Goal: Task Accomplishment & Management: Use online tool/utility

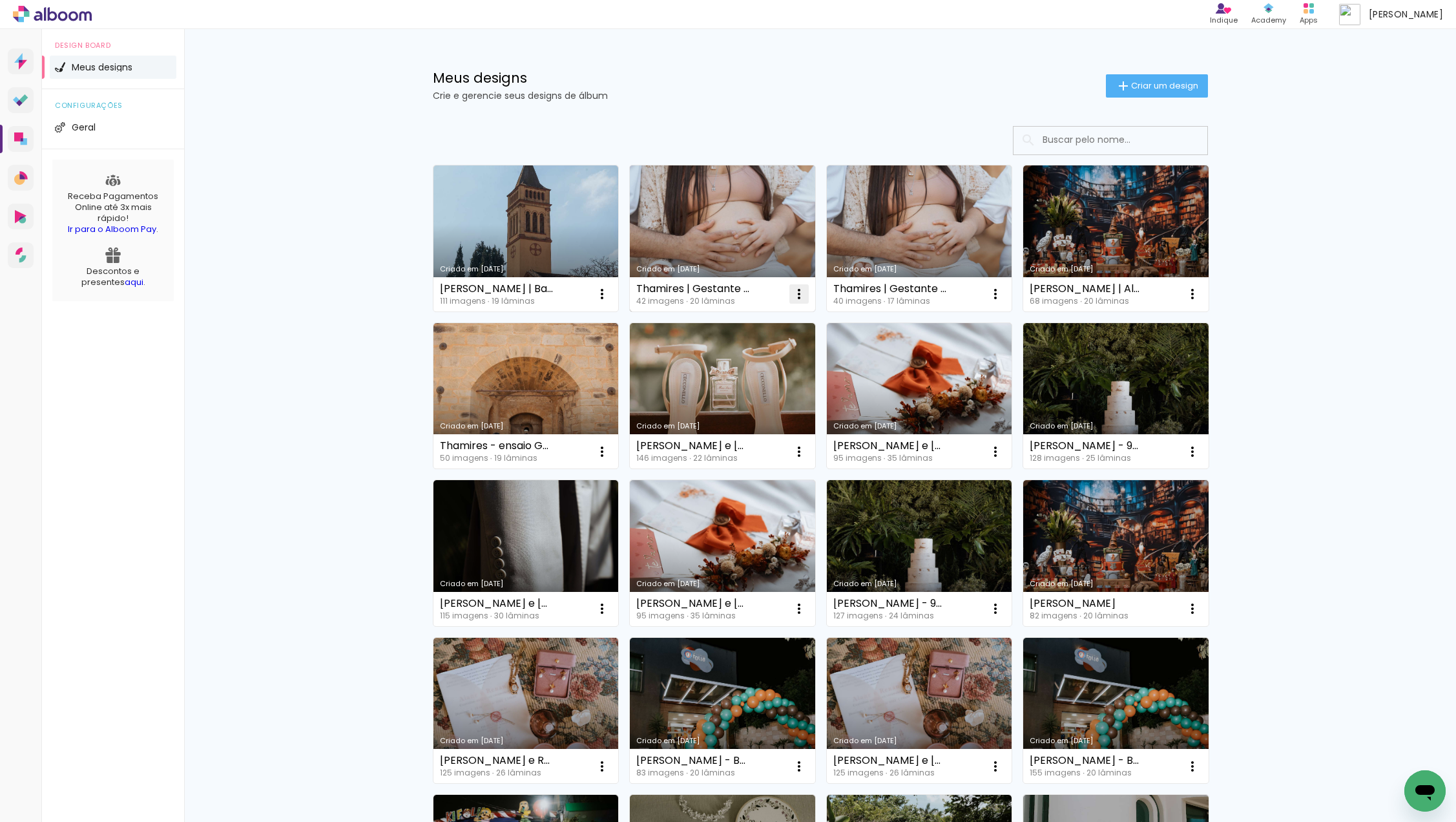
click at [797, 289] on iron-icon at bounding box center [799, 294] width 15 height 15
click at [785, 350] on span "Fazer uma cópia" at bounding box center [750, 349] width 76 height 9
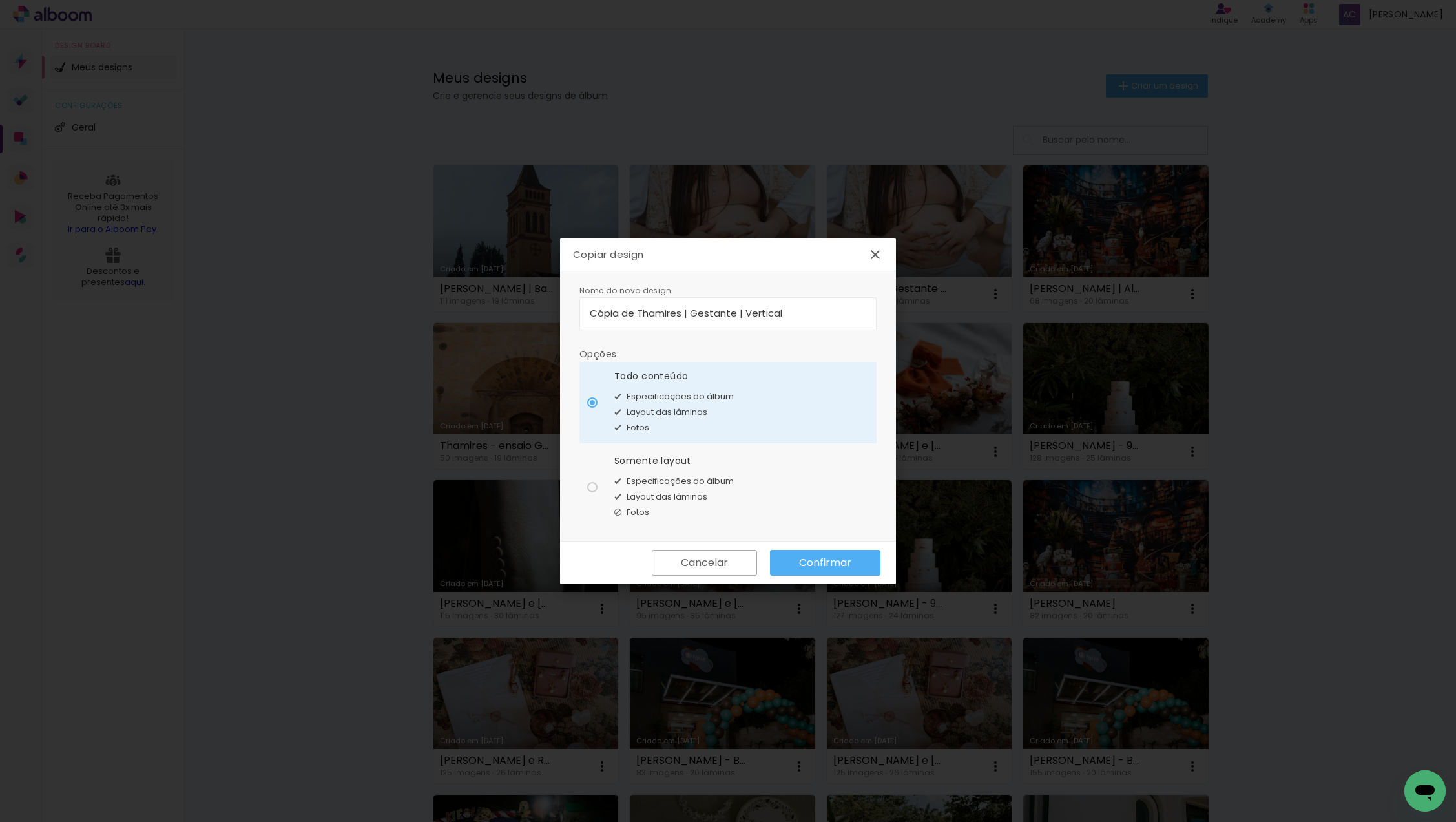
click at [637, 310] on input "Cópia de Thamires | Gestante | Vertical" at bounding box center [728, 313] width 276 height 15
click at [754, 314] on input "Thamires | Gestante | Vertical" at bounding box center [728, 313] width 276 height 15
type input "Thamires | Gestante | ALTERAÇÃO"
type paper-input "Thamires | Gestante | ALTERAÇÃO"
click at [0, 0] on slot "Confirmar" at bounding box center [0, 0] width 0 height 0
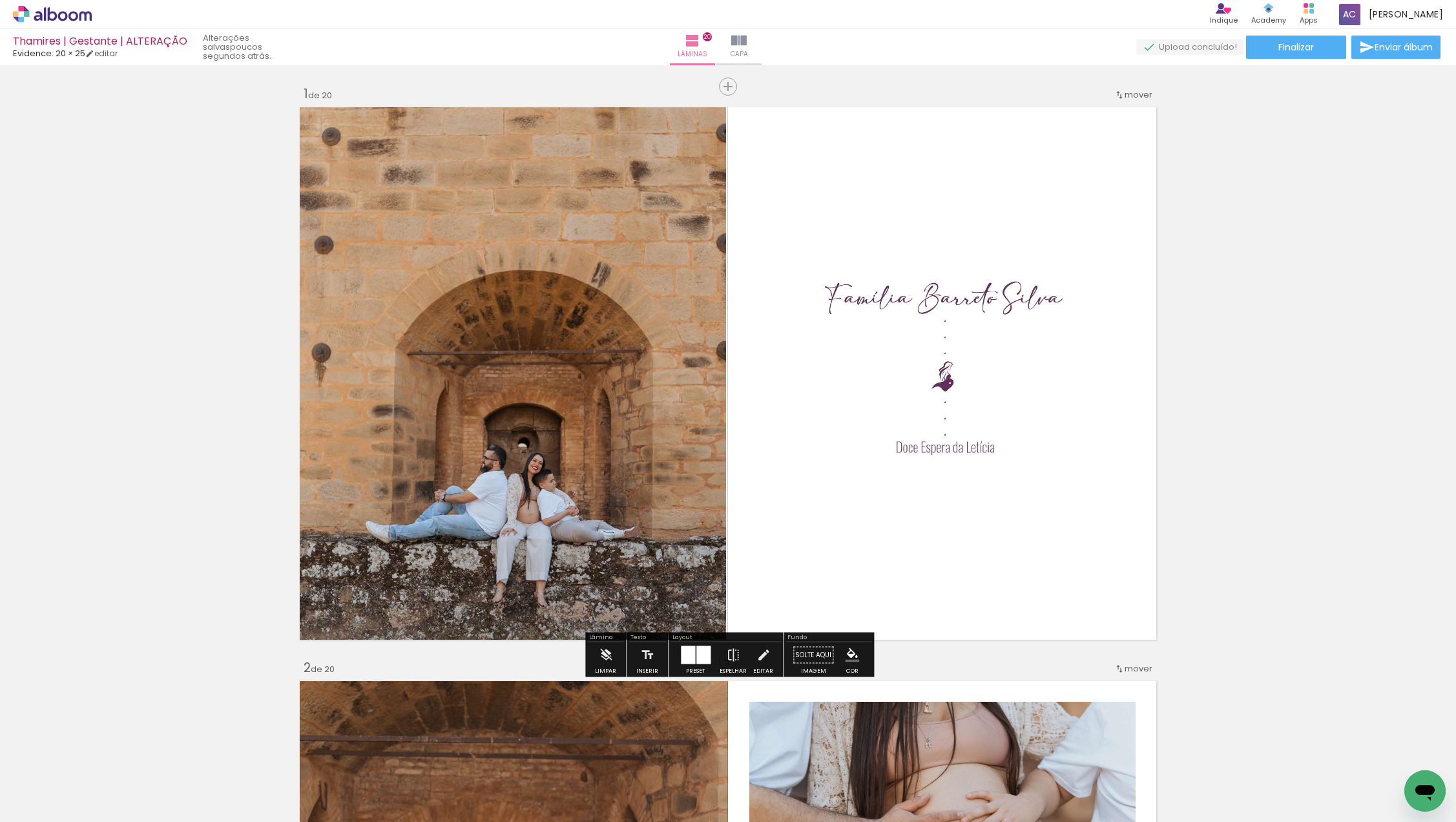
click at [0, 0] on input "Todas as fotos" at bounding box center [0, 0] width 0 height 0
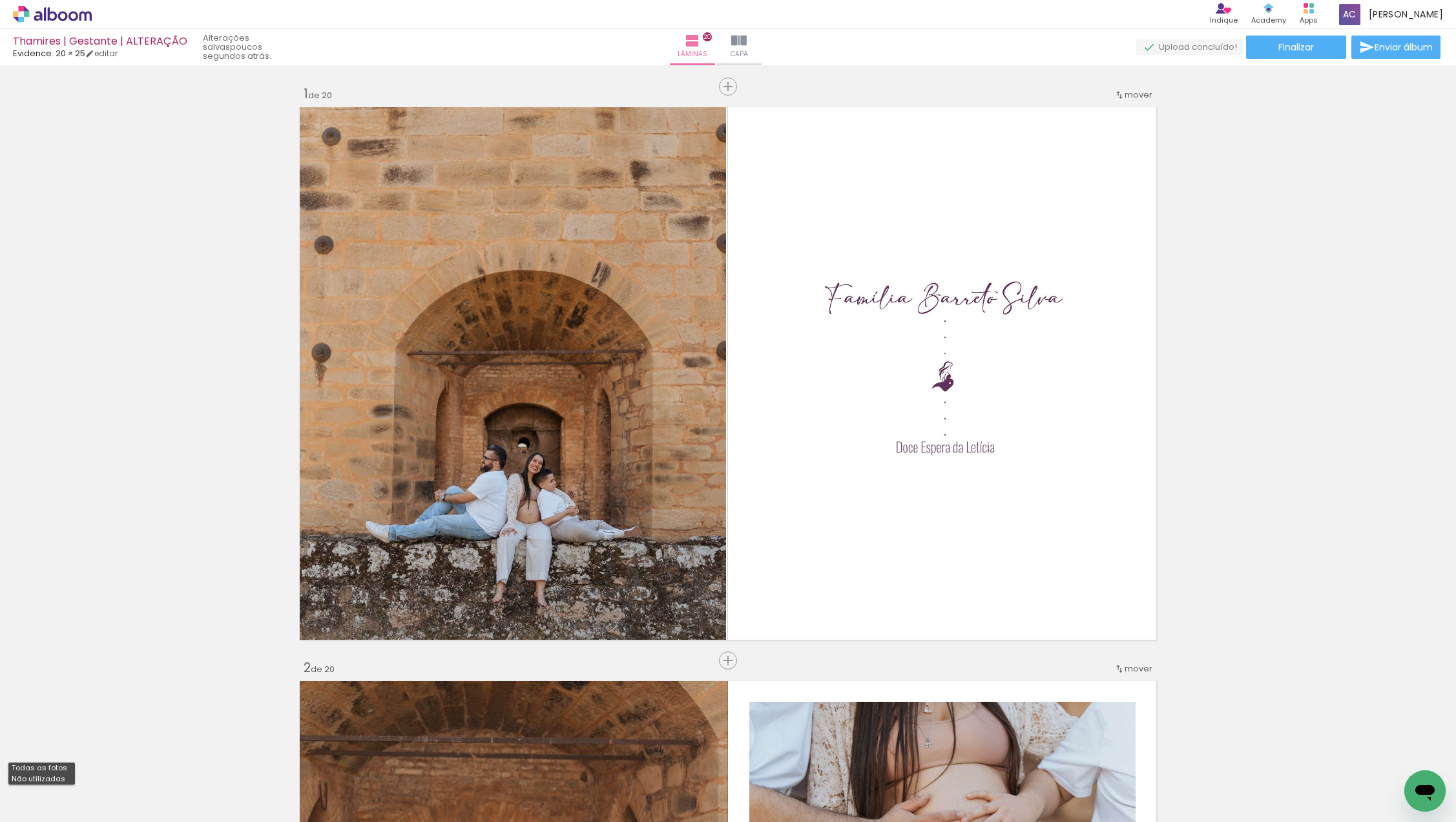
click at [0, 0] on slot "Não utilizadas" at bounding box center [0, 0] width 0 height 0
type input "Não utilizadas"
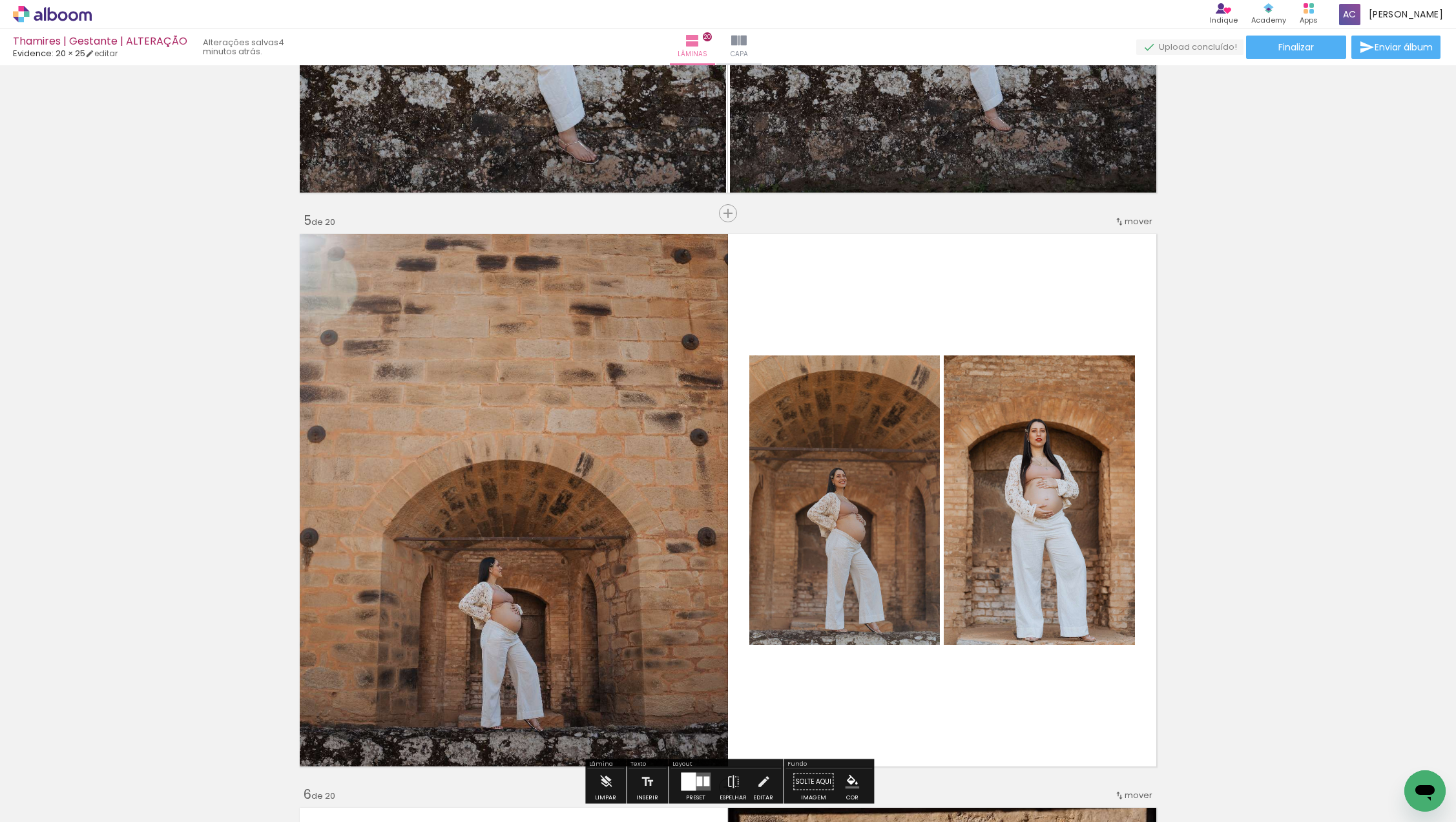
scroll to position [2173, 0]
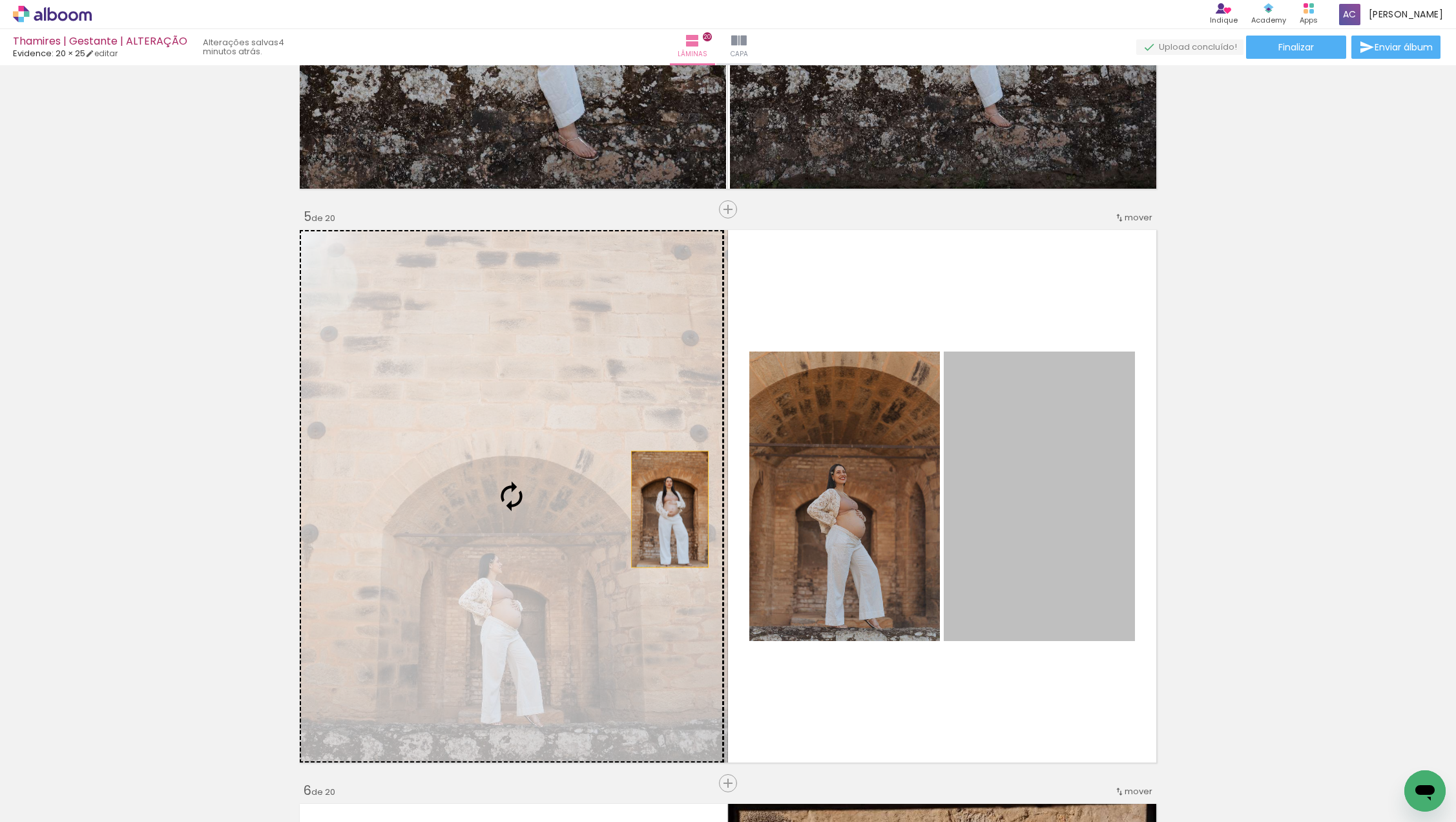
drag, startPoint x: 1016, startPoint y: 543, endPoint x: 670, endPoint y: 509, distance: 347.7
click at [0, 0] on slot at bounding box center [0, 0] width 0 height 0
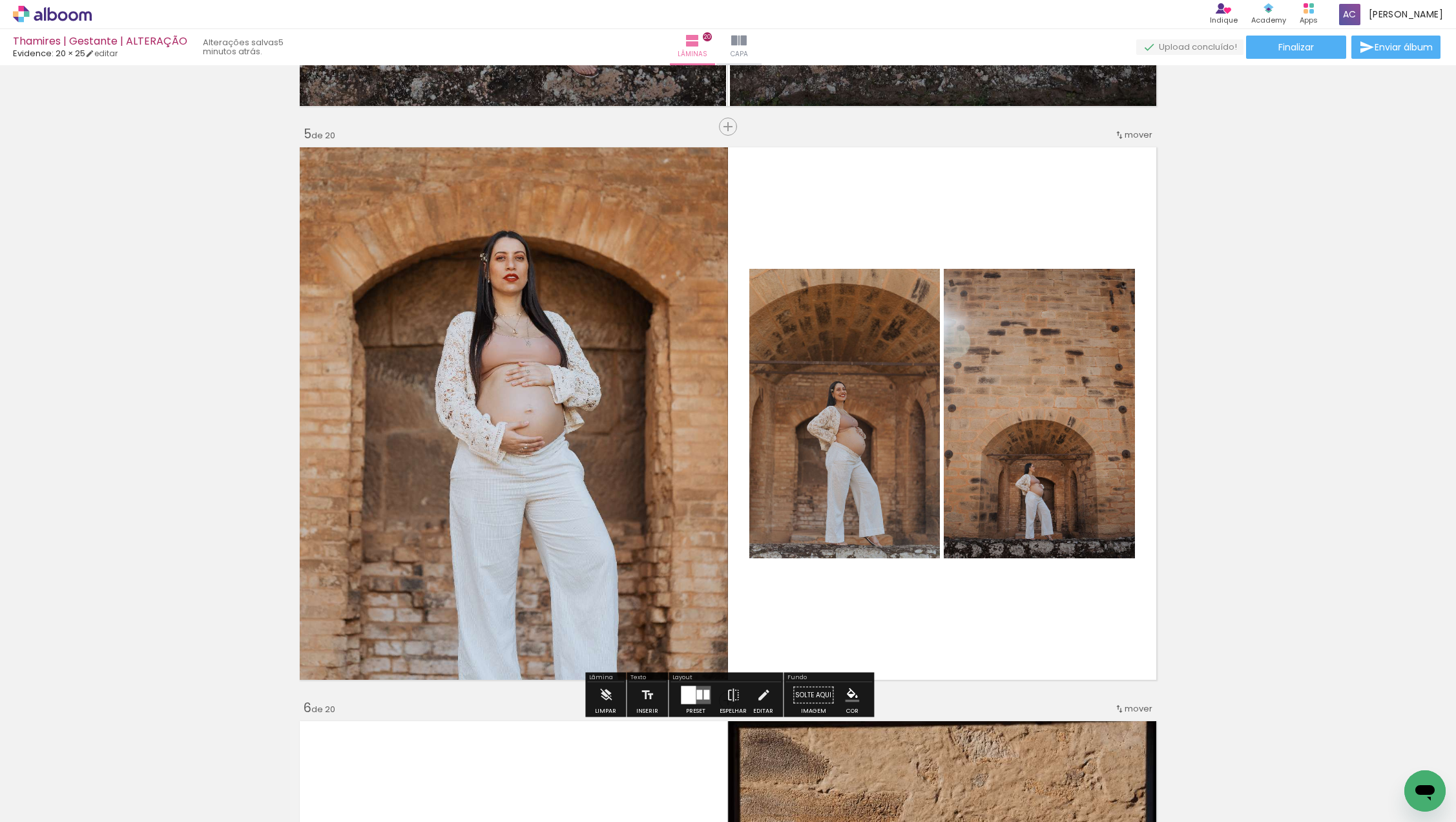
scroll to position [2258, 0]
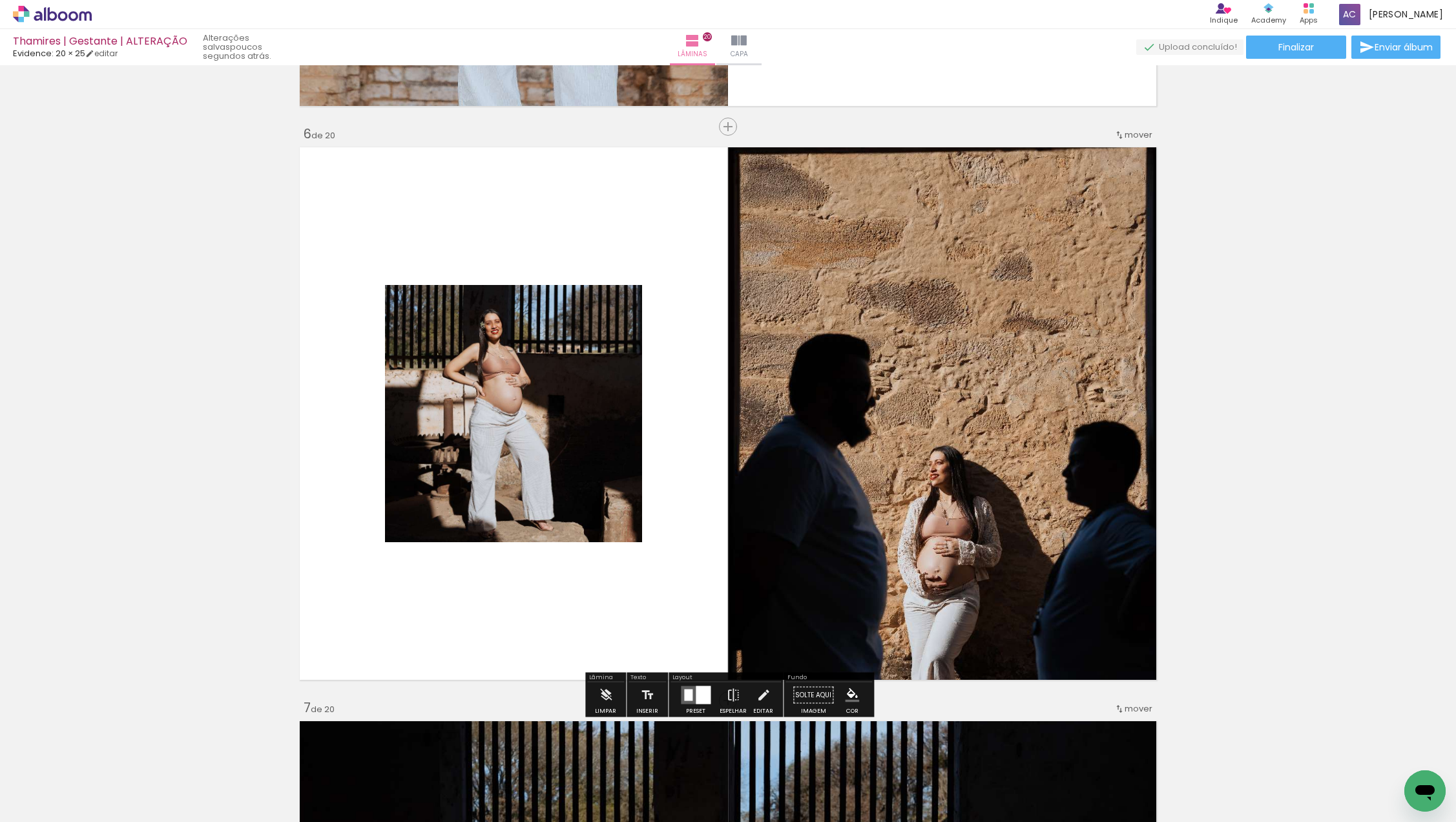
scroll to position [2833, 0]
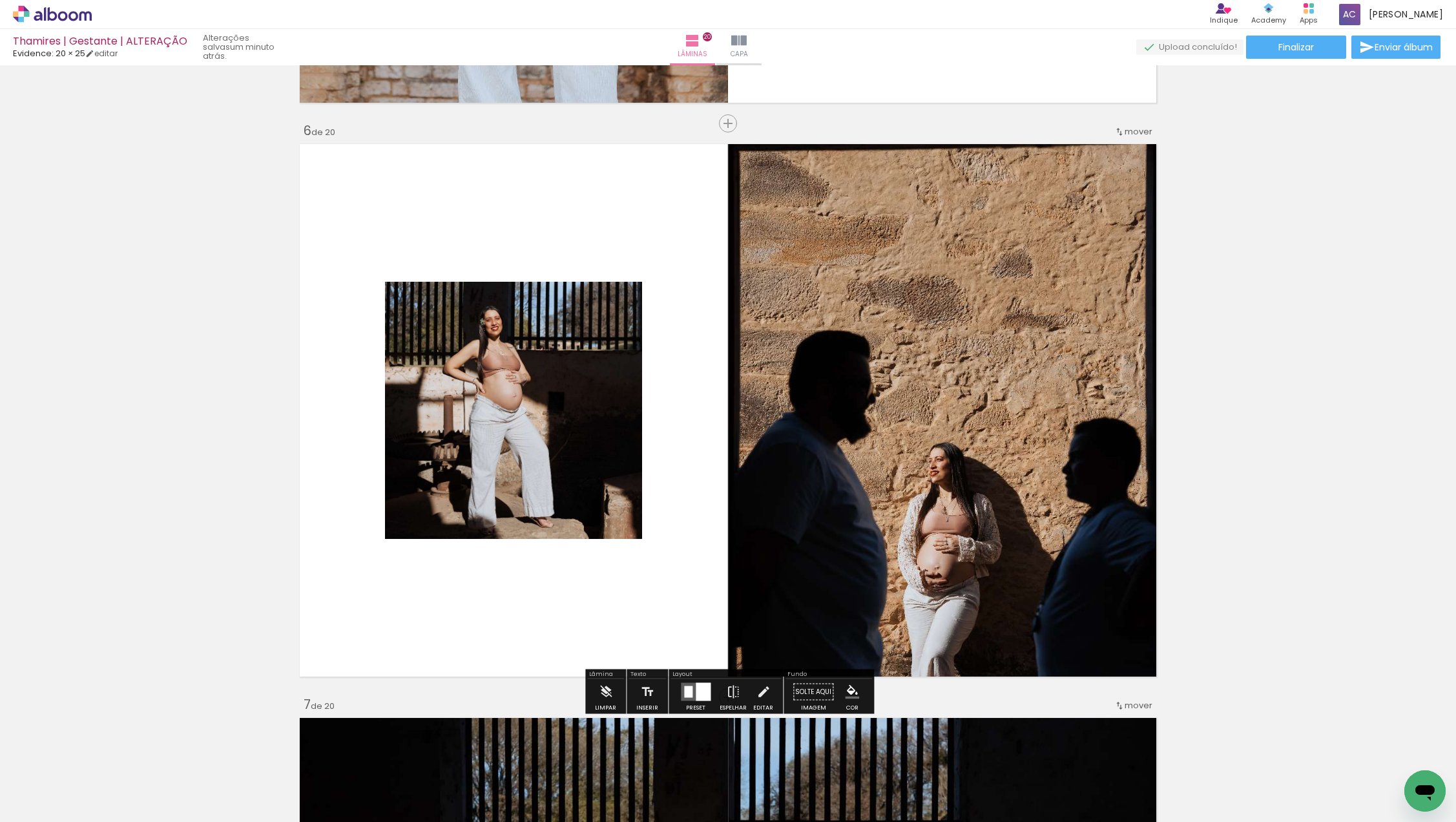
click at [695, 688] on div at bounding box center [702, 692] width 15 height 18
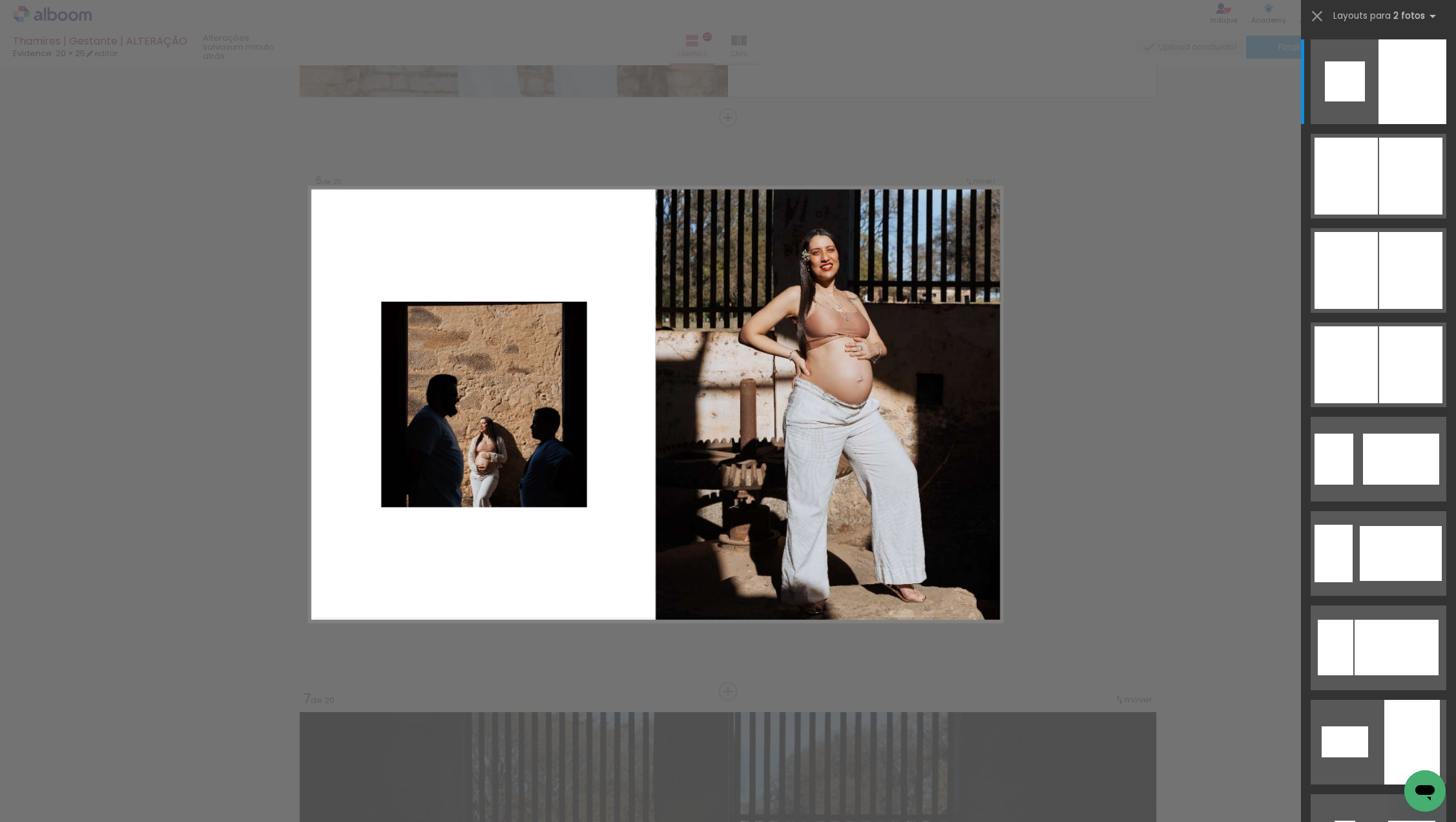
scroll to position [2840, 0]
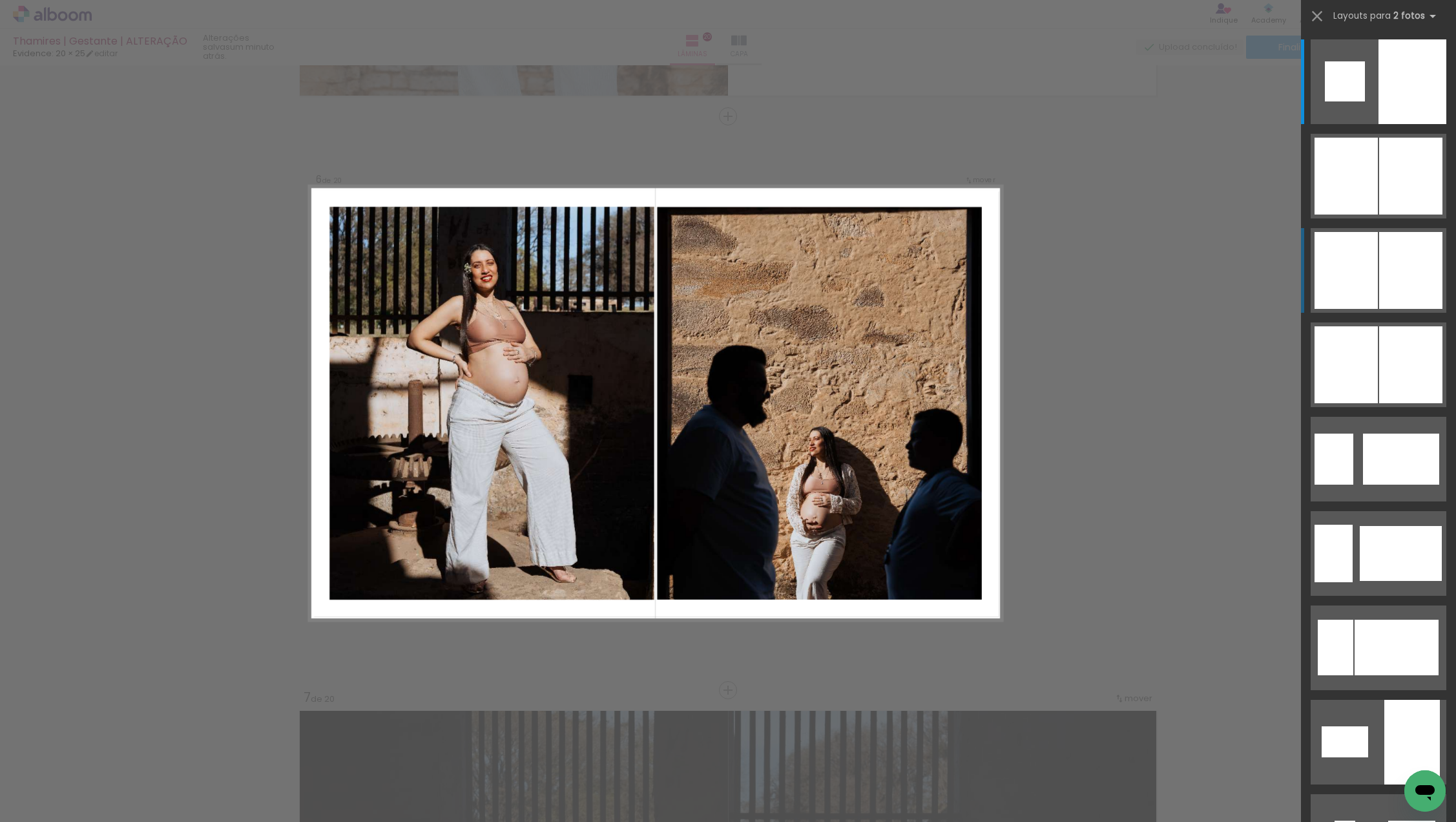
click at [1352, 283] on div at bounding box center [1346, 271] width 63 height 77
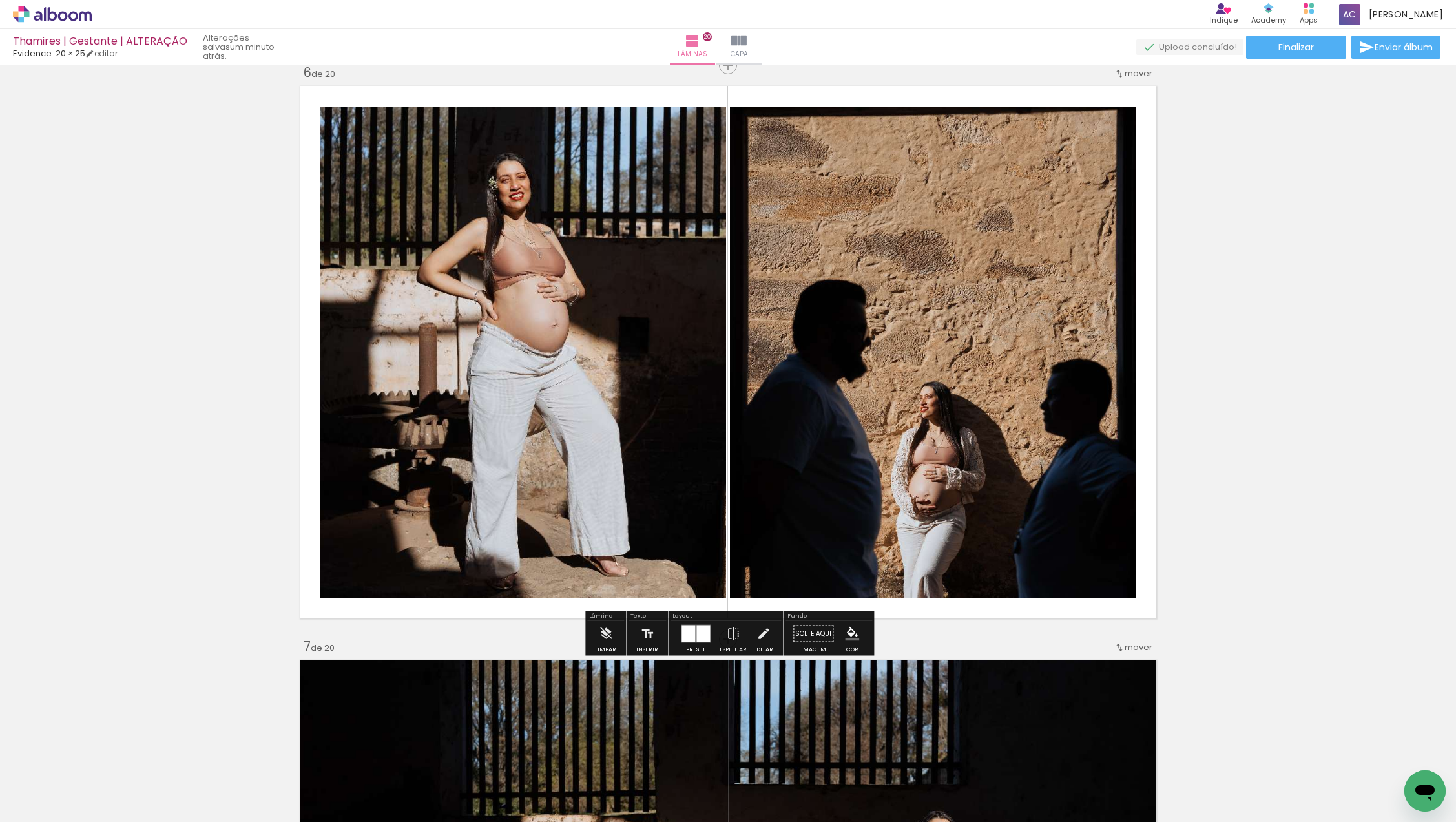
scroll to position [2899, 0]
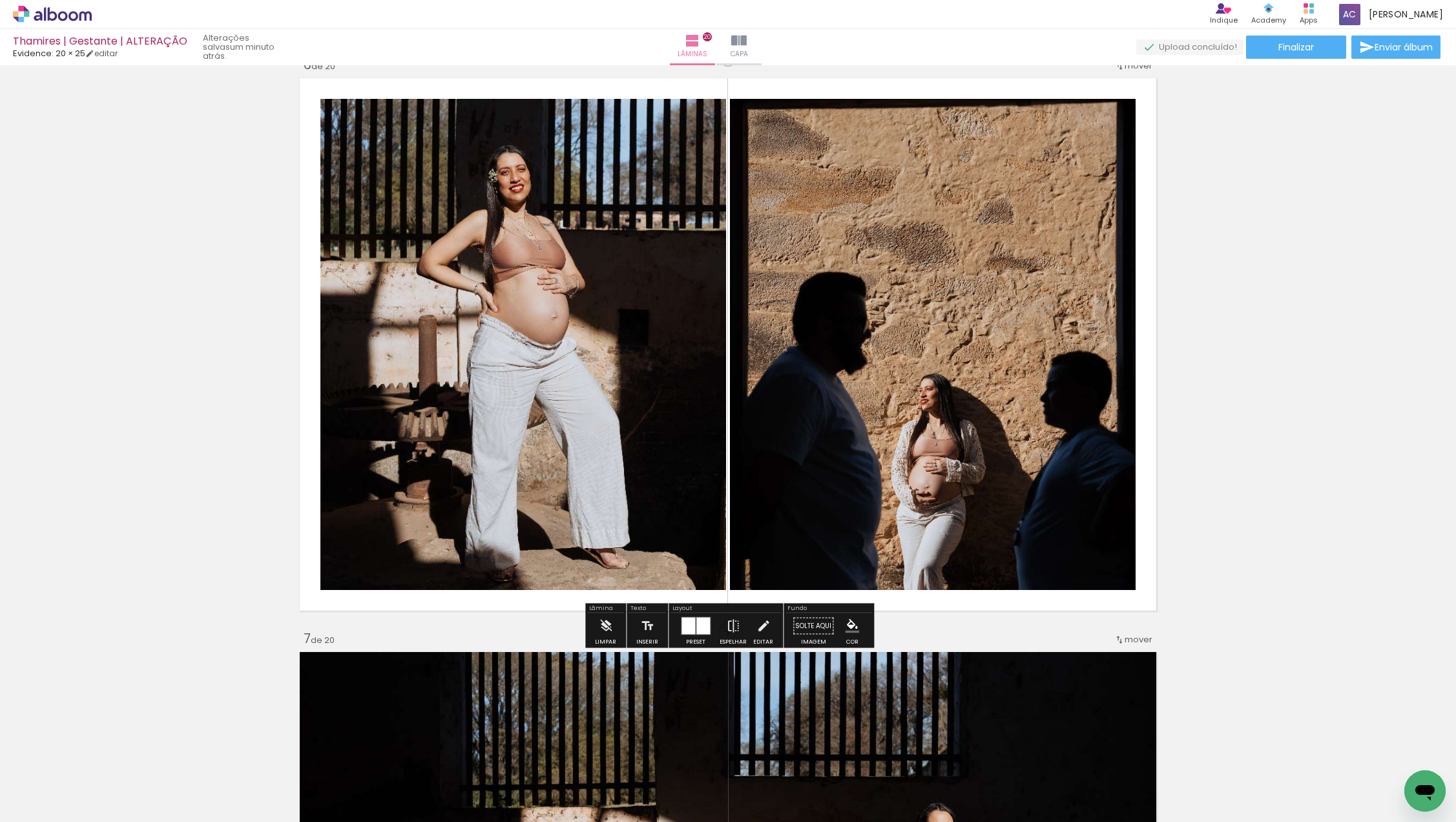
click at [701, 624] on div at bounding box center [702, 626] width 13 height 17
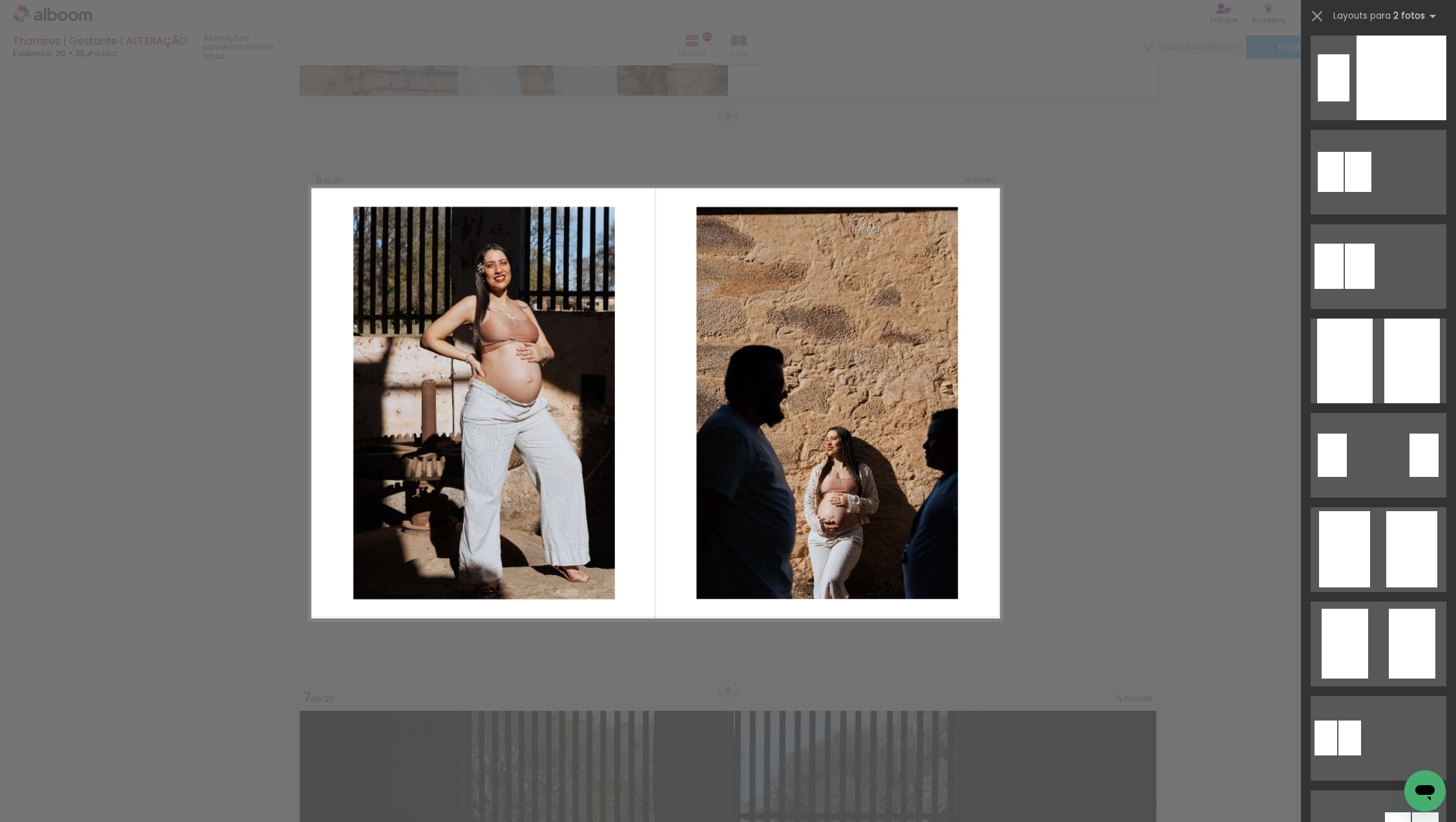
scroll to position [7299, 0]
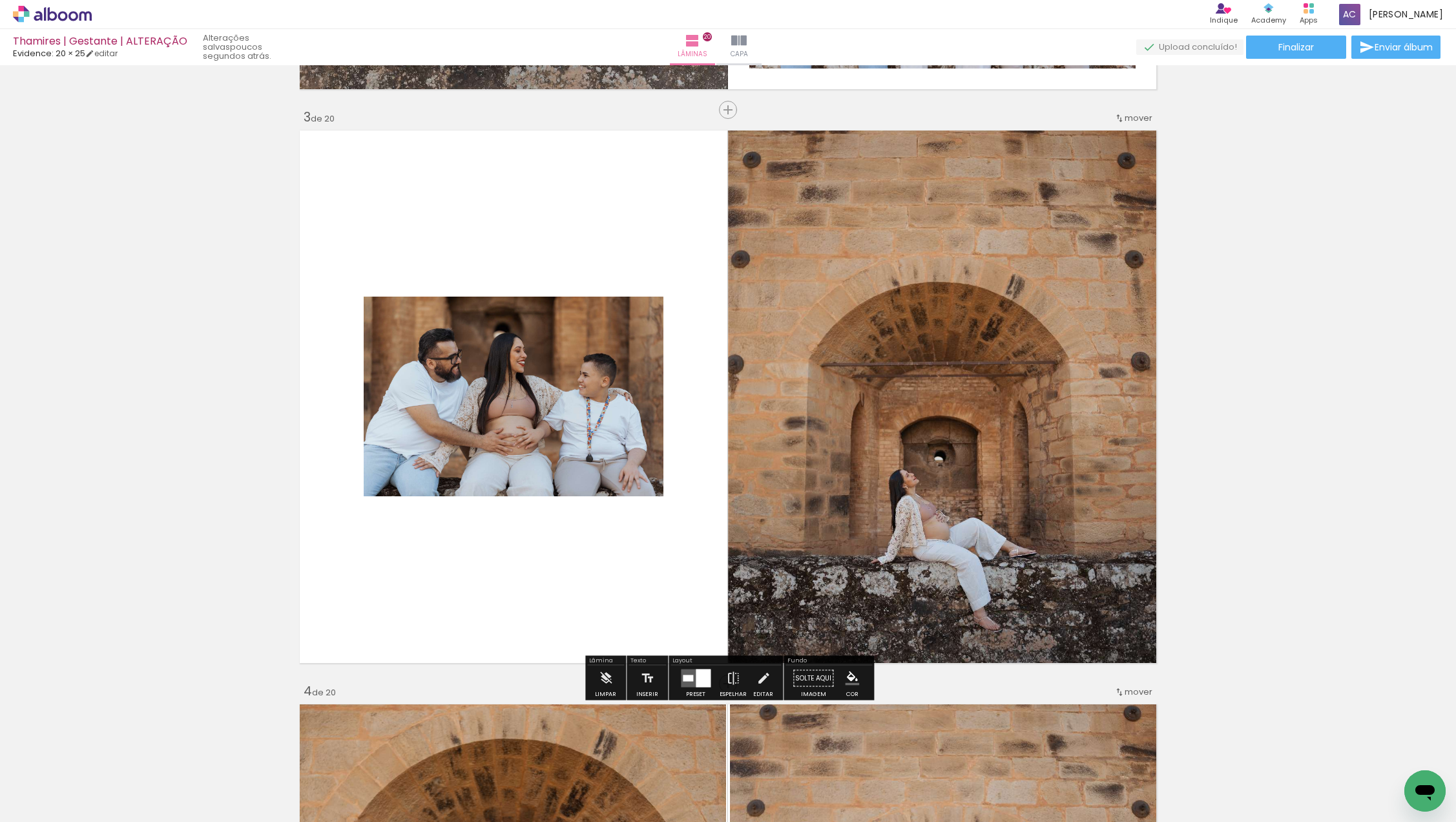
scroll to position [1124, 0]
click at [688, 681] on div at bounding box center [688, 679] width 11 height 6
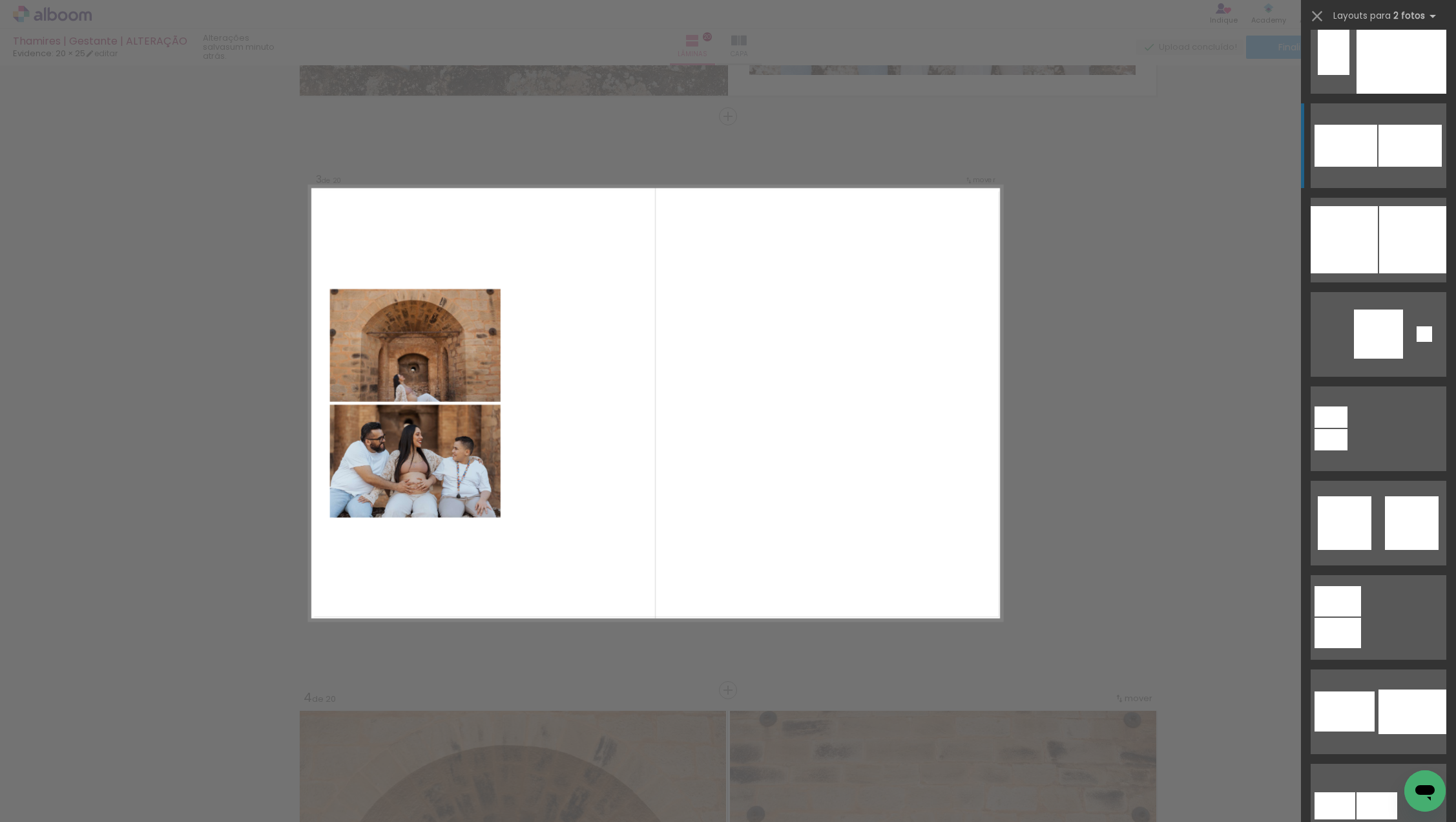
scroll to position [2286, 0]
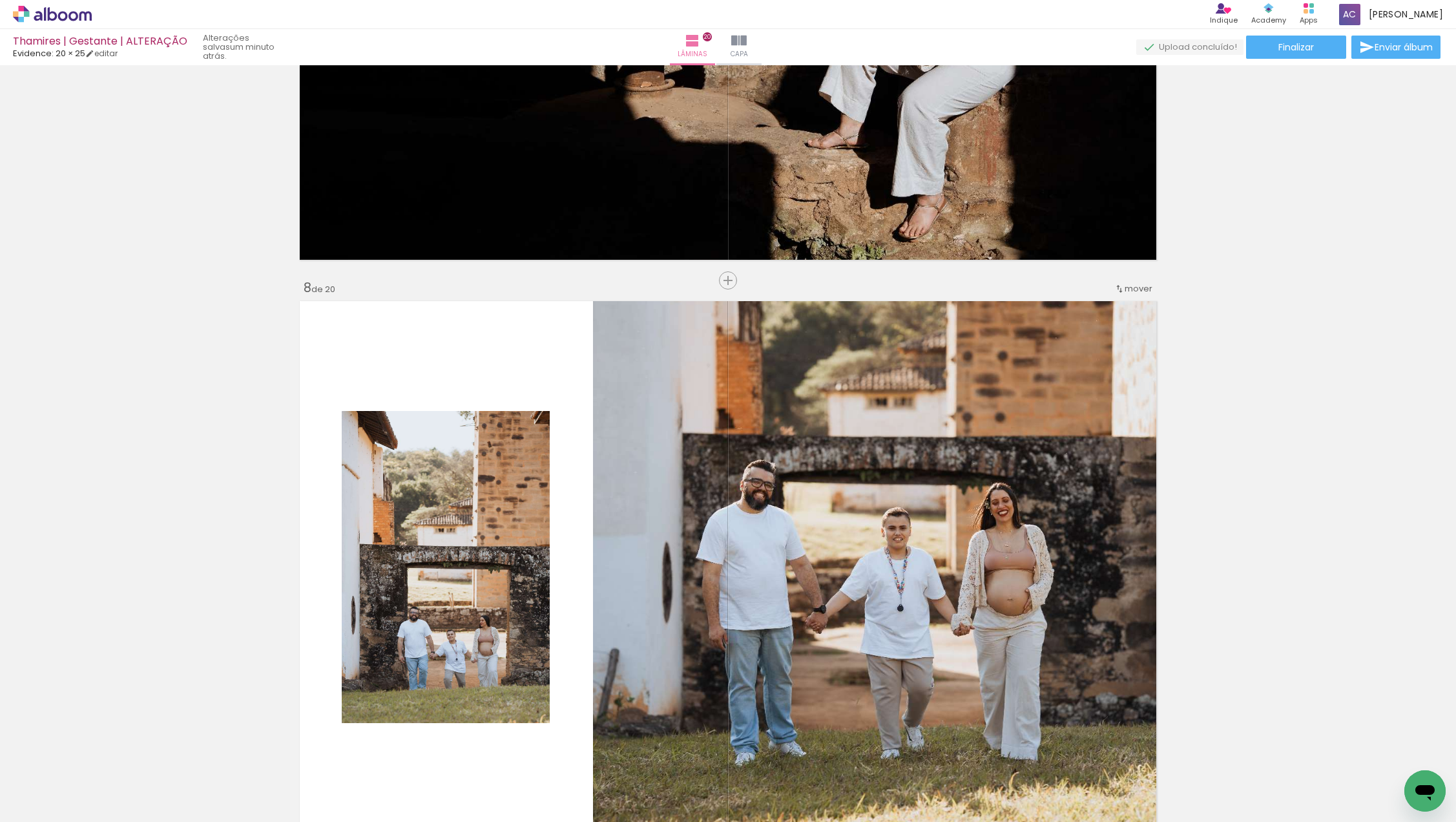
scroll to position [3825, 0]
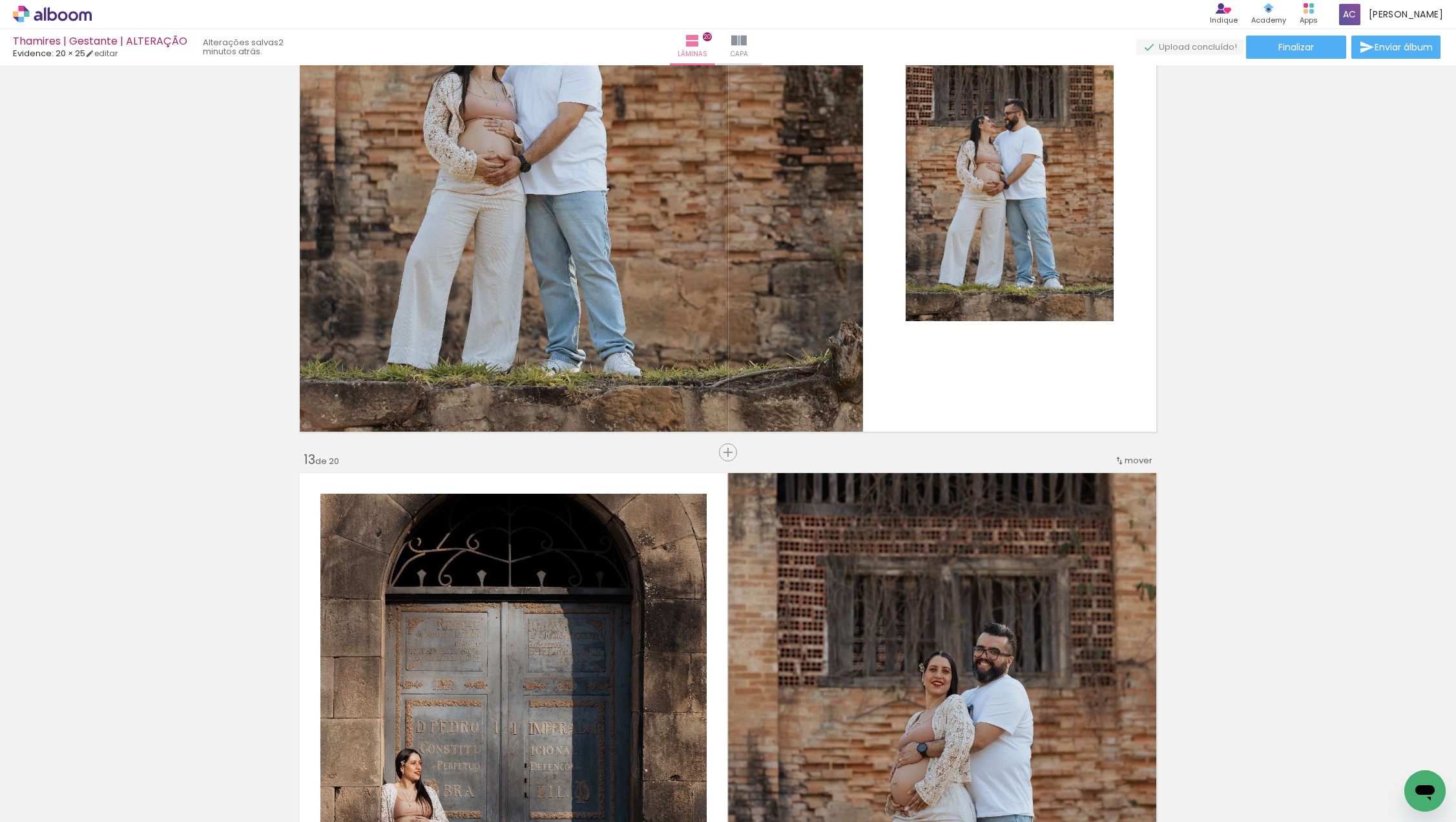
scroll to position [6510, 0]
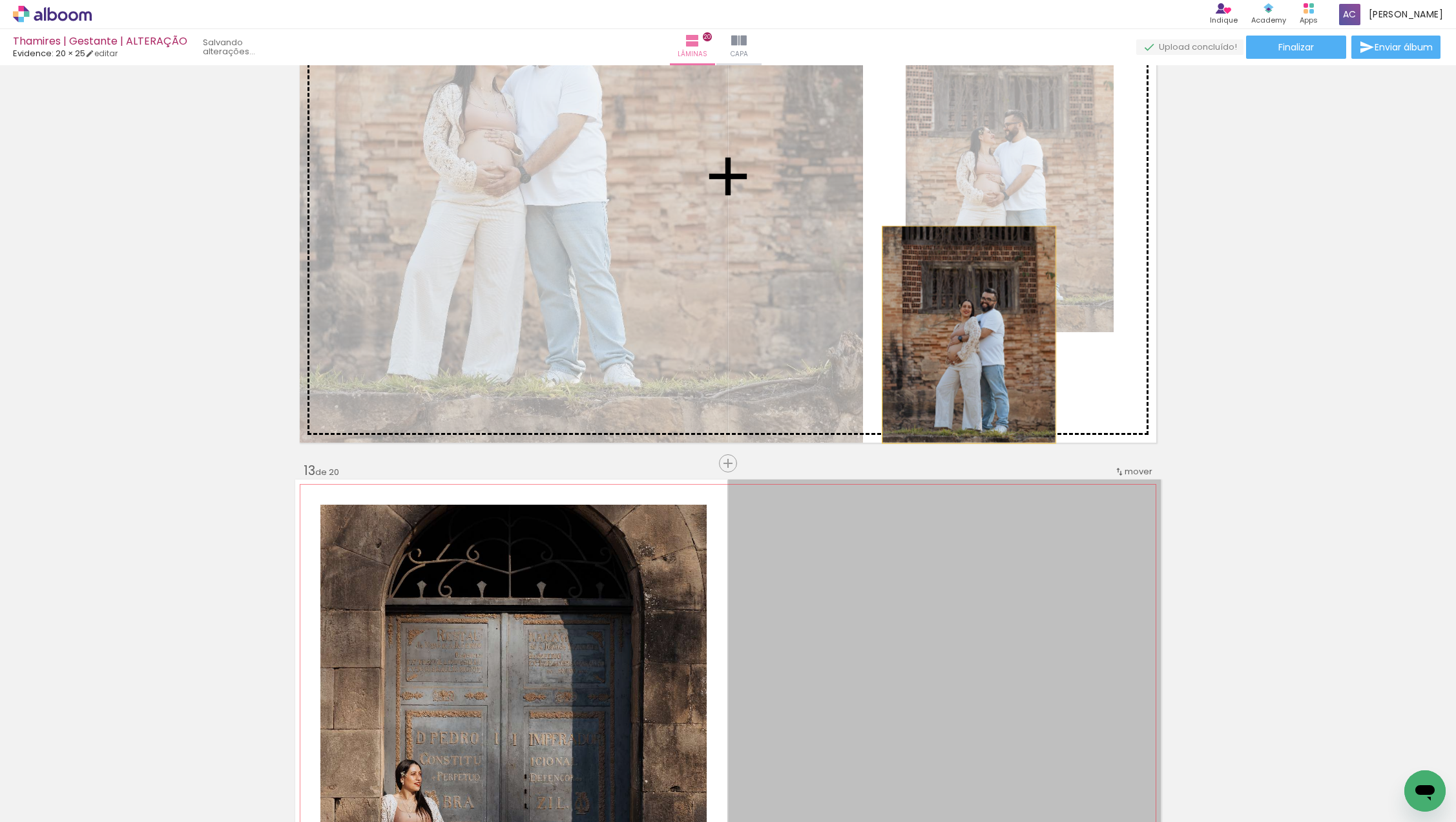
drag, startPoint x: 937, startPoint y: 560, endPoint x: 969, endPoint y: 335, distance: 227.3
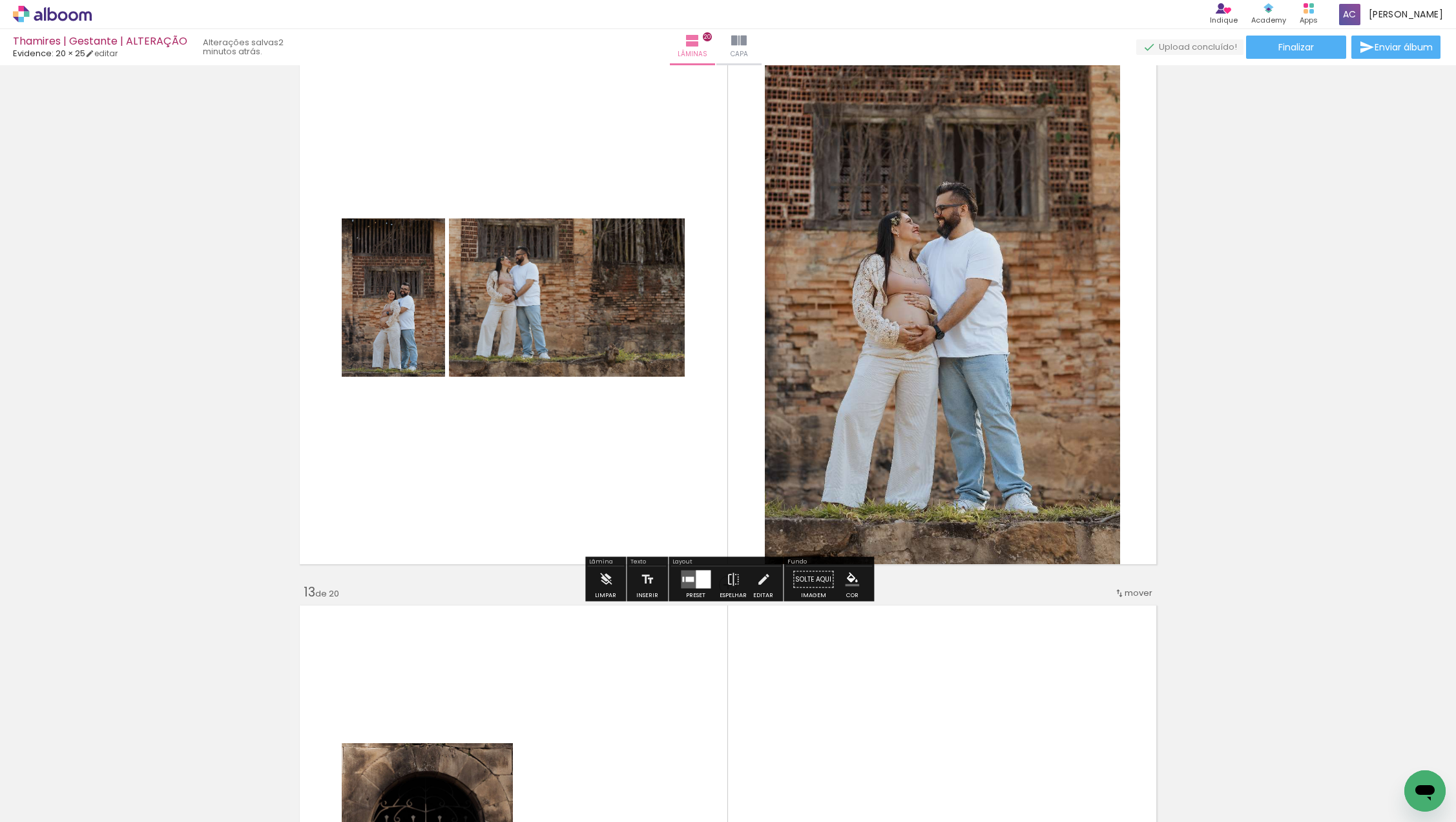
scroll to position [6361, 0]
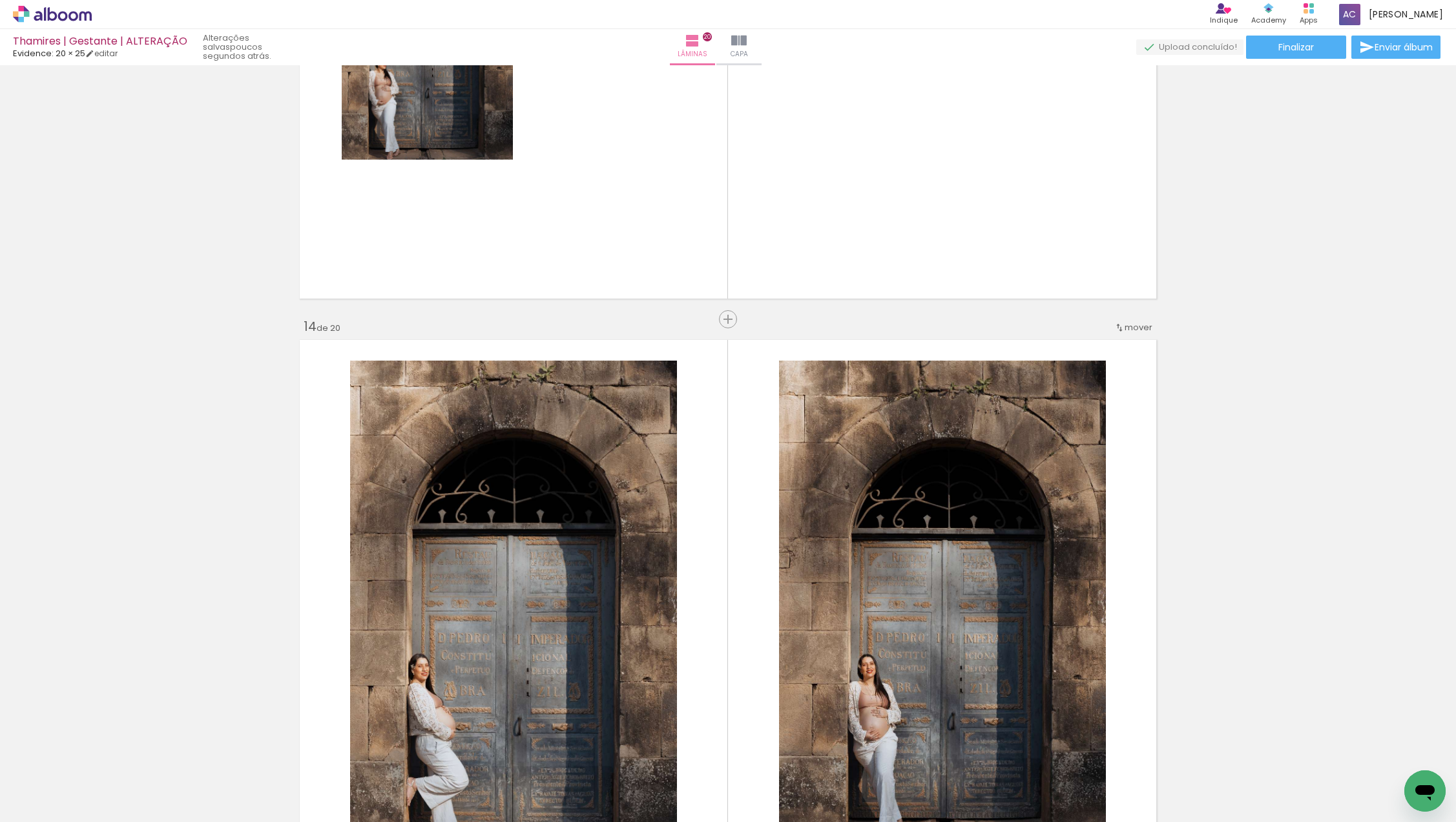
scroll to position [7230, 0]
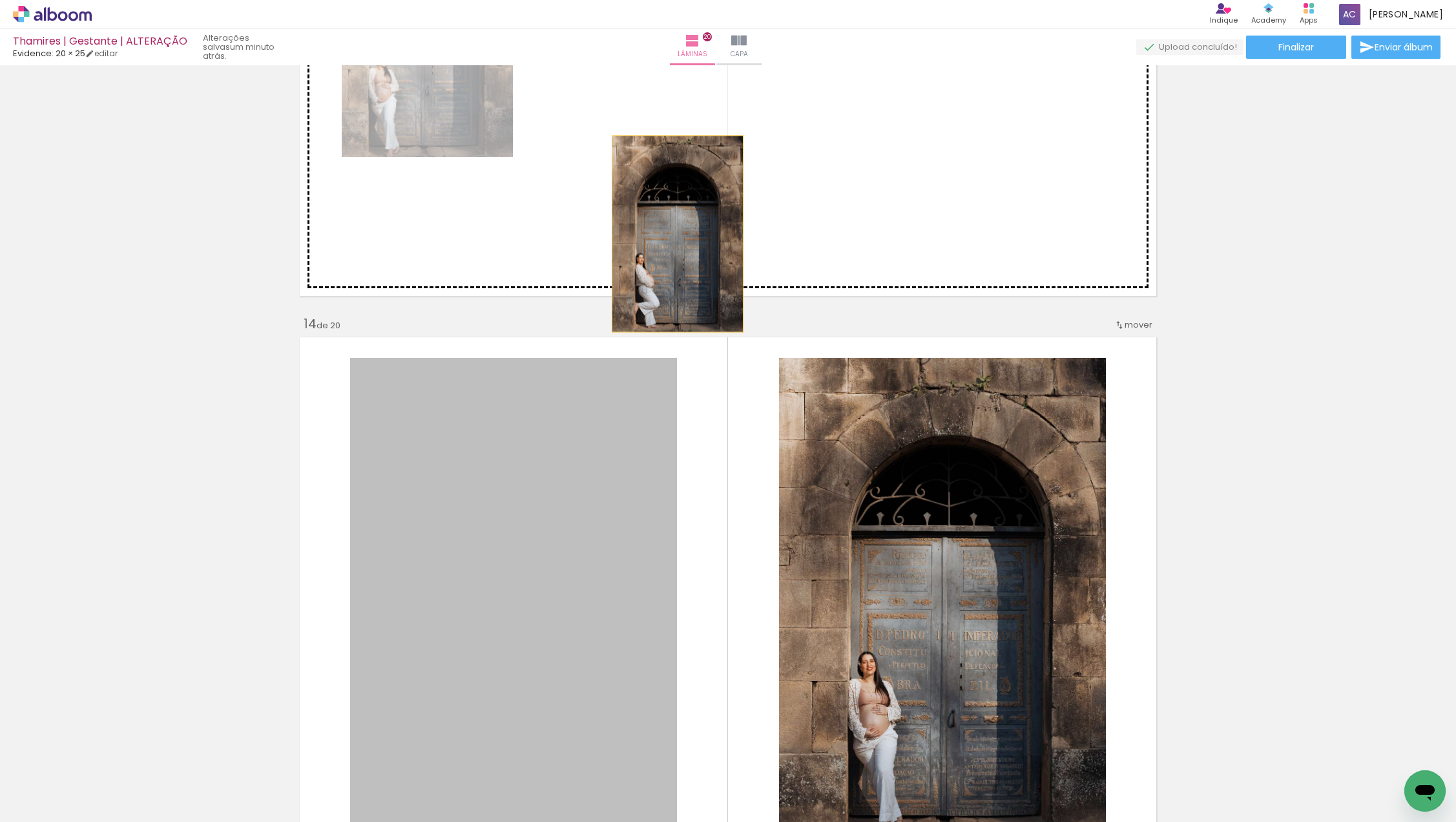
drag, startPoint x: 578, startPoint y: 509, endPoint x: 777, endPoint y: 362, distance: 247.4
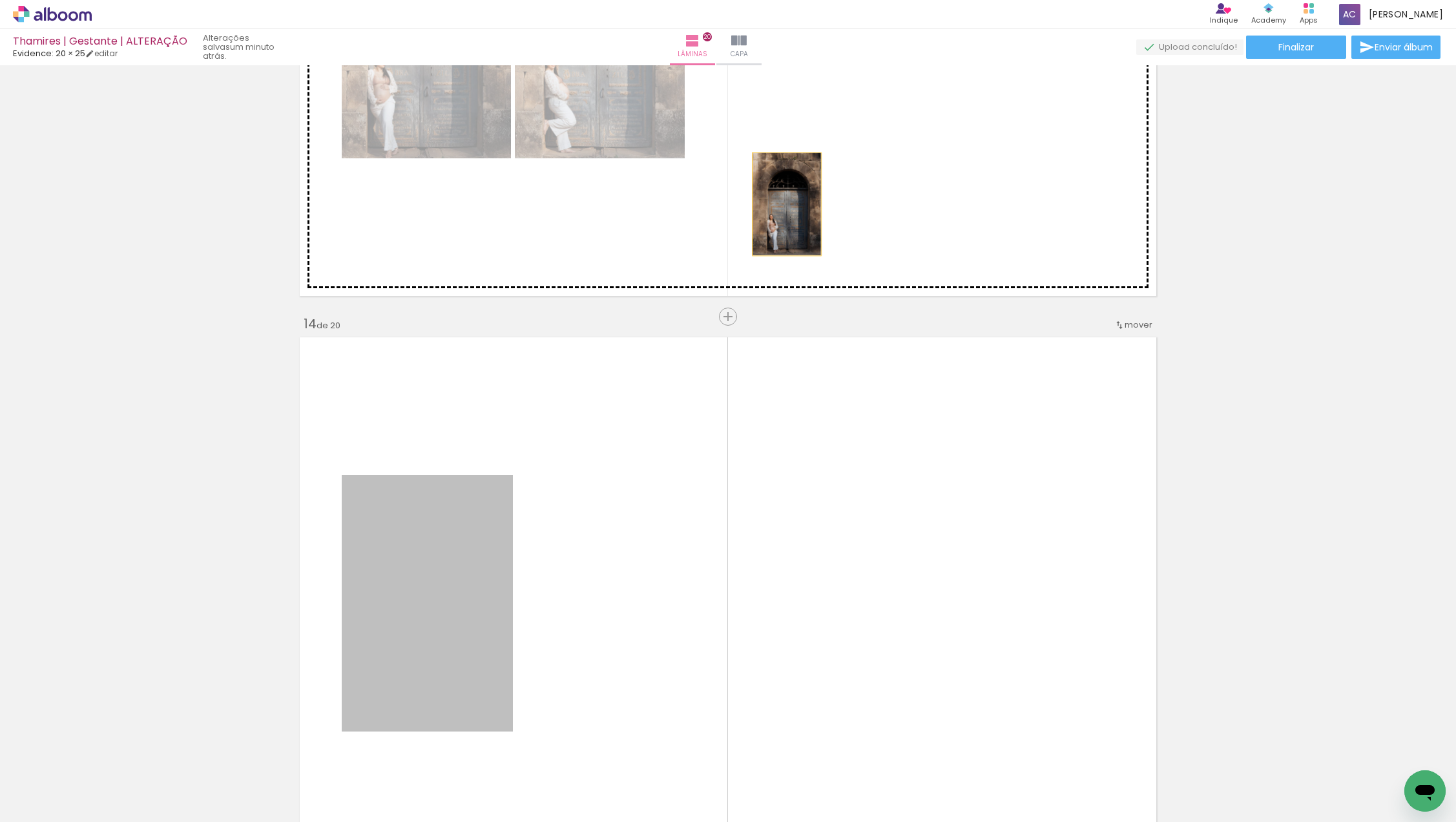
drag, startPoint x: 491, startPoint y: 523, endPoint x: 788, endPoint y: 203, distance: 436.6
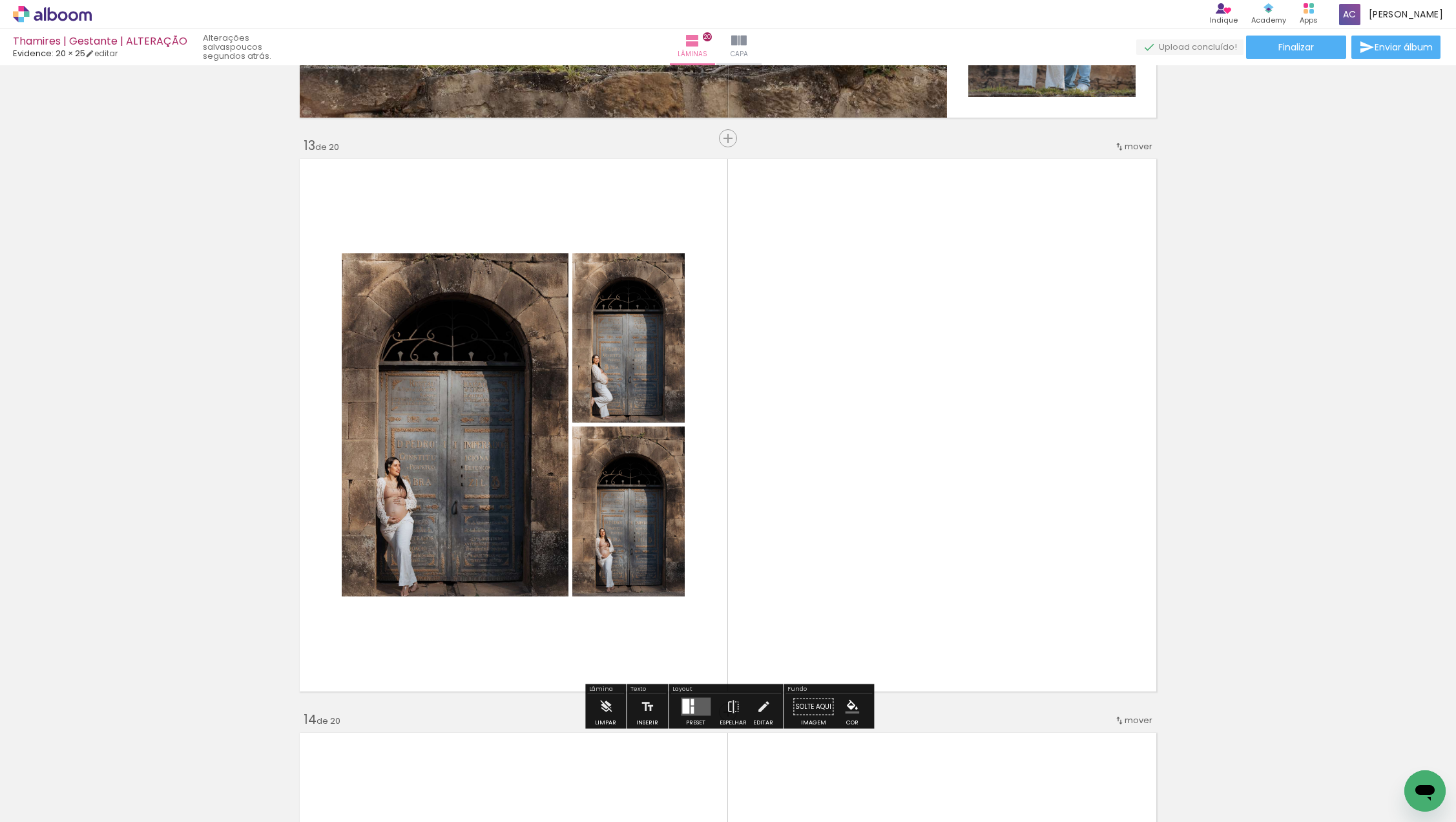
scroll to position [6833, 0]
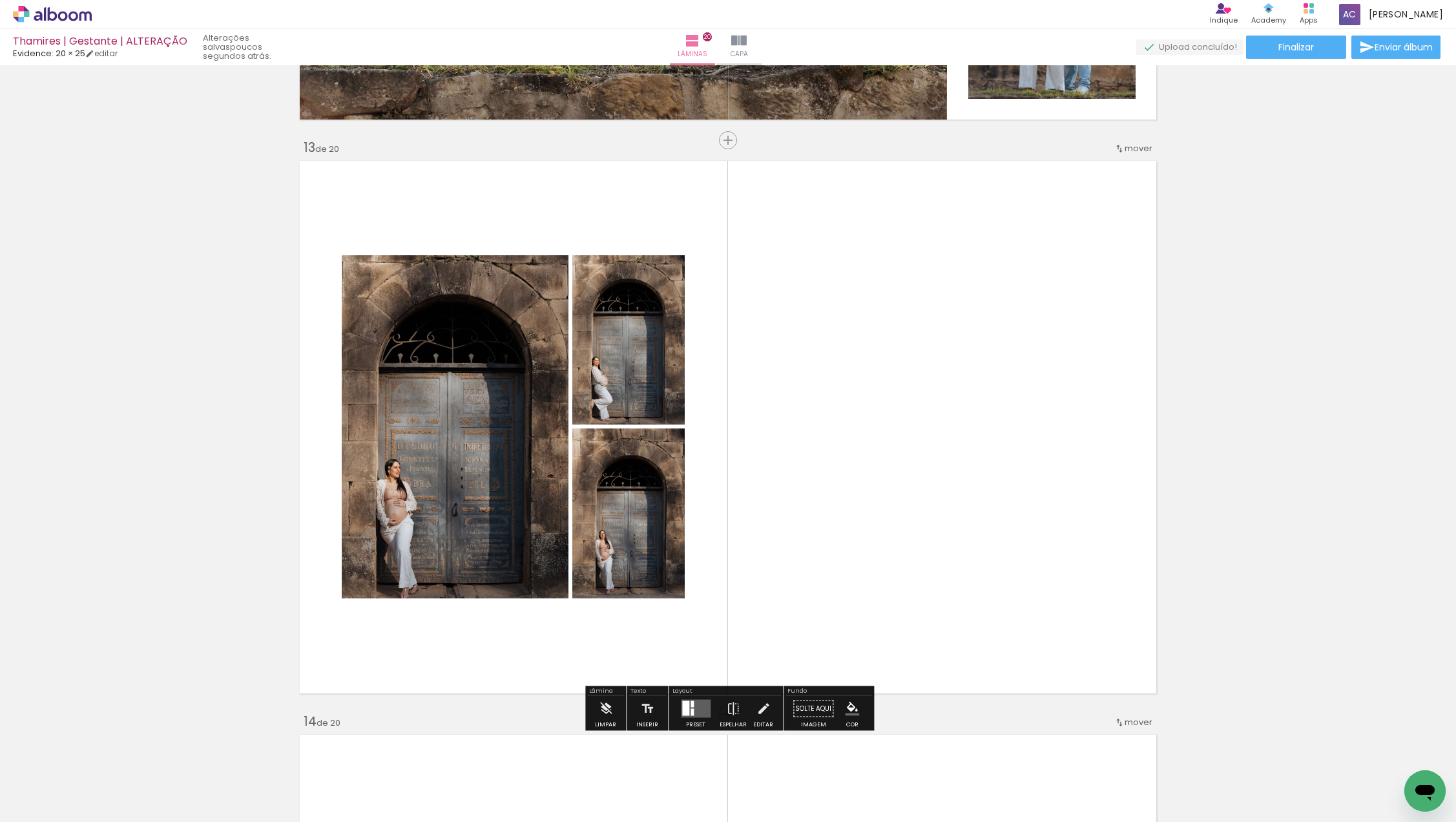
click at [686, 706] on div at bounding box center [686, 708] width 7 height 15
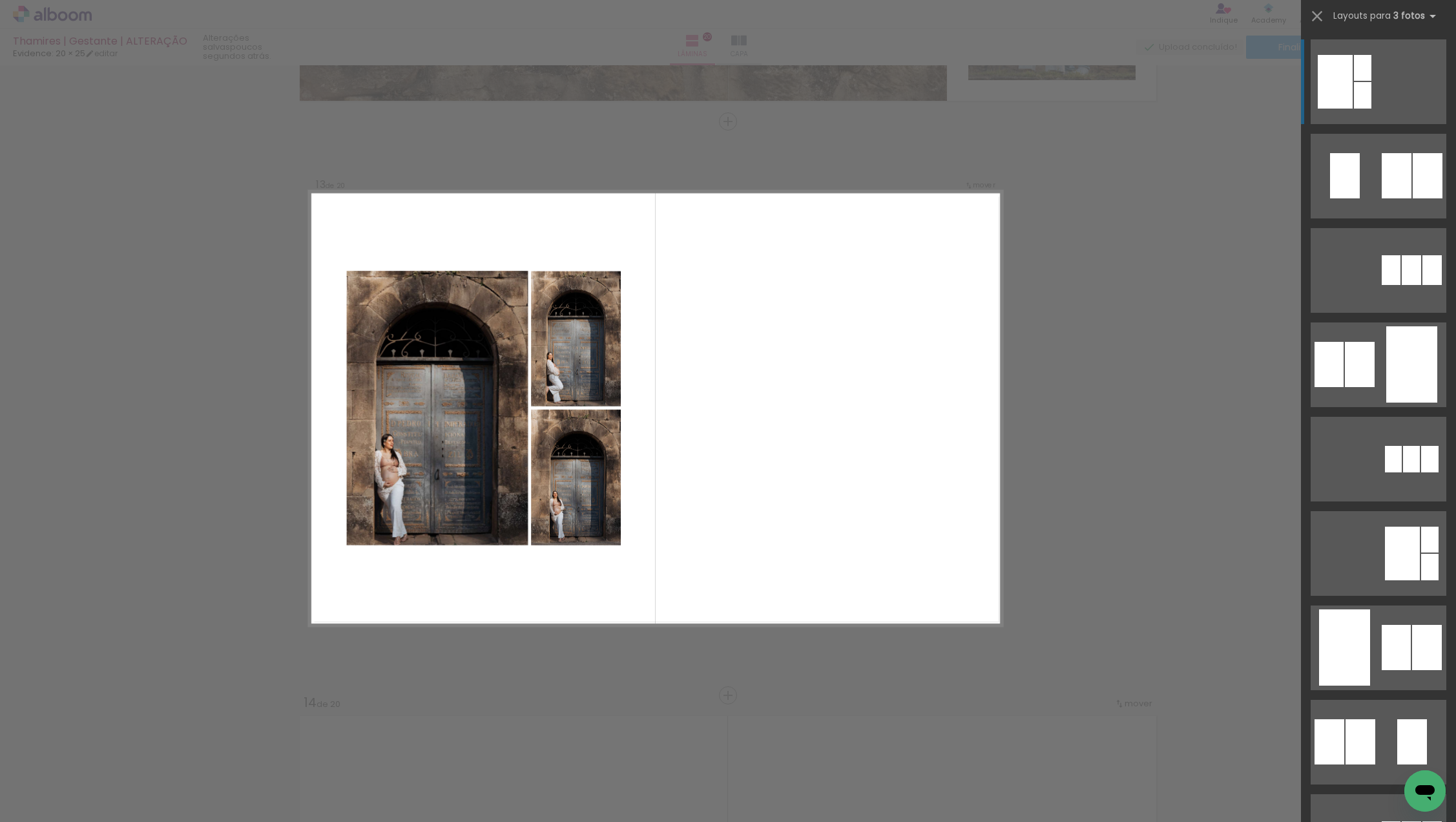
scroll to position [6857, 0]
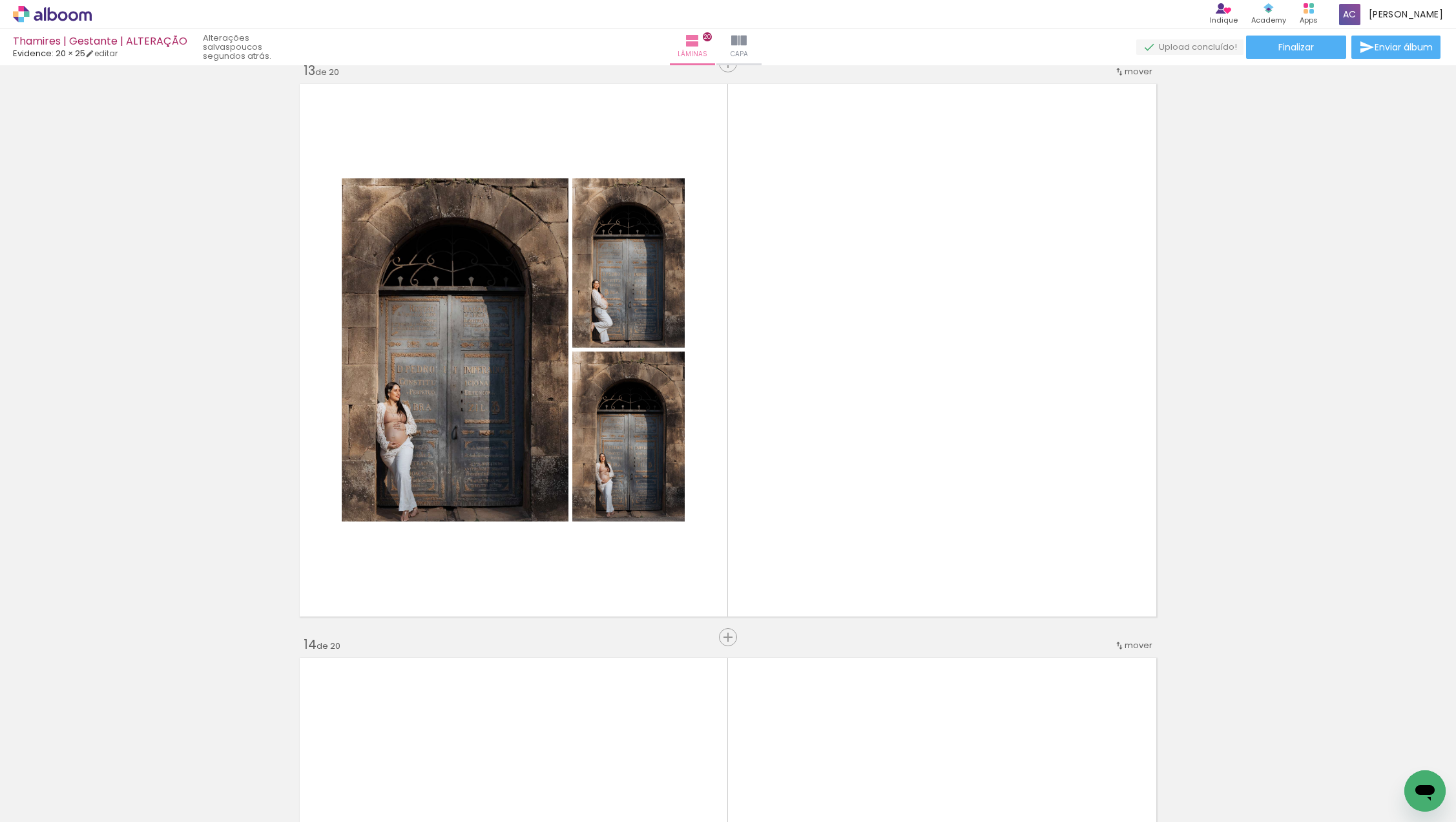
scroll to position [6911, 0]
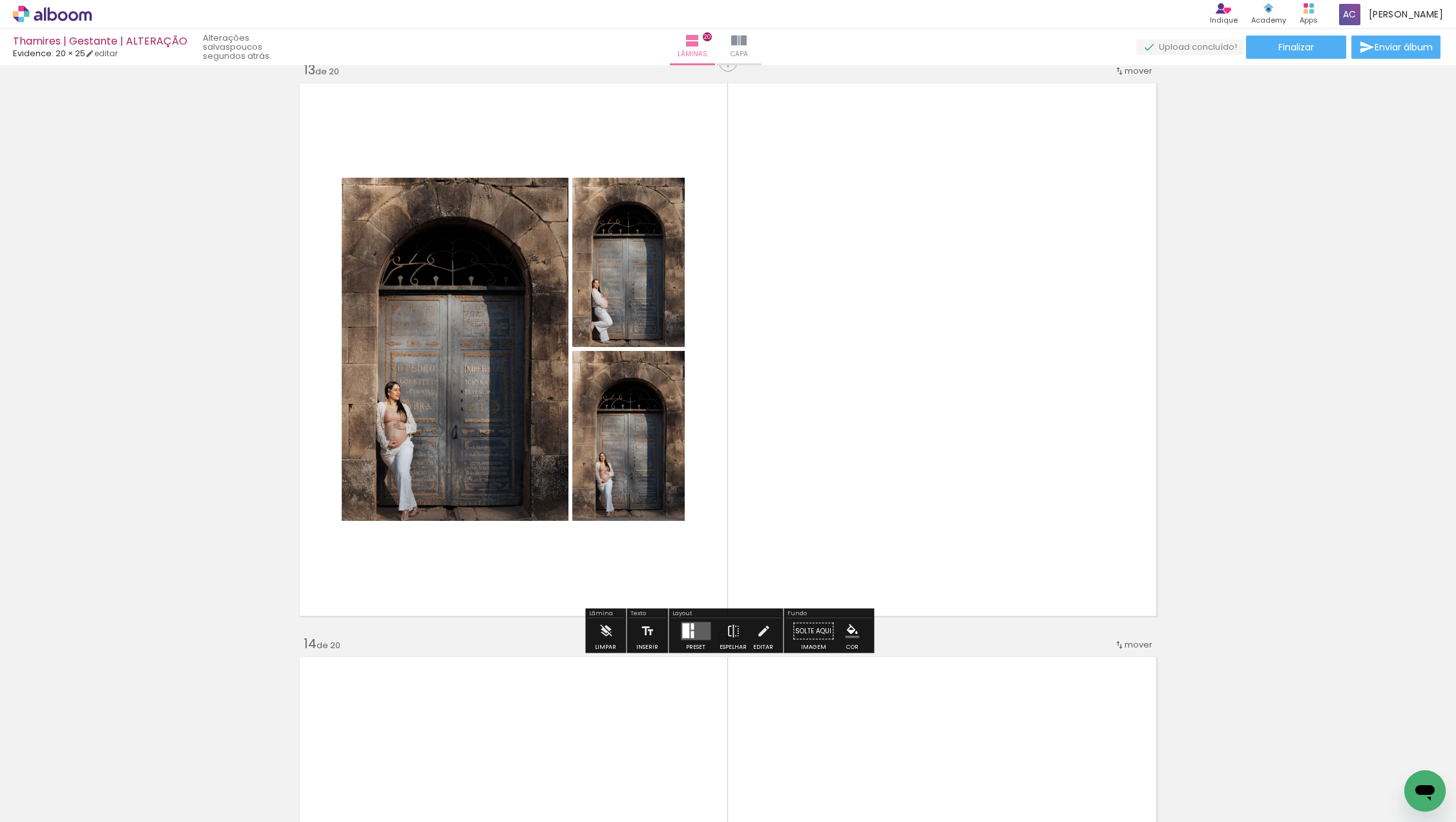
click at [703, 627] on quentale-layouter at bounding box center [695, 631] width 29 height 18
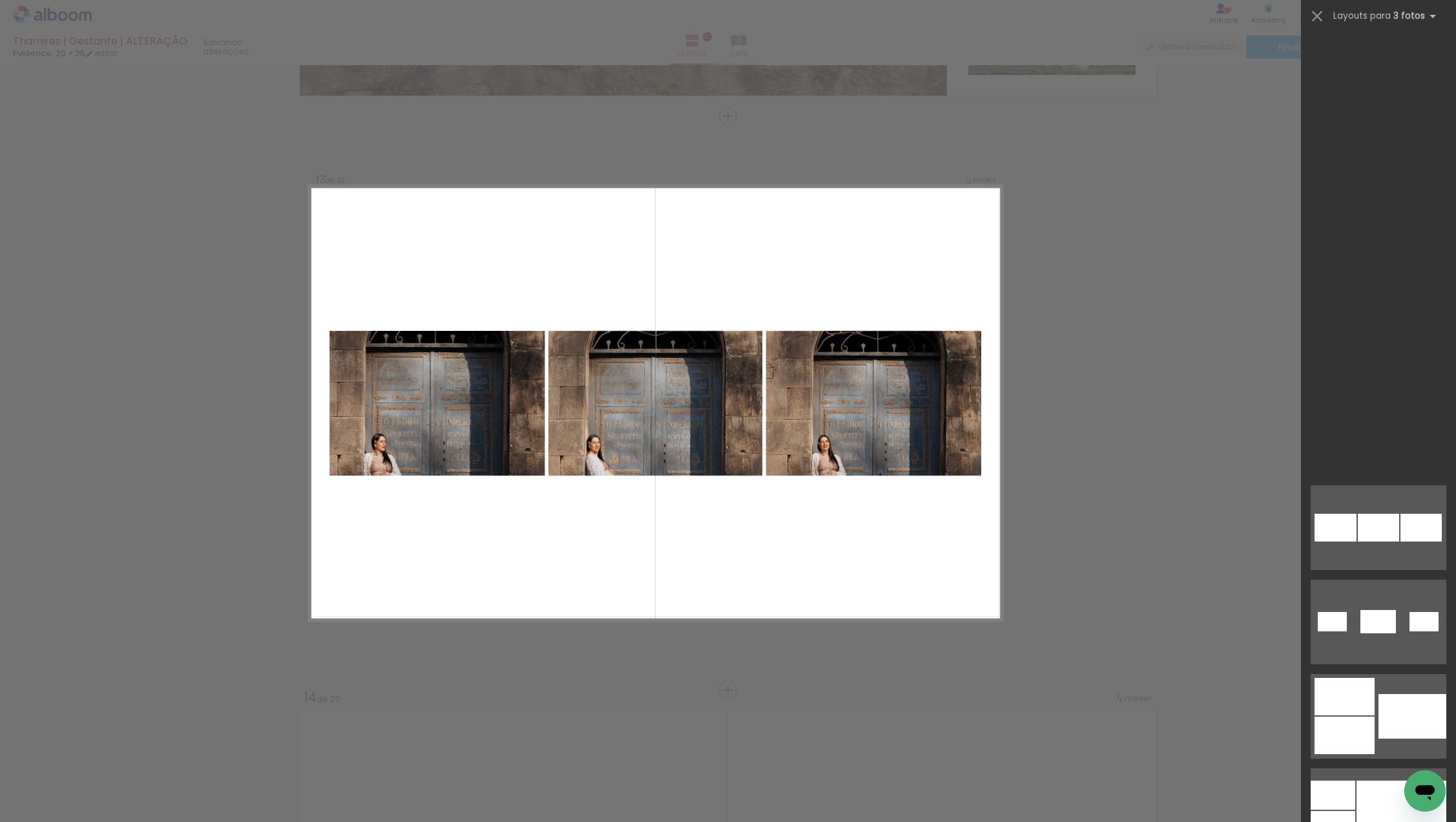
scroll to position [15135, 0]
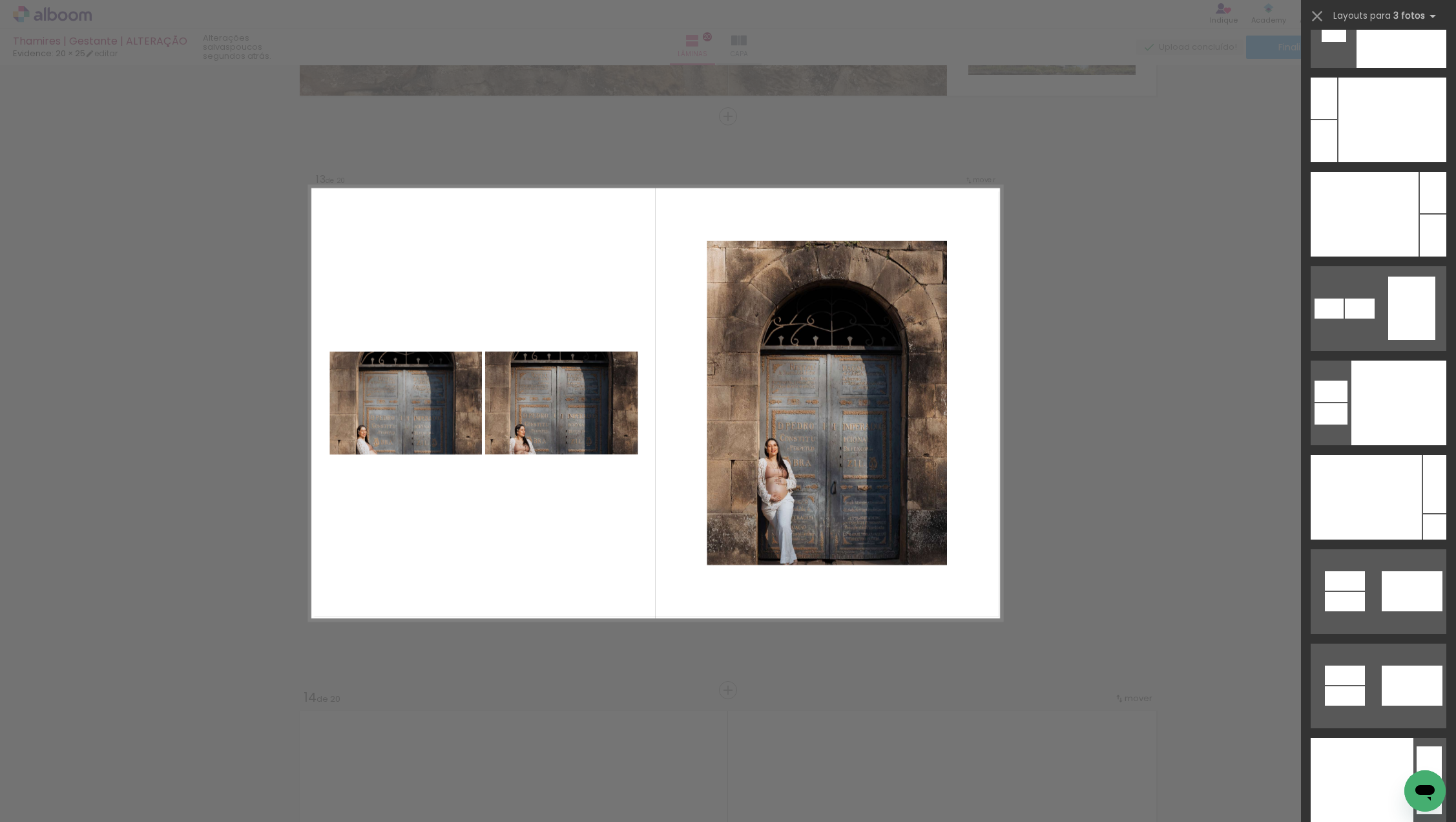
scroll to position [18072, 0]
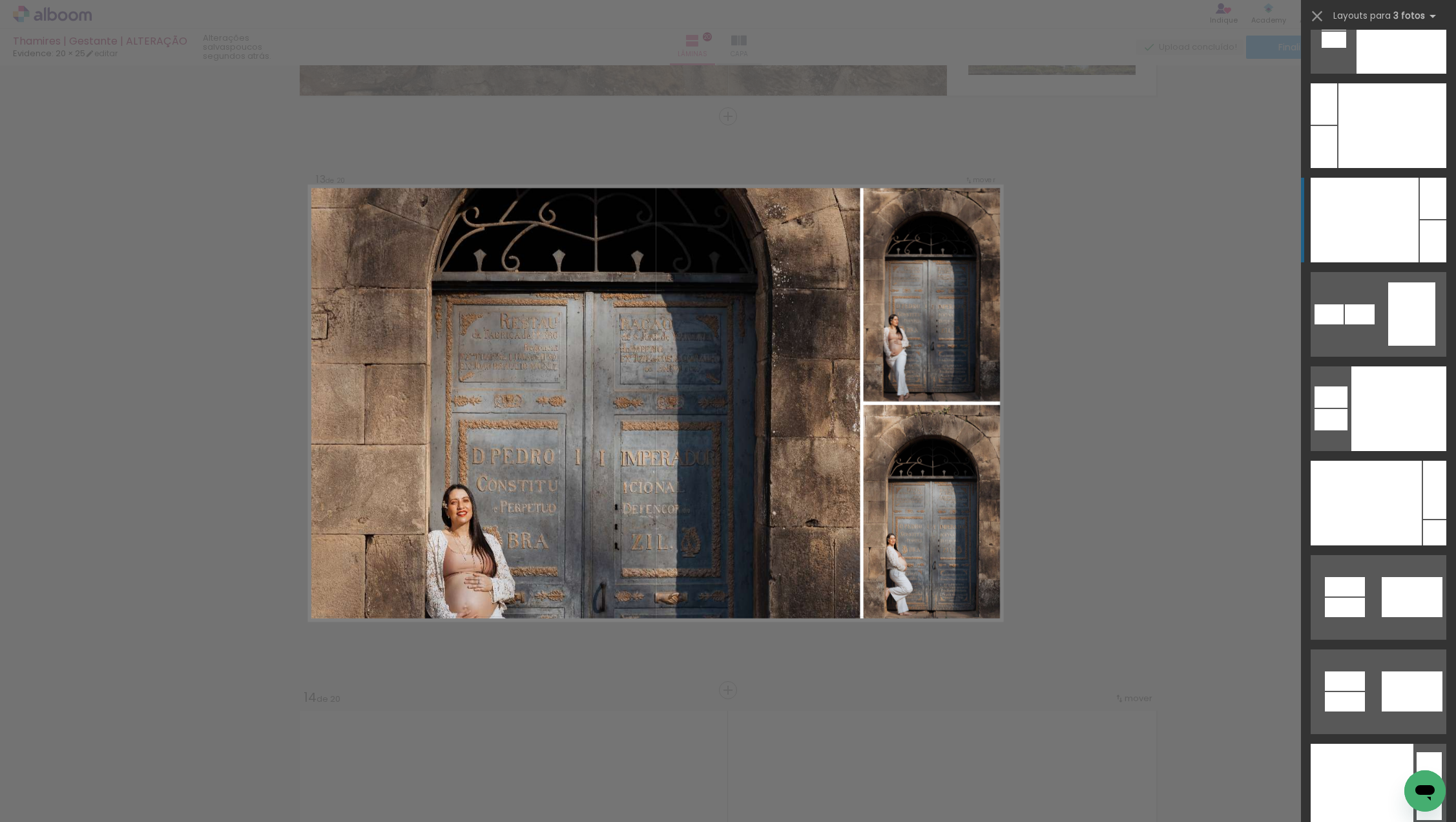
click at [1370, 240] on div at bounding box center [1365, 220] width 108 height 85
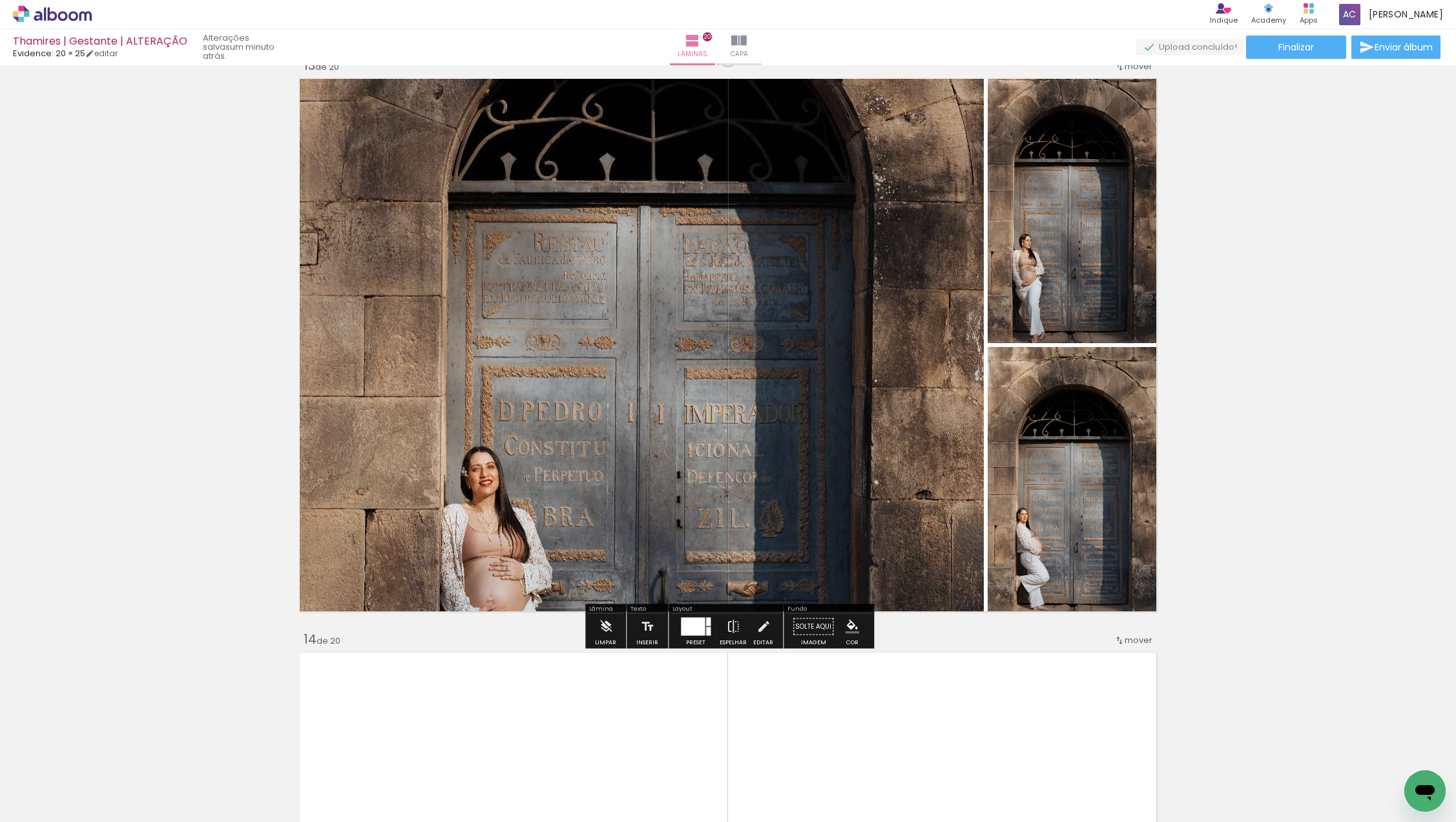
scroll to position [6915, 0]
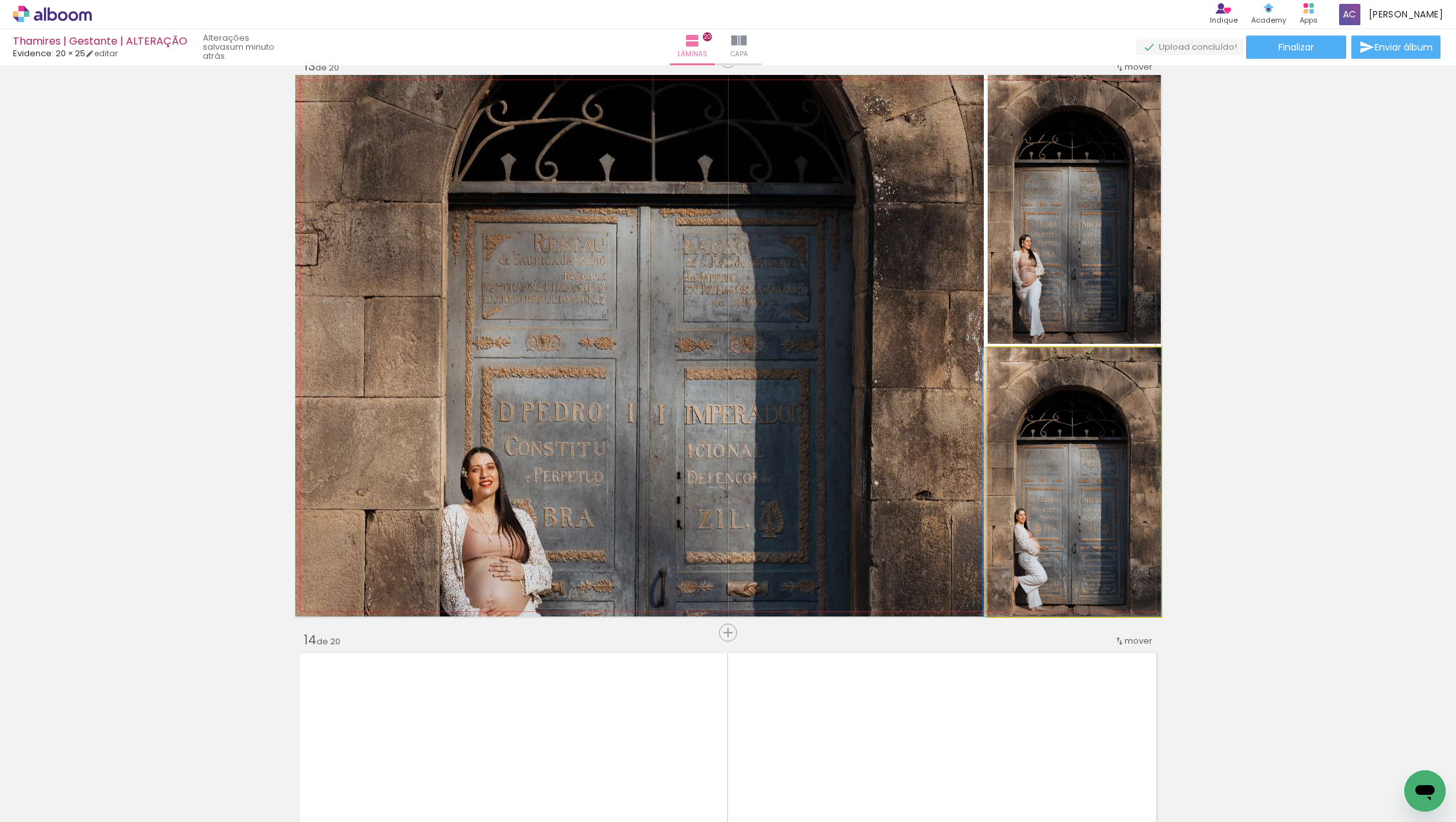
drag, startPoint x: 1059, startPoint y: 457, endPoint x: 1057, endPoint y: 450, distance: 7.3
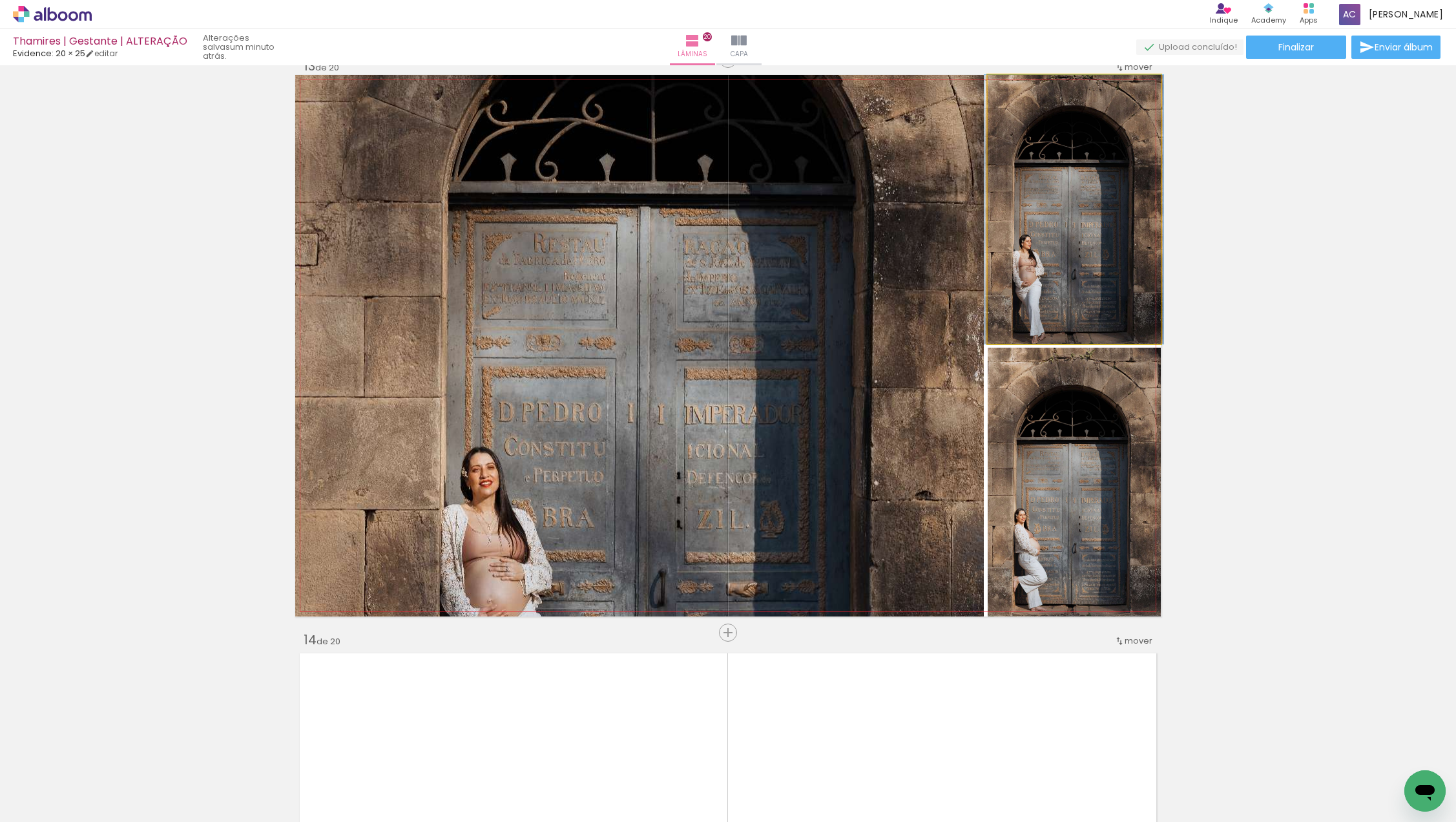
click at [1124, 227] on quentale-photo at bounding box center [1074, 209] width 173 height 269
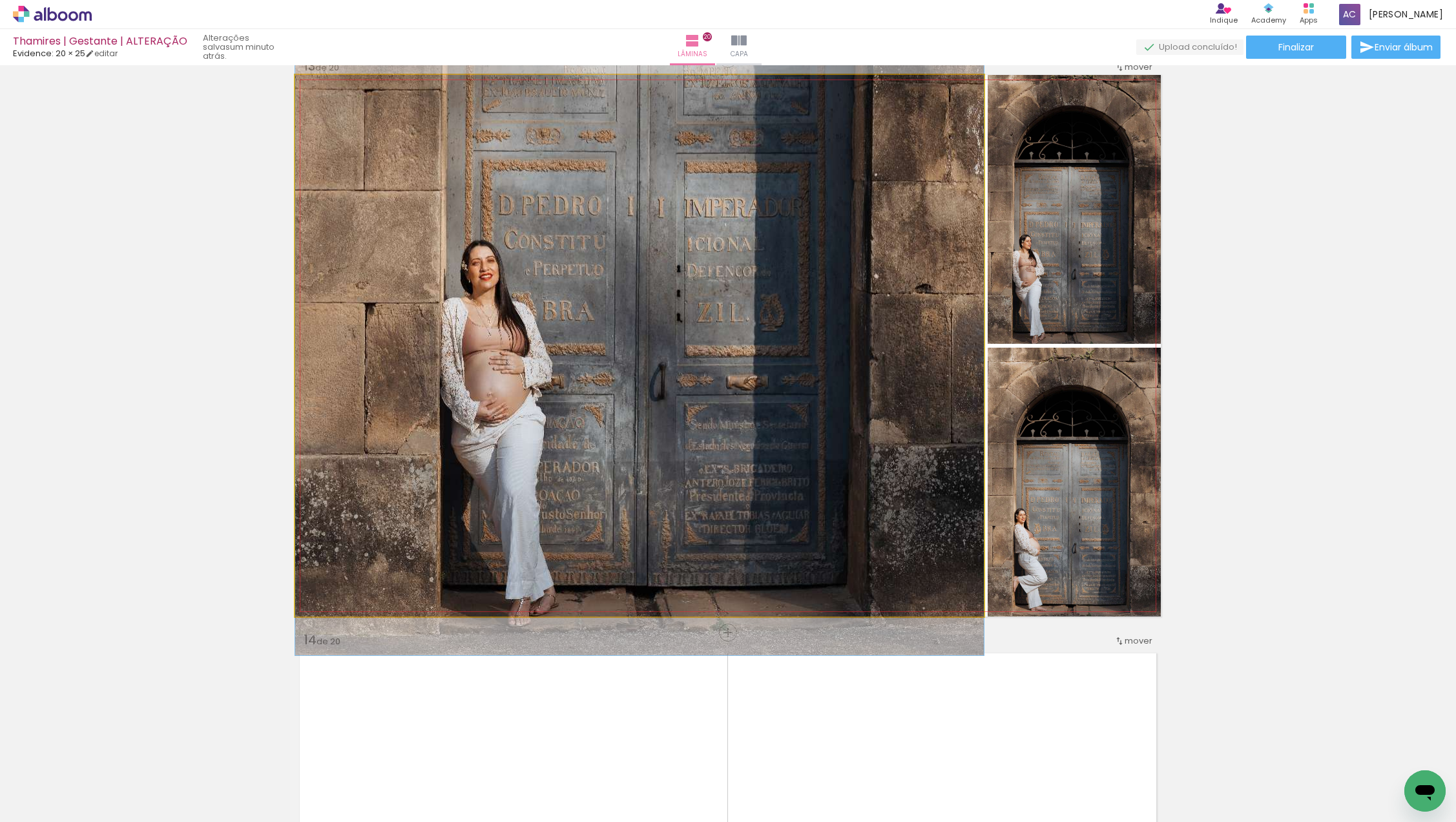
drag, startPoint x: 702, startPoint y: 323, endPoint x: 731, endPoint y: 116, distance: 209.0
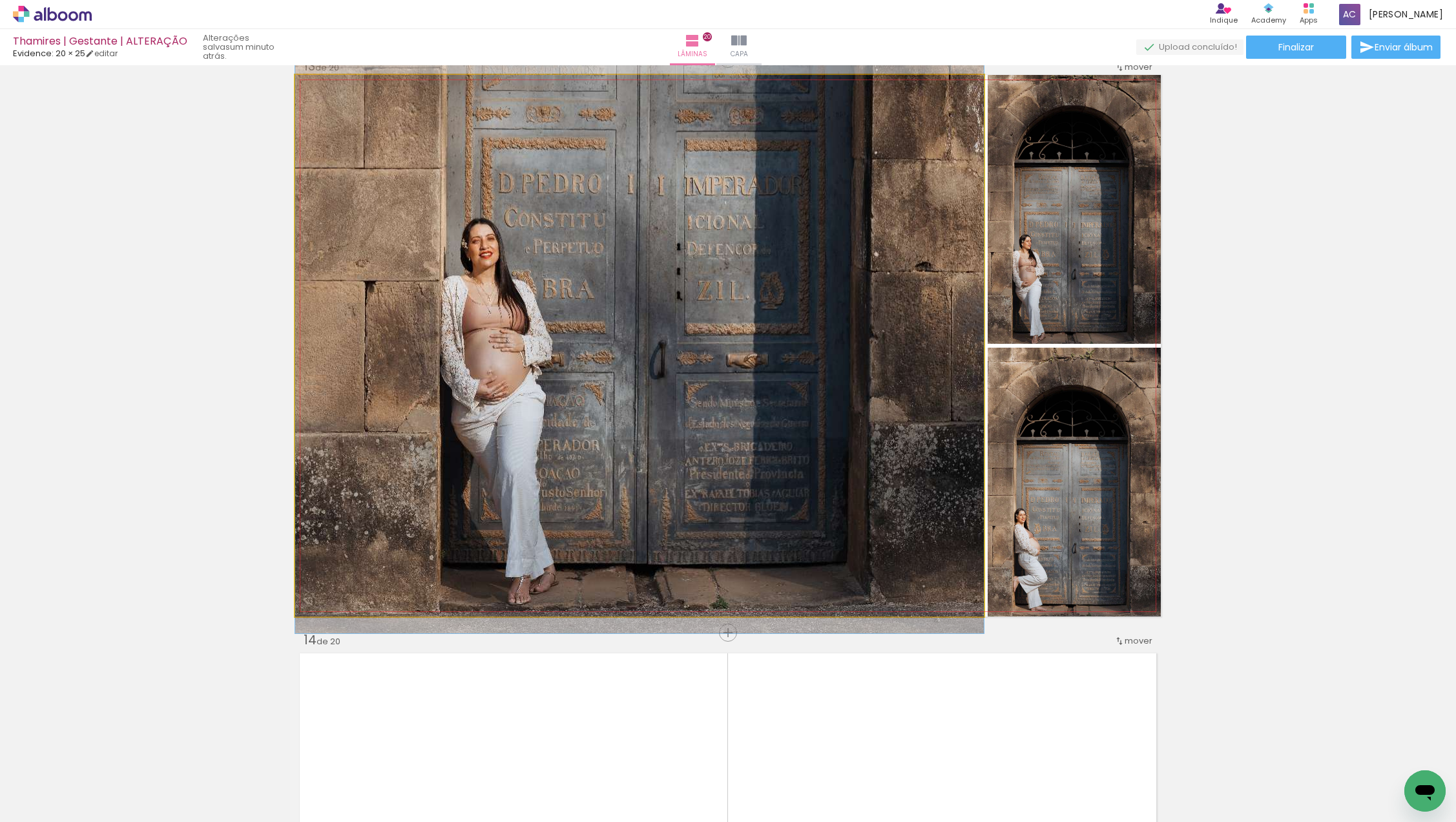
drag, startPoint x: 655, startPoint y: 251, endPoint x: 657, endPoint y: 227, distance: 24.1
click at [657, 227] on div at bounding box center [639, 116] width 688 height 1033
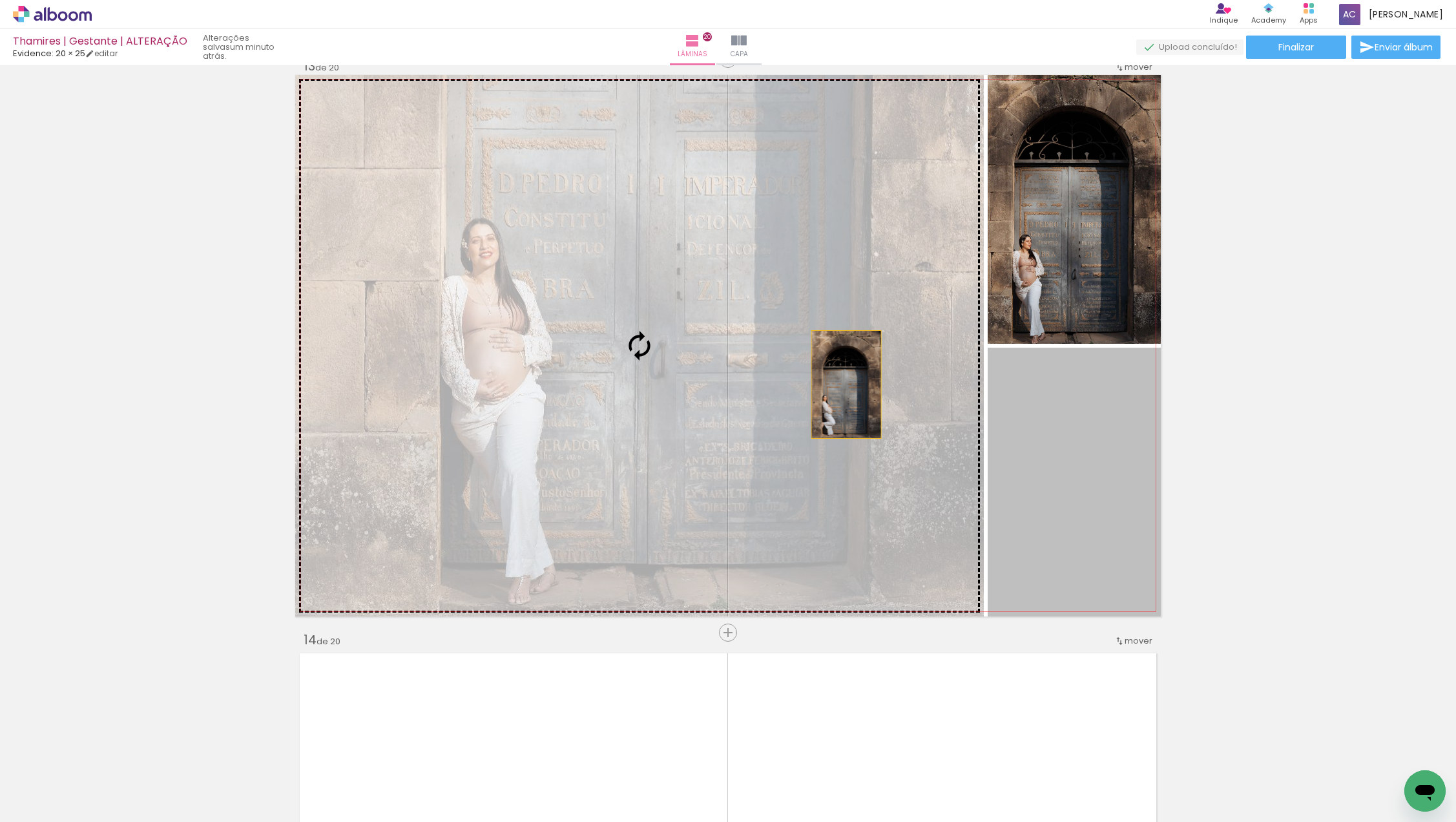
drag, startPoint x: 1024, startPoint y: 429, endPoint x: 834, endPoint y: 384, distance: 195.3
click at [0, 0] on slot at bounding box center [0, 0] width 0 height 0
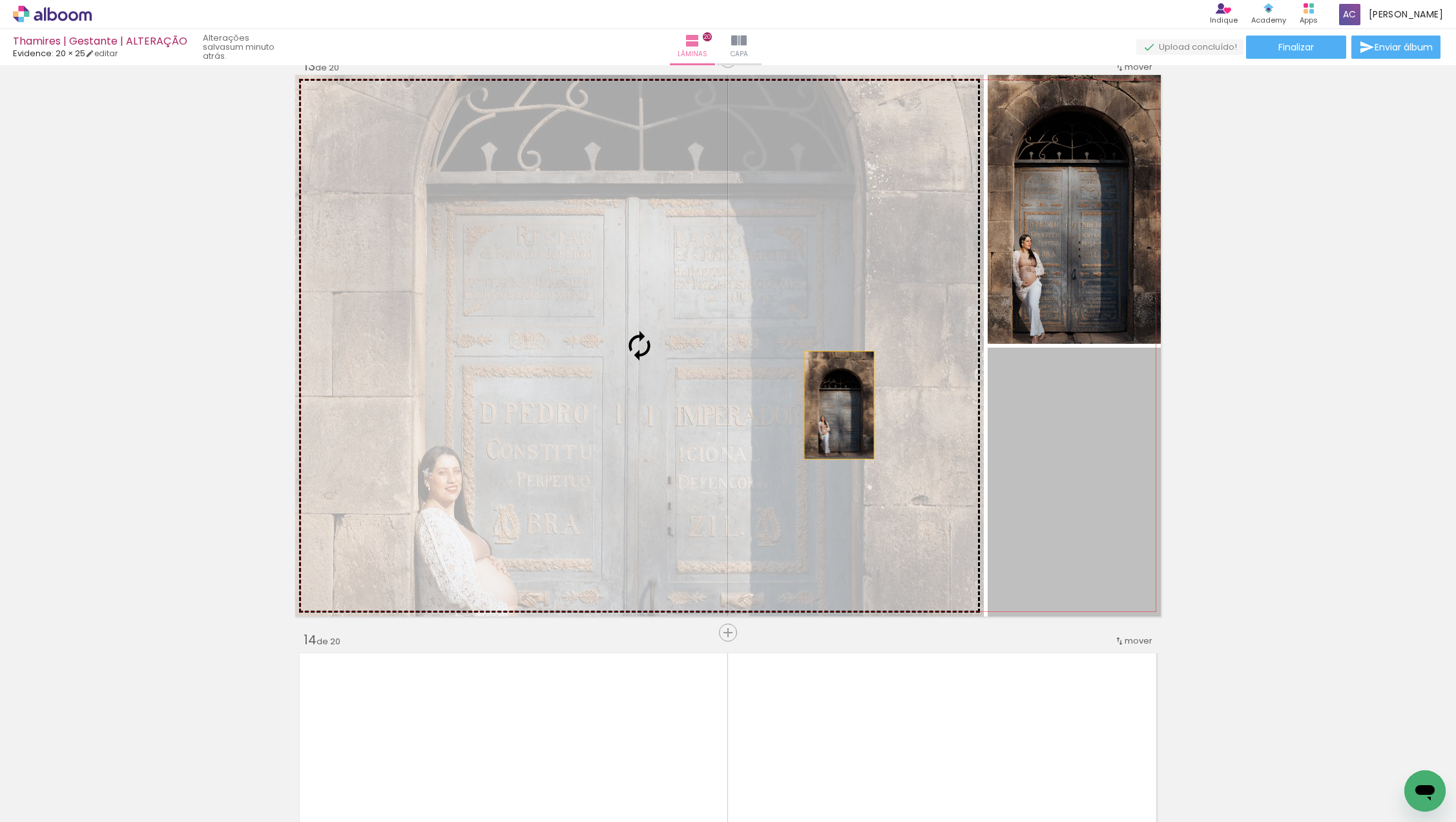
drag, startPoint x: 1015, startPoint y: 449, endPoint x: 836, endPoint y: 404, distance: 184.6
click at [0, 0] on slot at bounding box center [0, 0] width 0 height 0
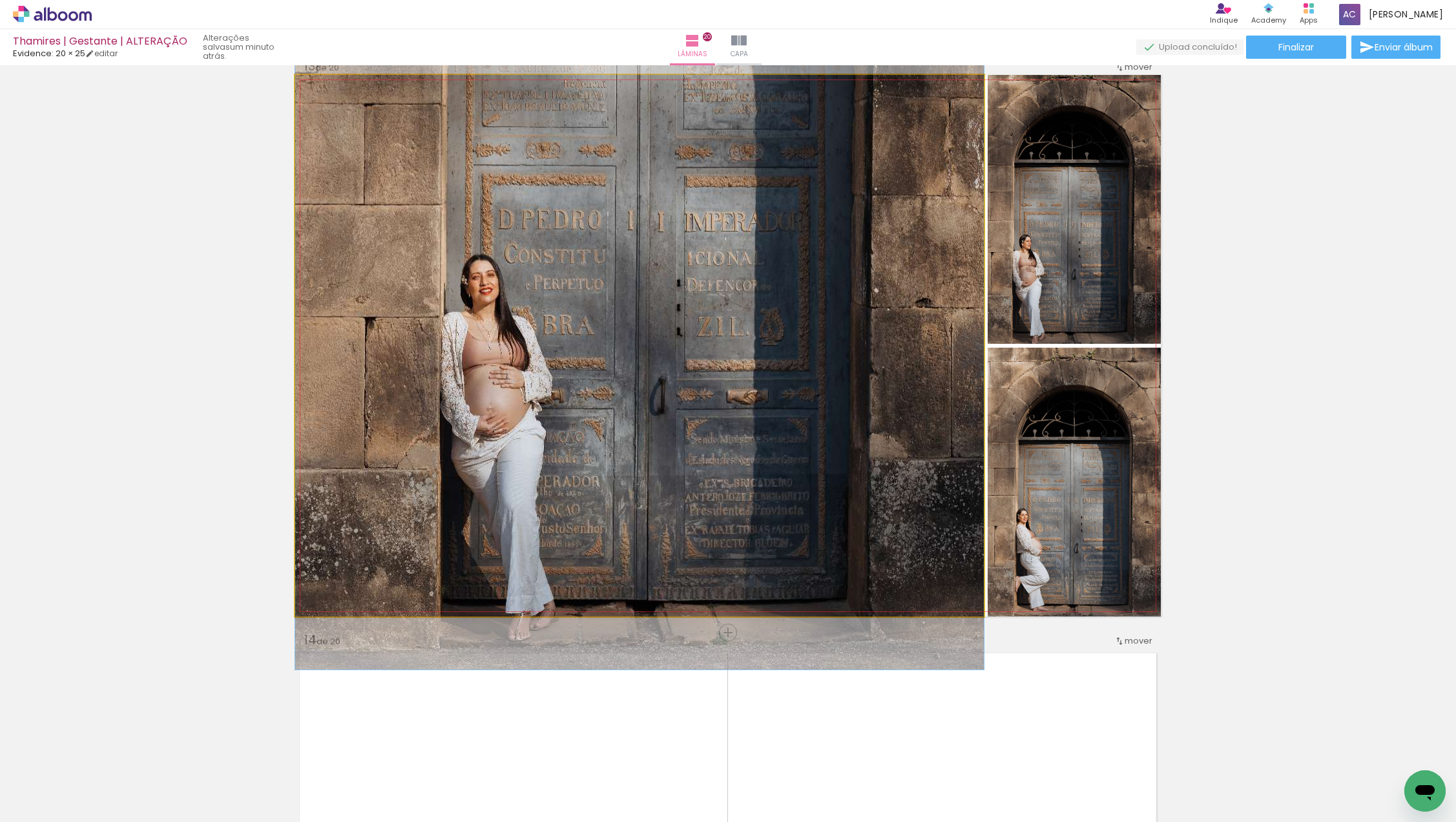
drag, startPoint x: 717, startPoint y: 384, endPoint x: 770, endPoint y: 192, distance: 199.2
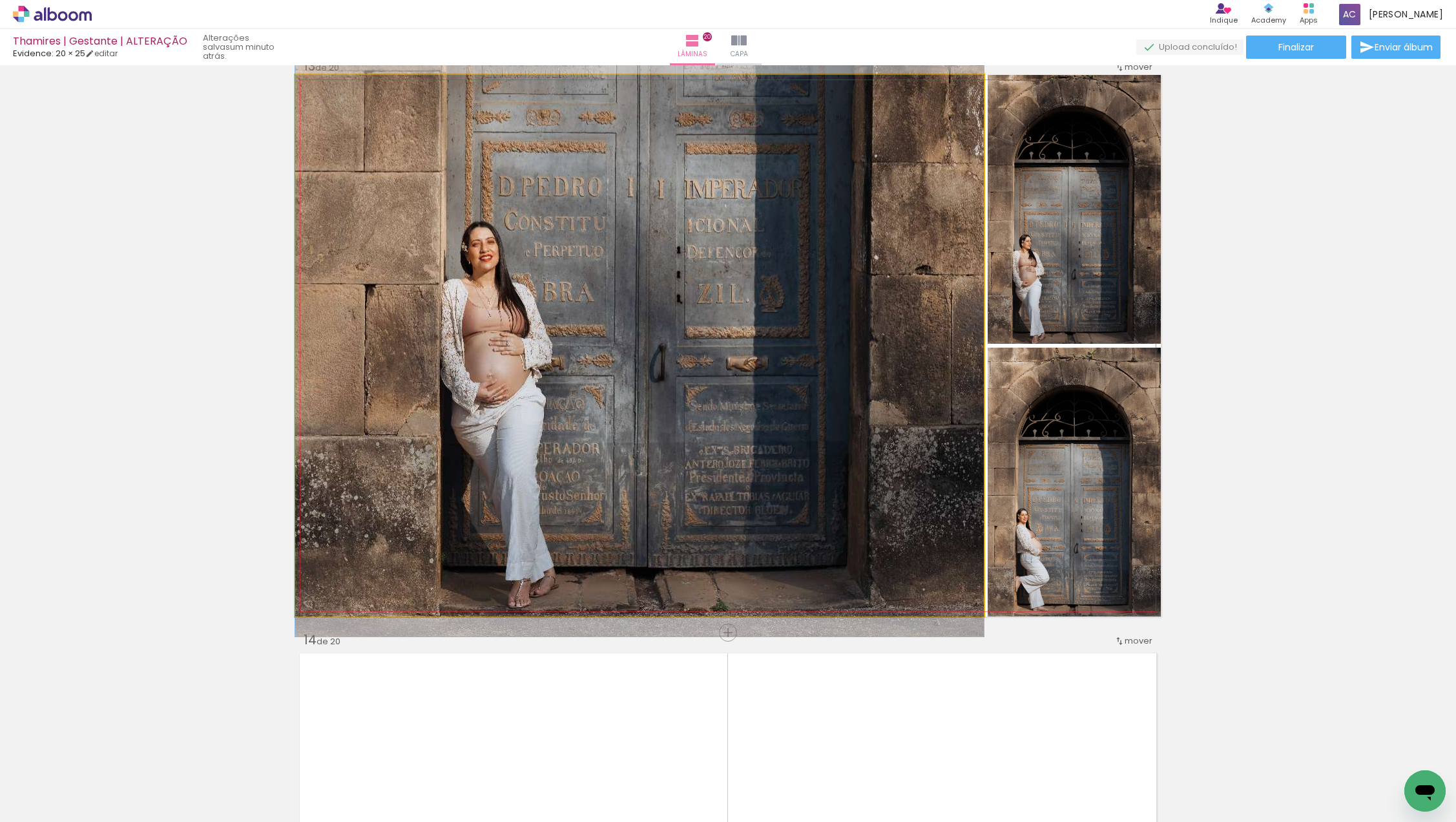
drag, startPoint x: 738, startPoint y: 314, endPoint x: 745, endPoint y: 278, distance: 36.7
click at [745, 278] on div at bounding box center [639, 119] width 688 height 1033
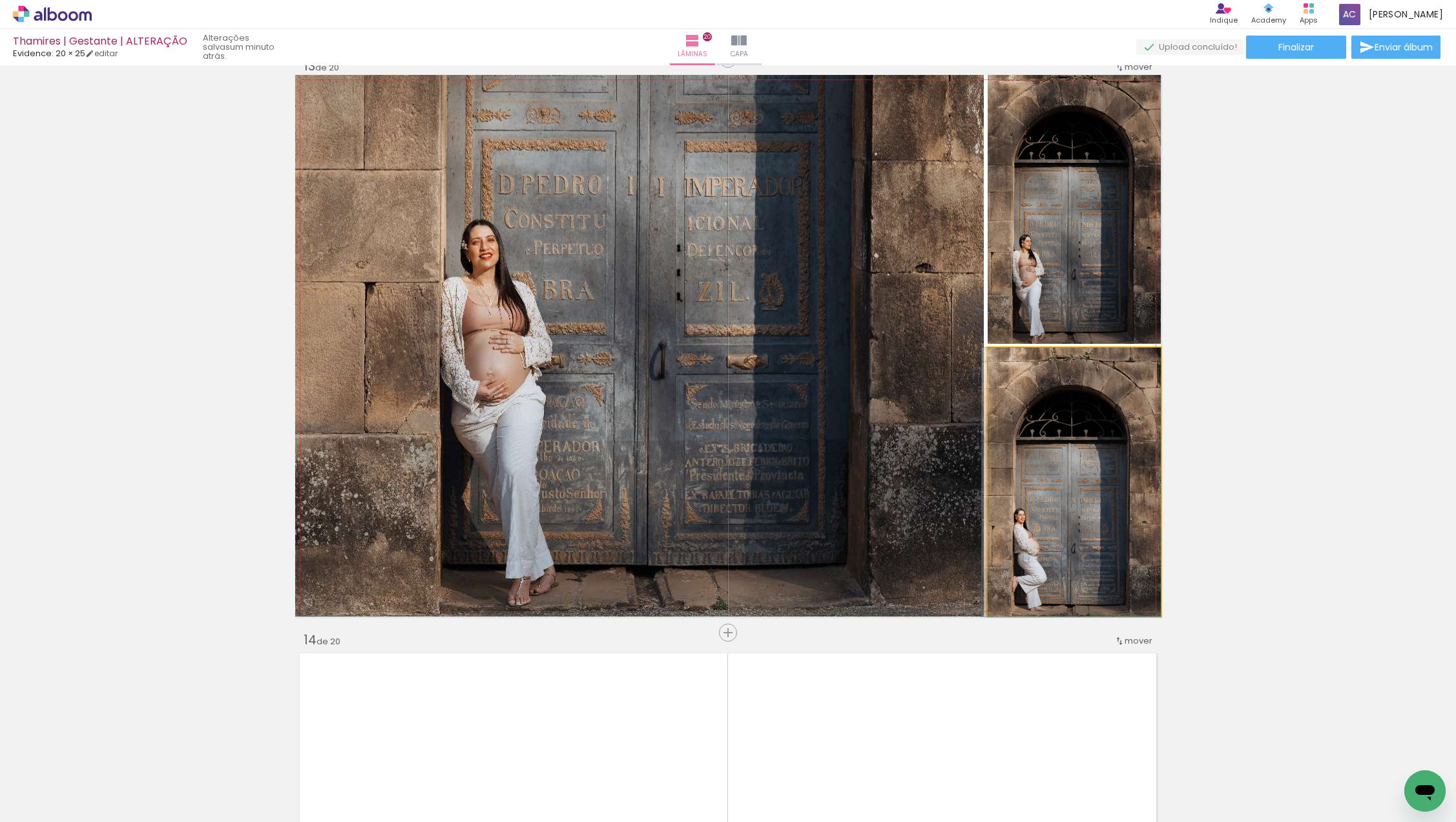
drag, startPoint x: 1077, startPoint y: 440, endPoint x: 1072, endPoint y: 430, distance: 11.2
click at [1072, 430] on div at bounding box center [1071, 482] width 179 height 269
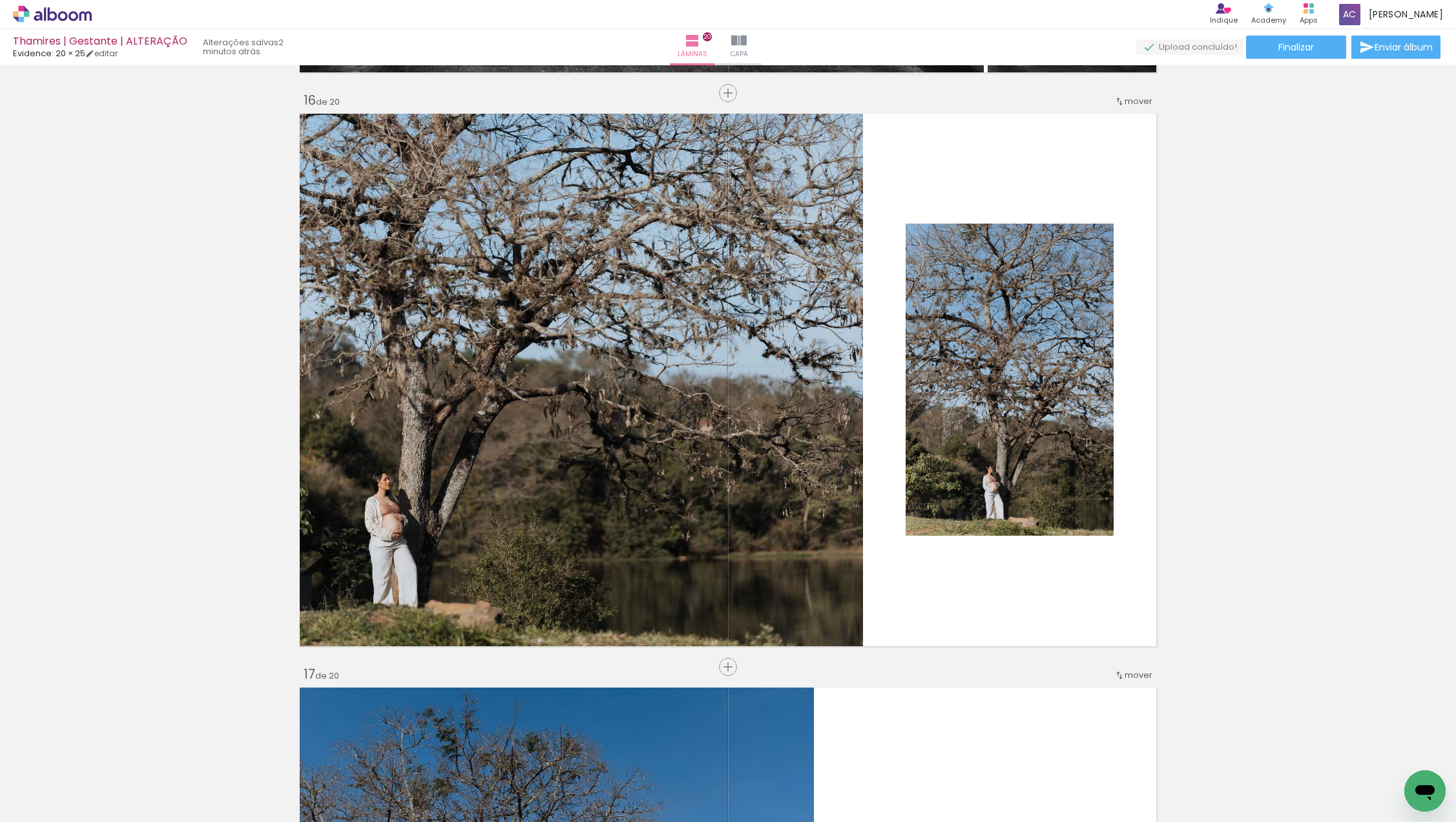
scroll to position [8602, 0]
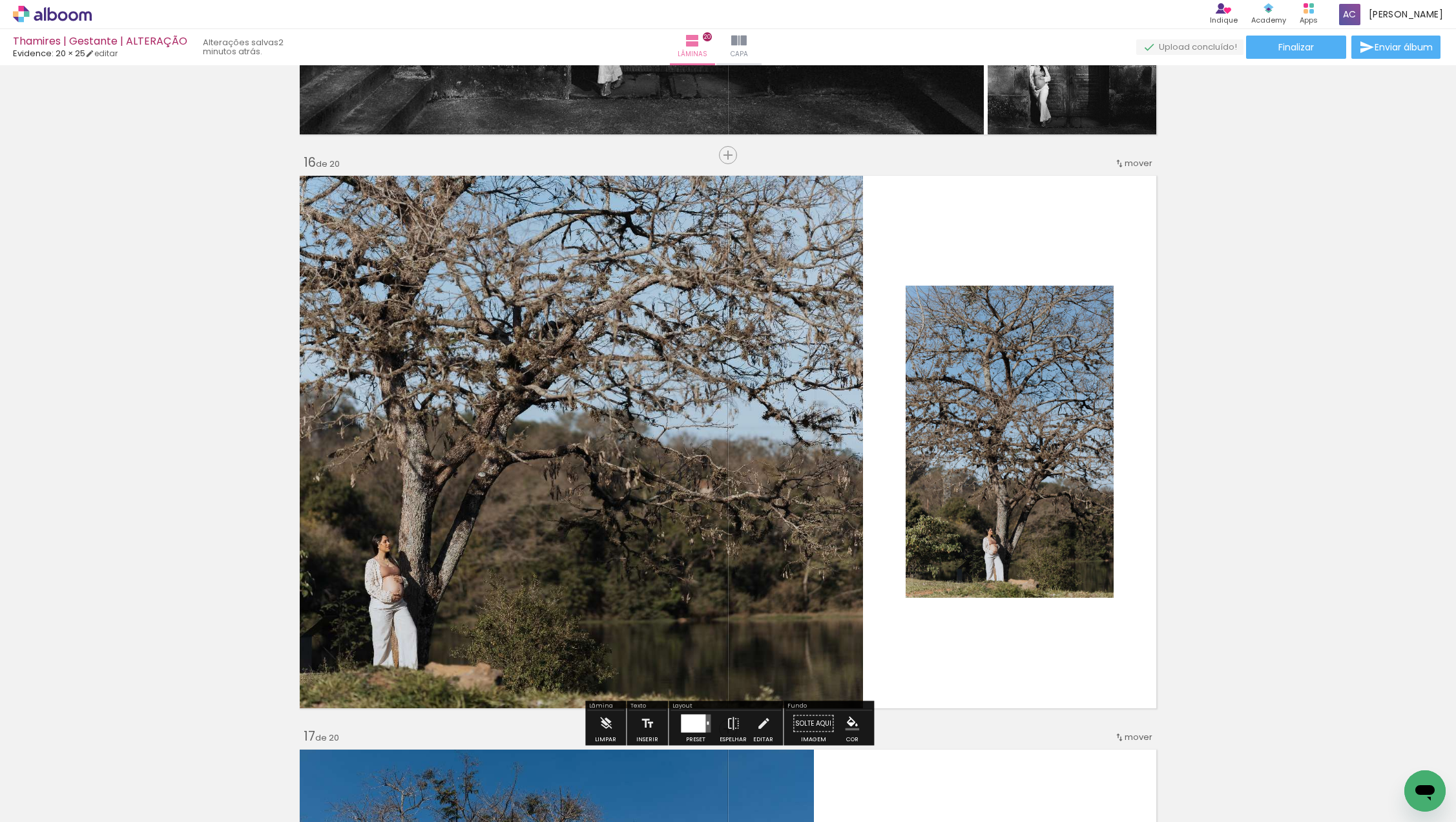
scroll to position [8547, 0]
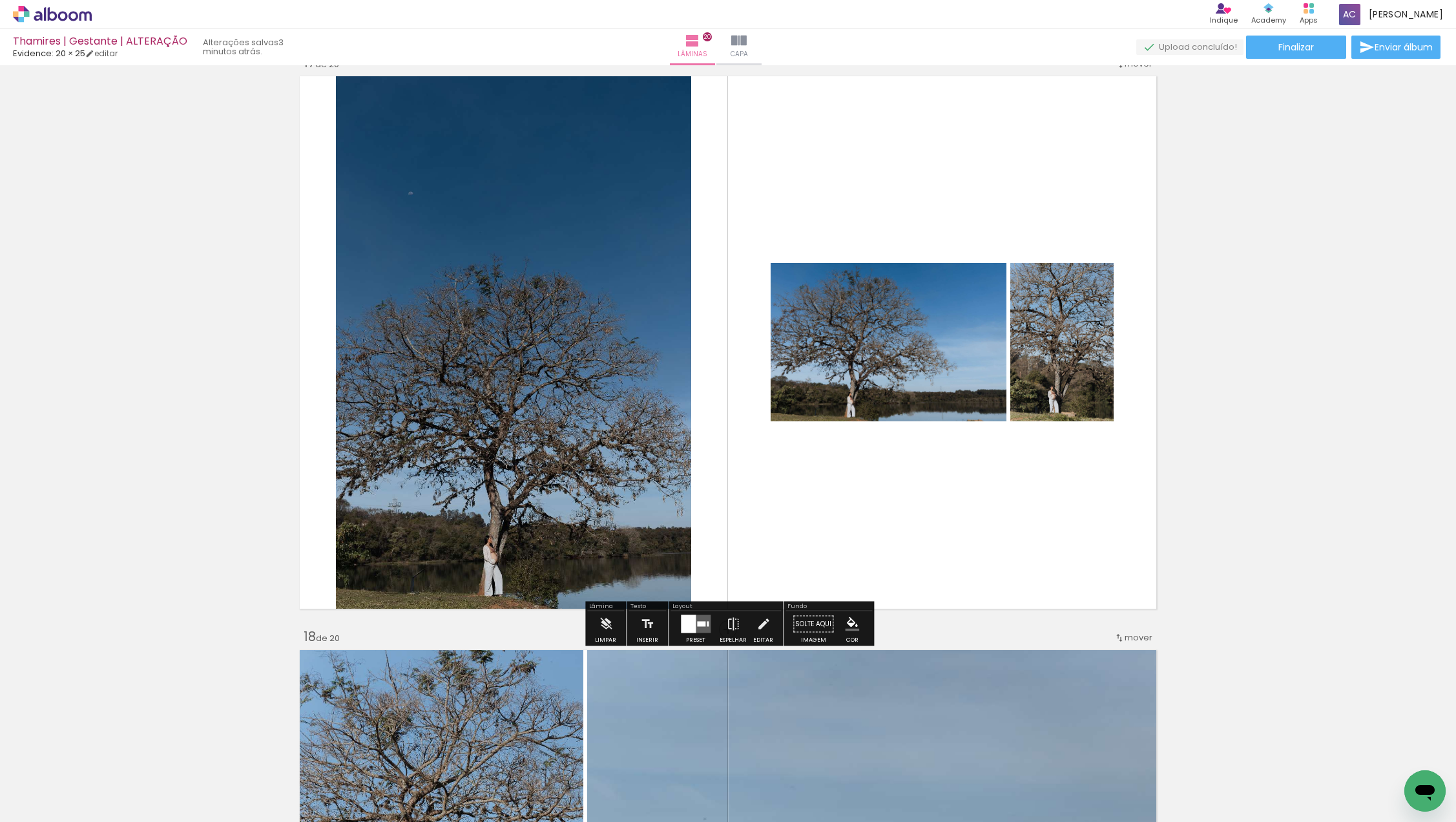
scroll to position [9186, 0]
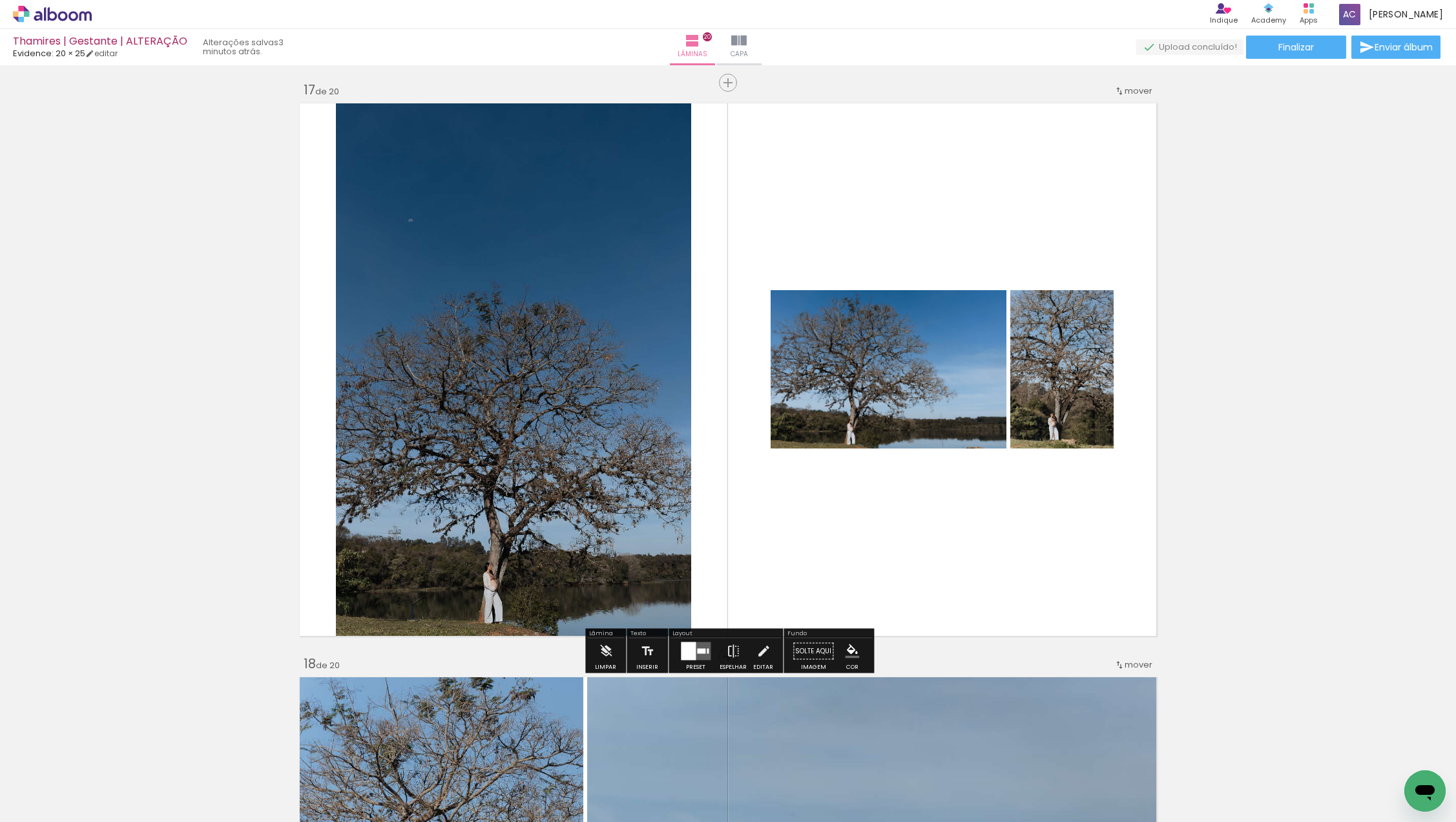
click at [696, 654] on quentale-layouter at bounding box center [695, 652] width 29 height 18
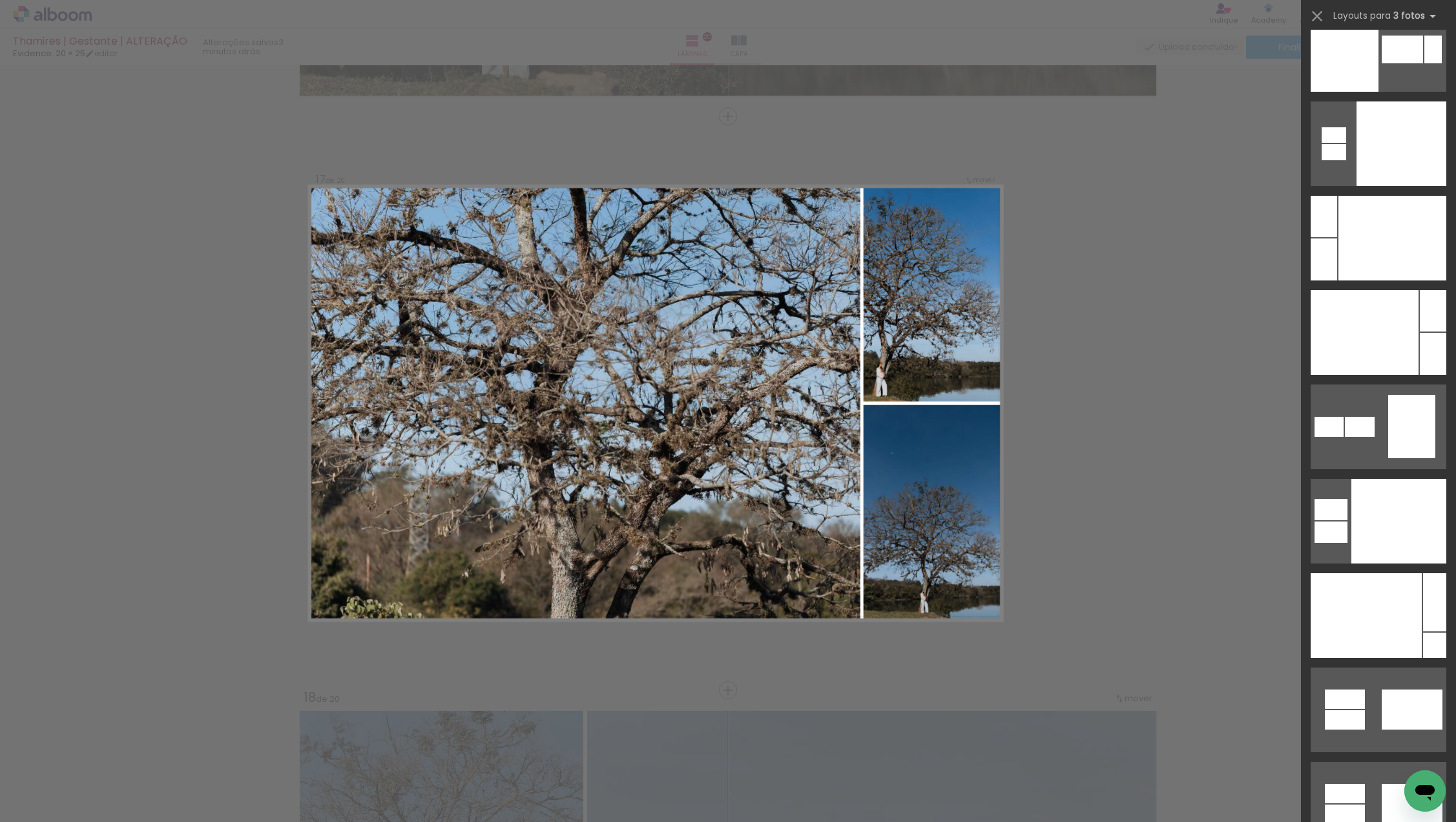
scroll to position [17957, 0]
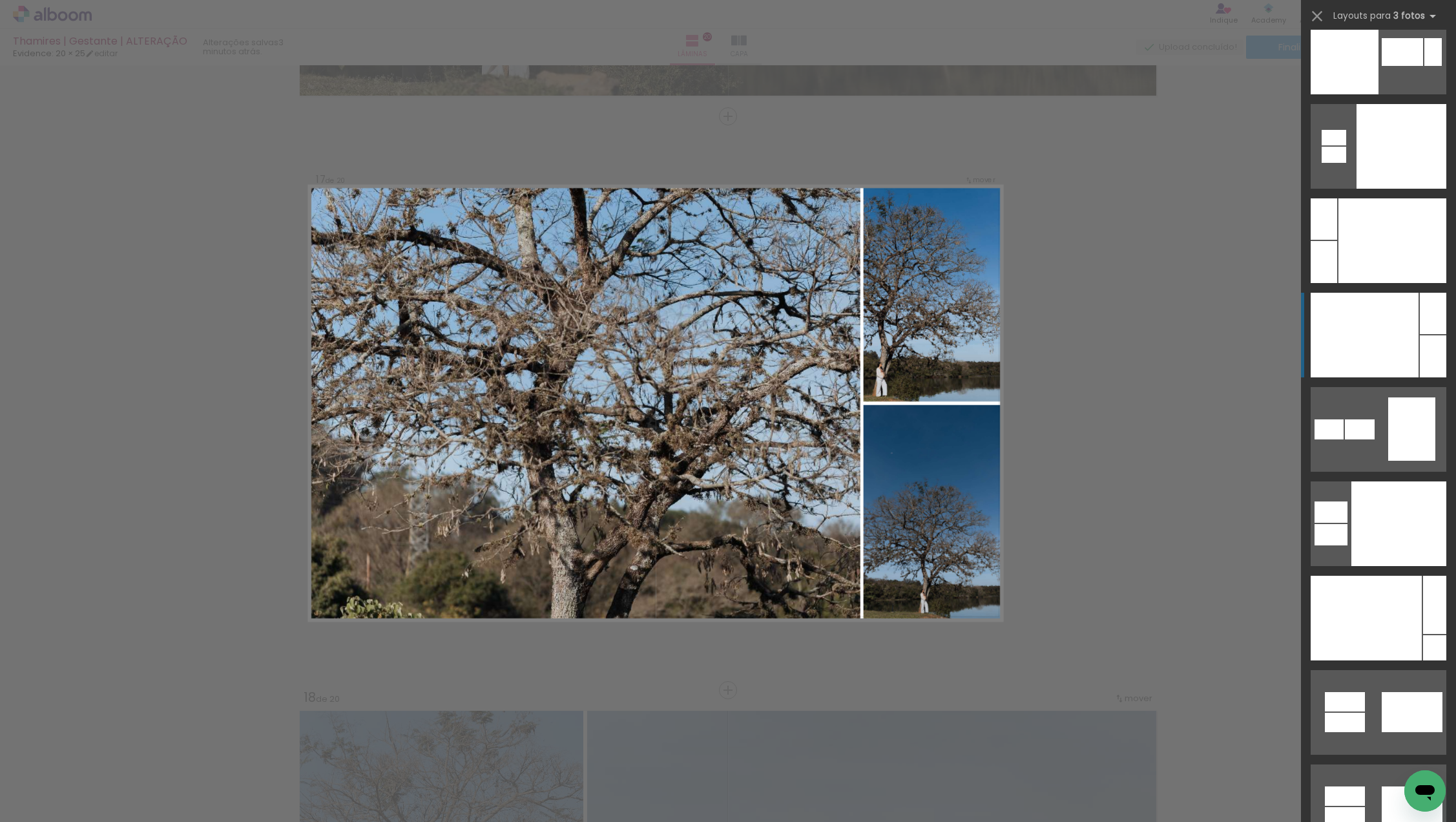
click at [1369, 337] on div at bounding box center [1365, 335] width 108 height 85
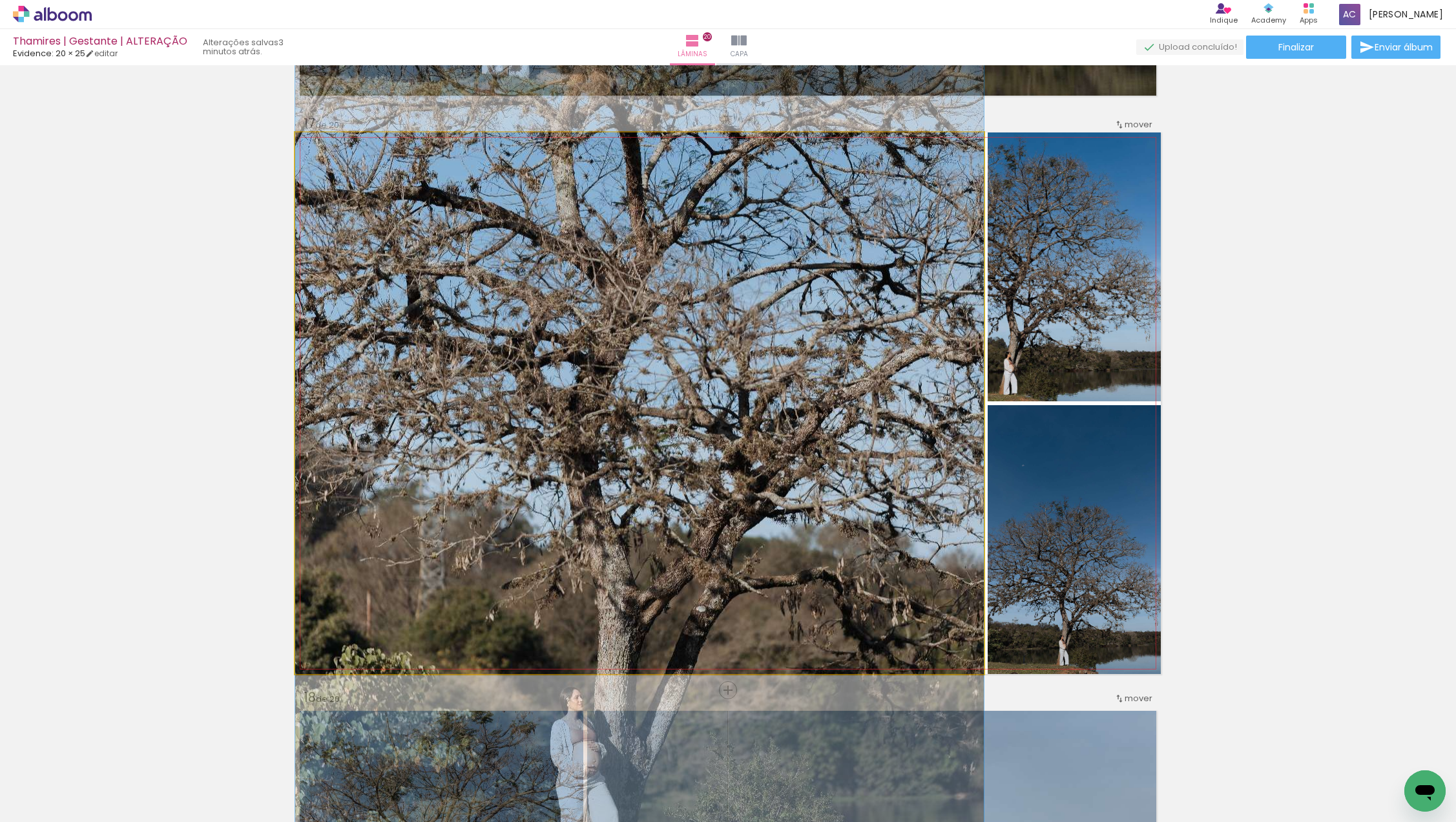
drag, startPoint x: 686, startPoint y: 351, endPoint x: 967, endPoint y: 302, distance: 285.2
click at [686, 350] on div at bounding box center [639, 403] width 688 height 1033
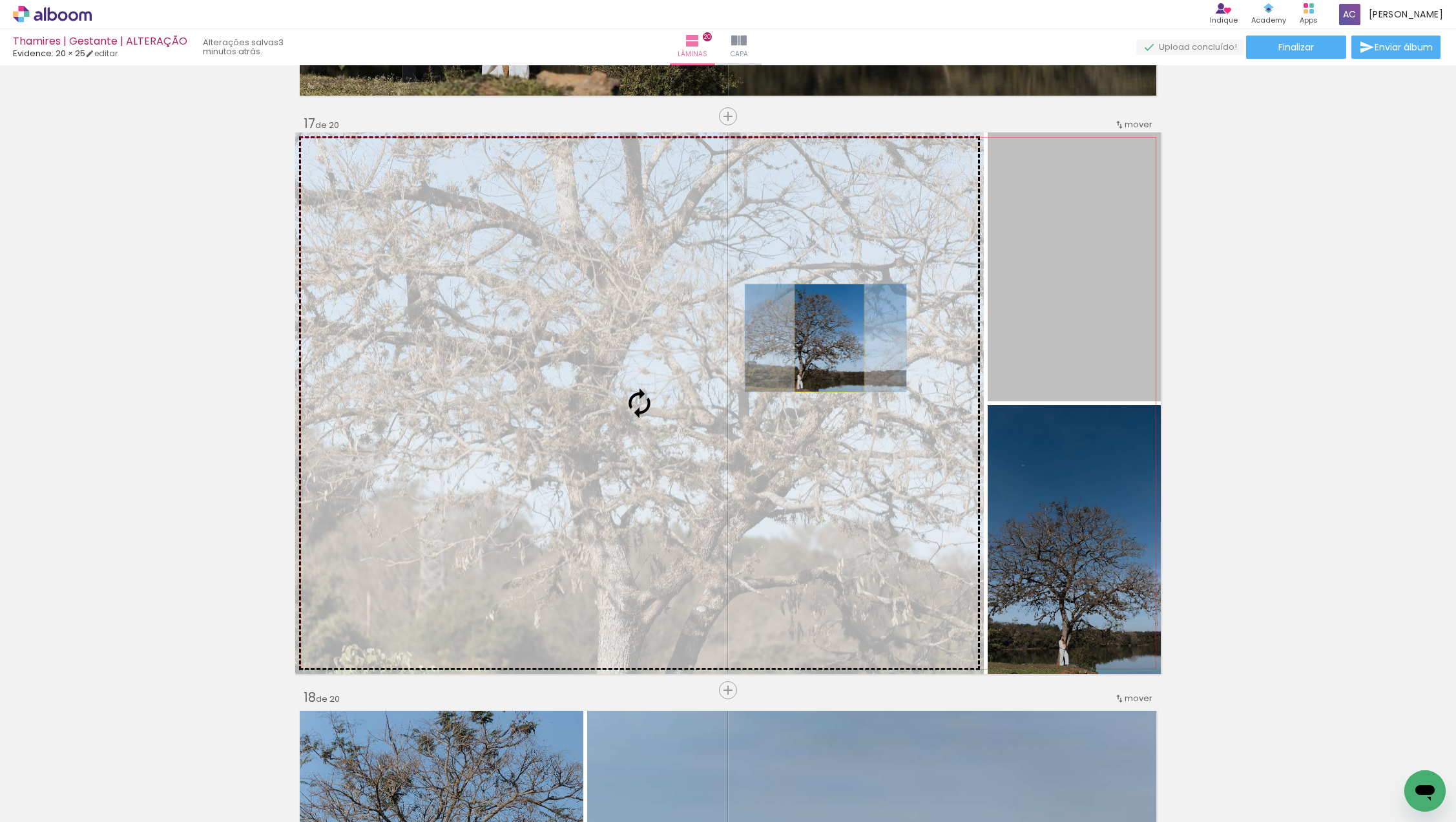
drag, startPoint x: 1030, startPoint y: 306, endPoint x: 829, endPoint y: 338, distance: 203.5
click at [0, 0] on slot at bounding box center [0, 0] width 0 height 0
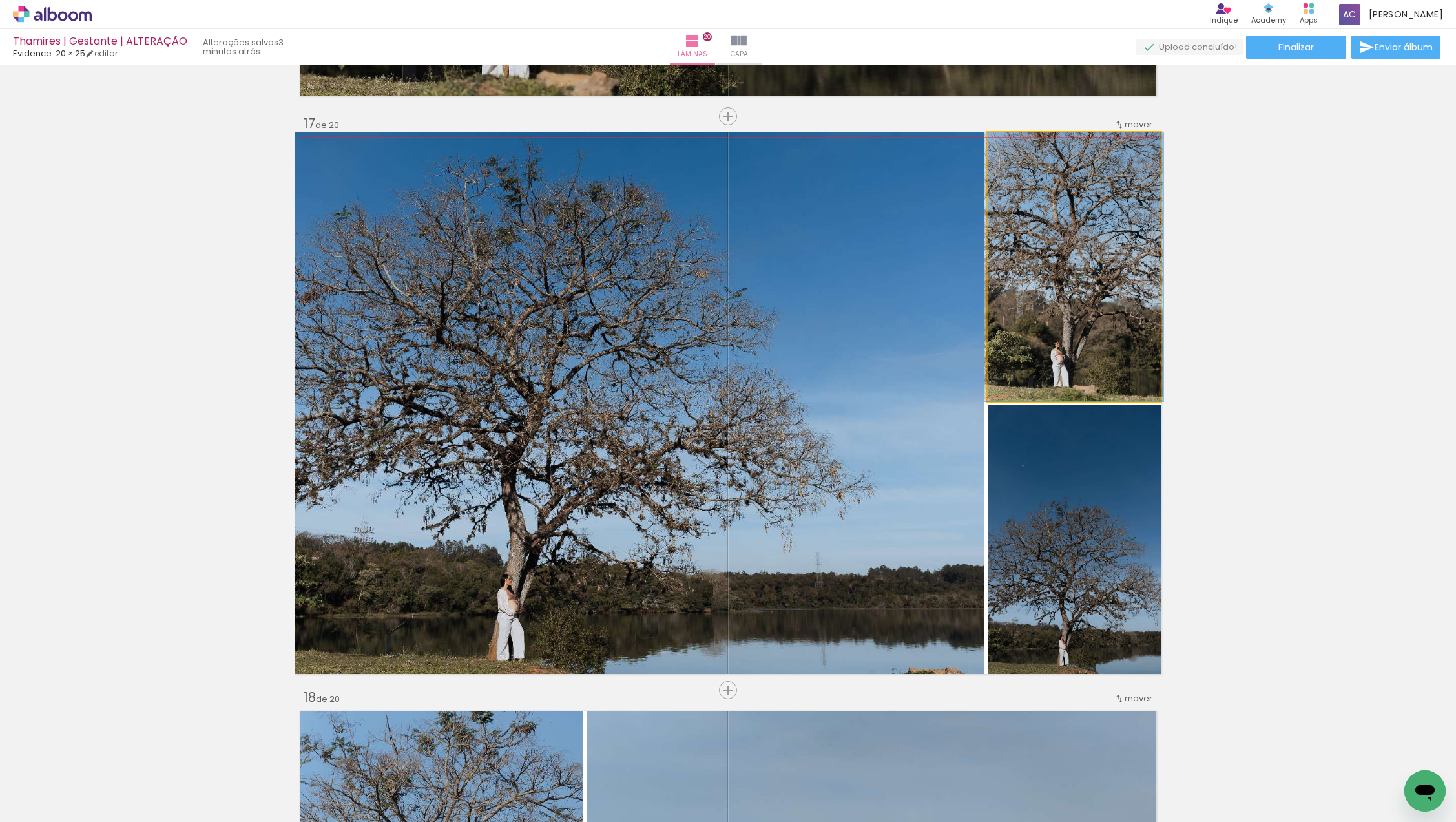
click at [1077, 276] on quentale-photo at bounding box center [1074, 267] width 173 height 269
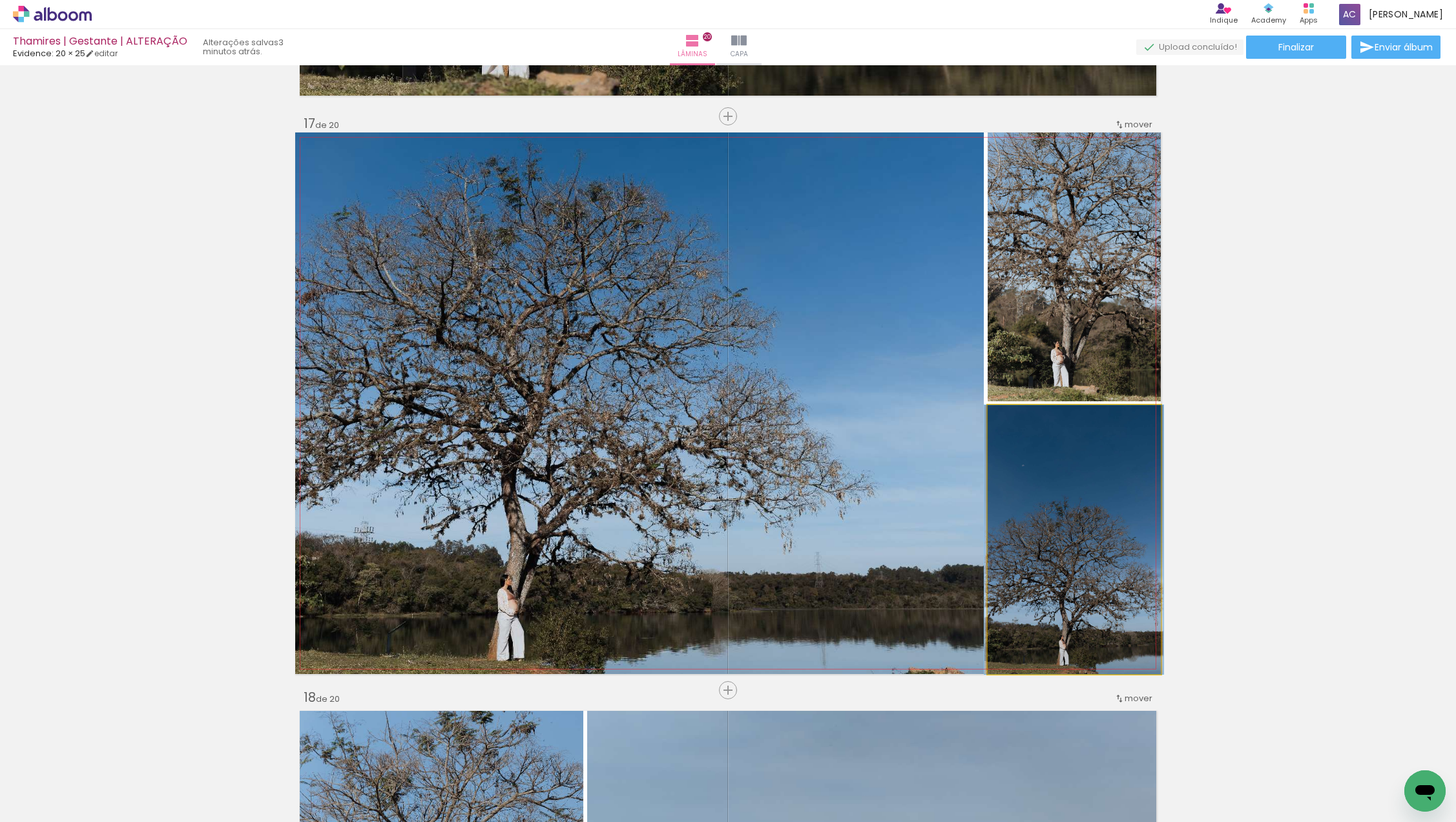
click at [1045, 511] on quentale-photo at bounding box center [1074, 539] width 173 height 269
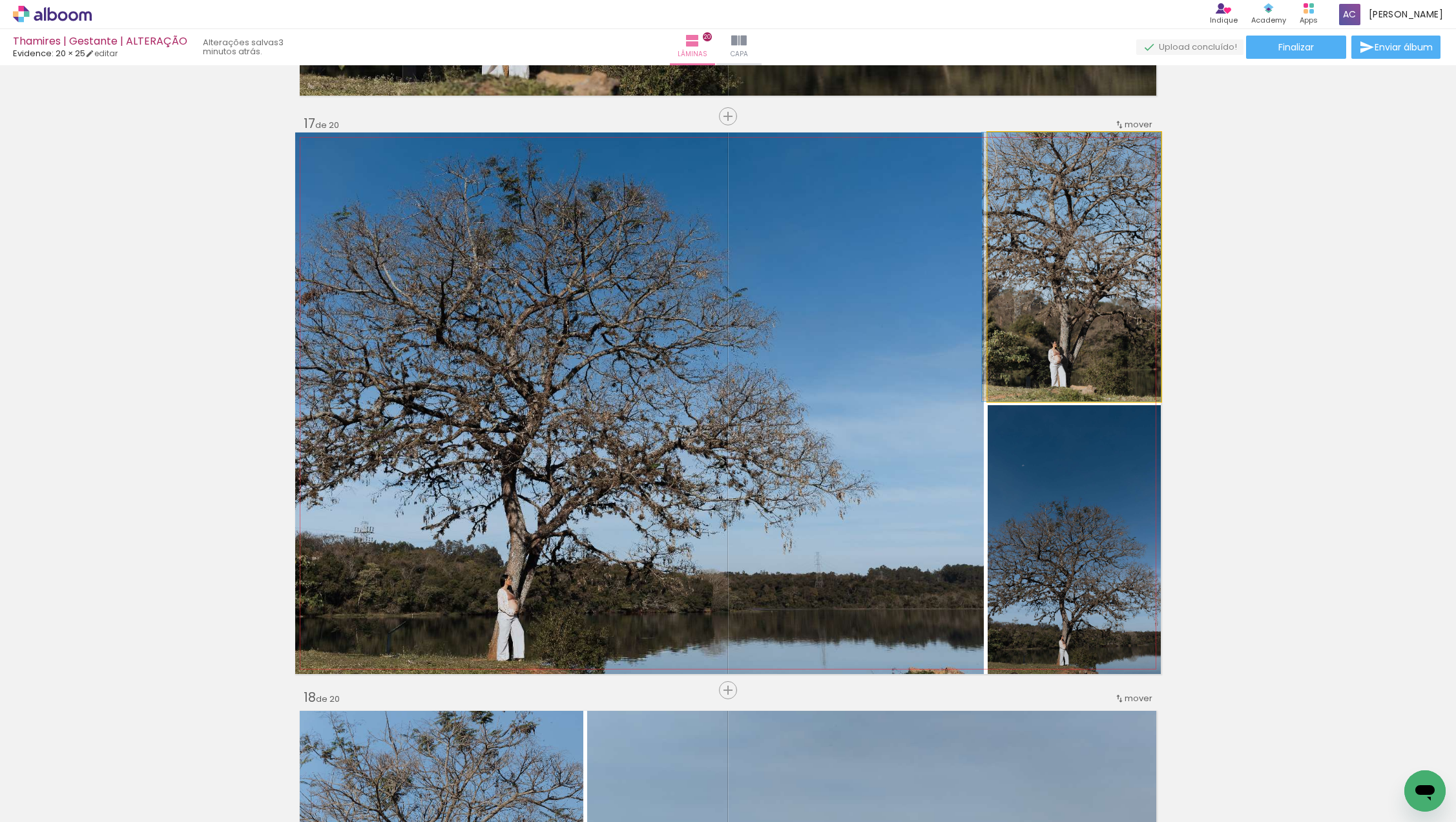
drag, startPoint x: 1070, startPoint y: 317, endPoint x: 1066, endPoint y: 328, distance: 11.7
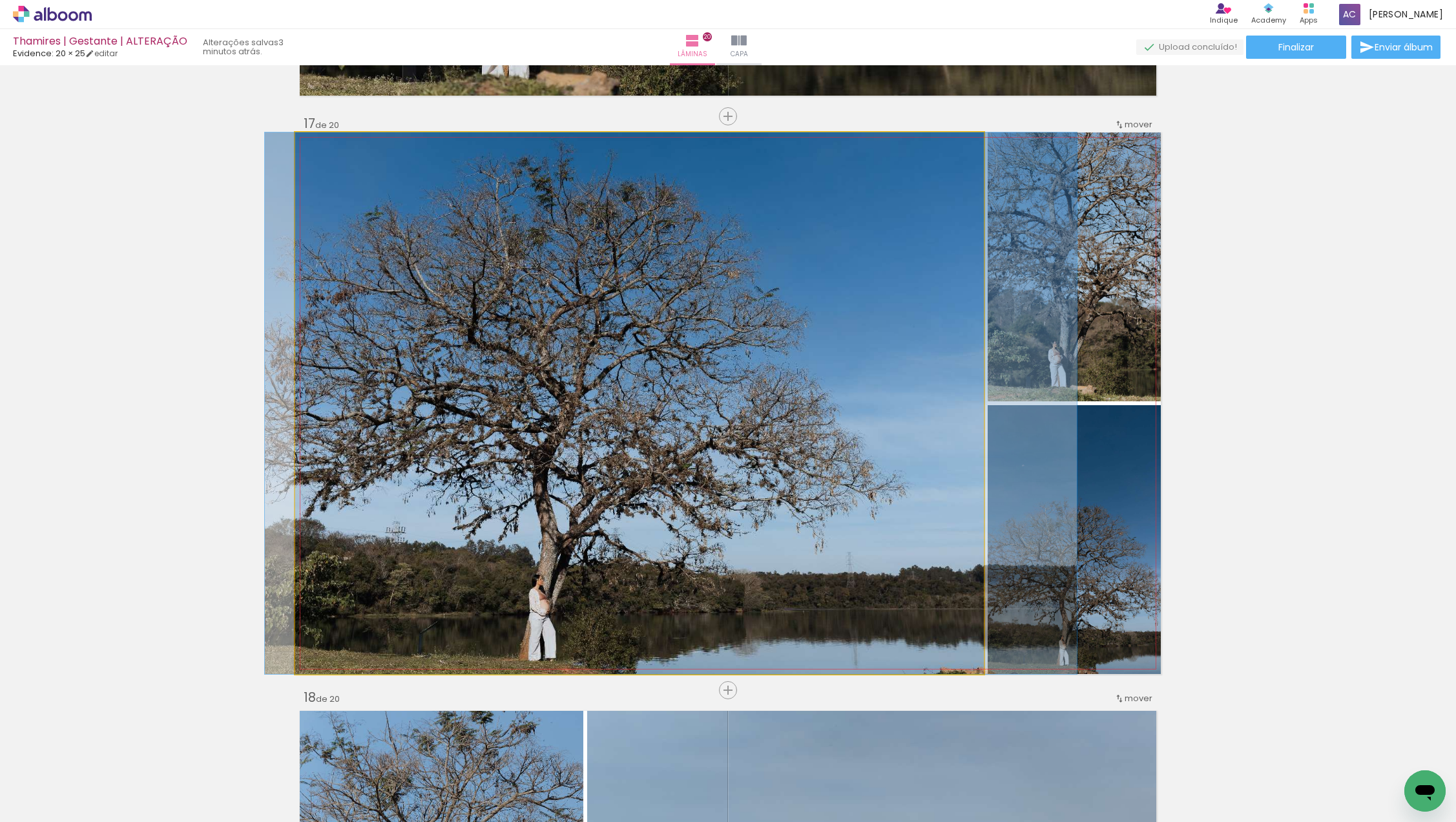
drag, startPoint x: 569, startPoint y: 406, endPoint x: 601, endPoint y: 419, distance: 34.5
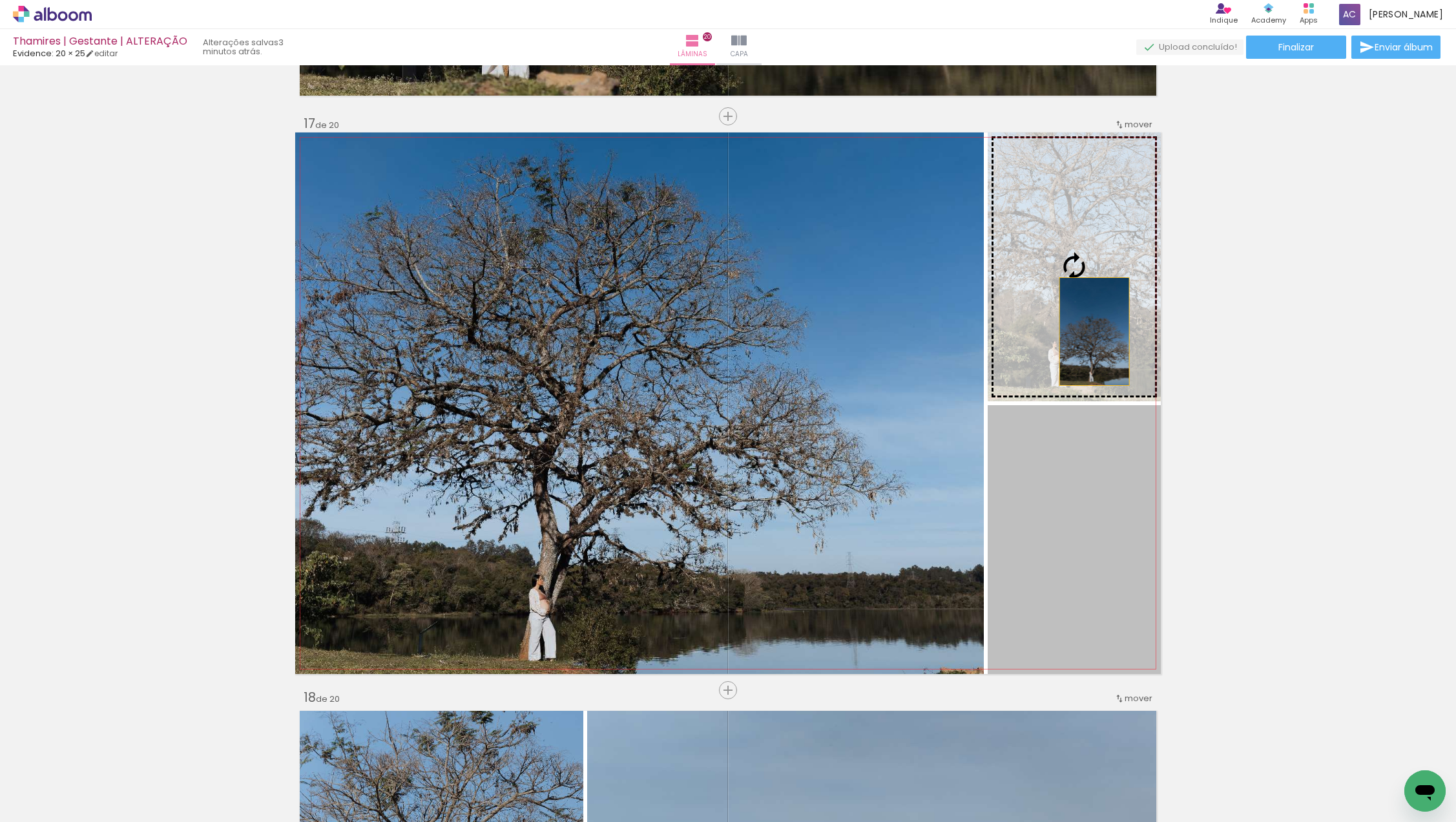
drag, startPoint x: 1076, startPoint y: 537, endPoint x: 1094, endPoint y: 331, distance: 206.8
click at [0, 0] on slot at bounding box center [0, 0] width 0 height 0
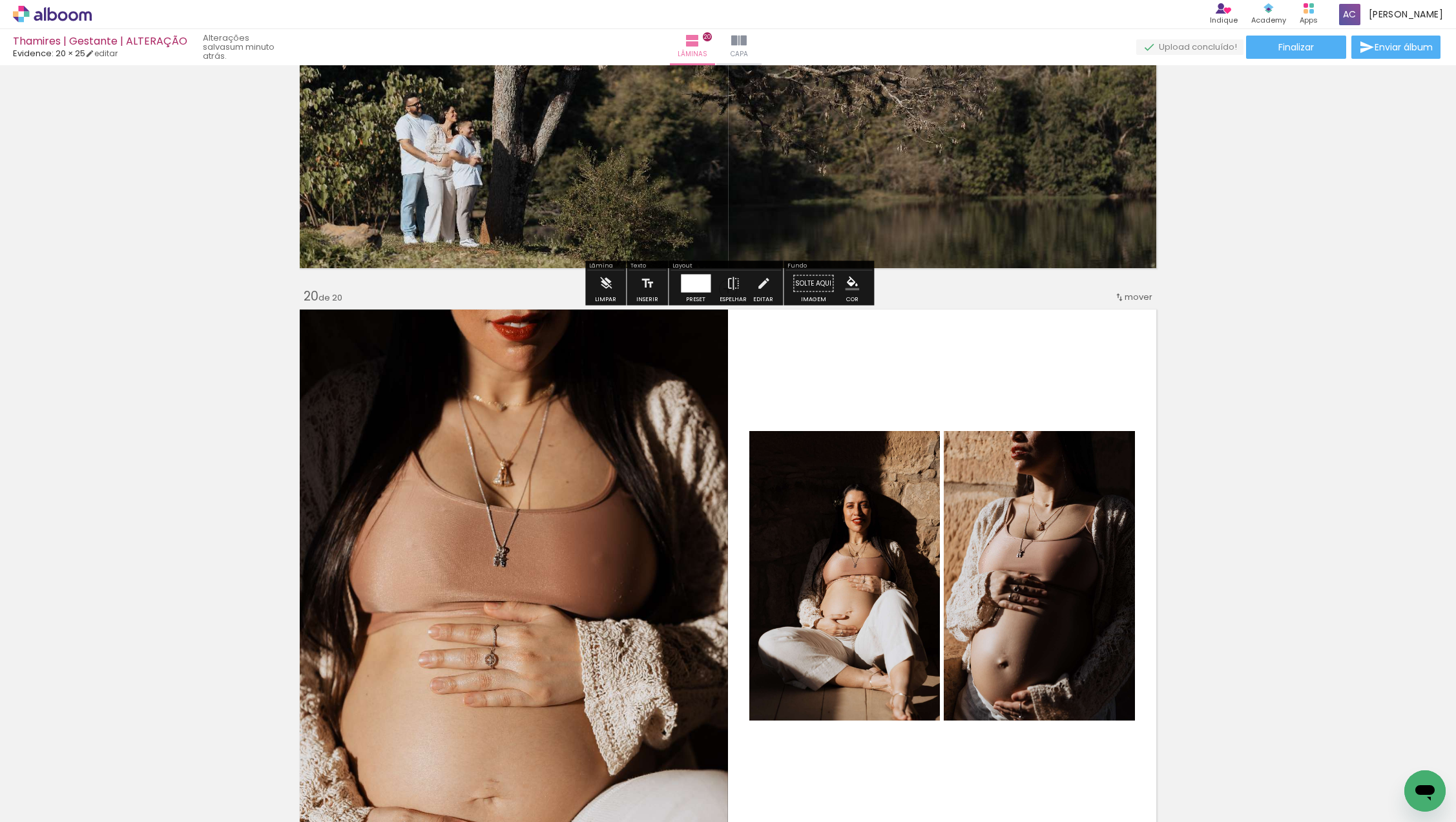
scroll to position [10708, 0]
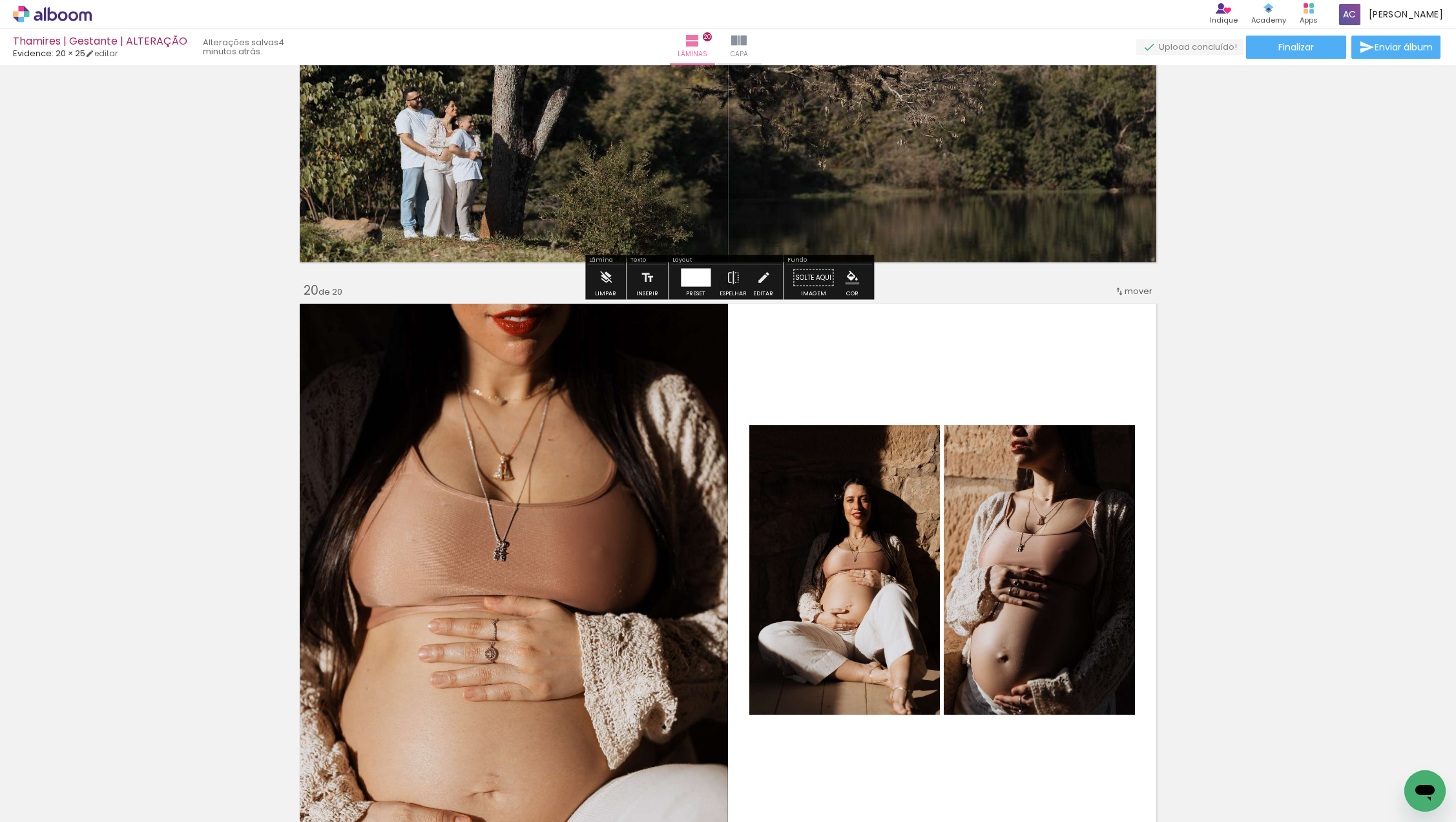
scroll to position [17957, 0]
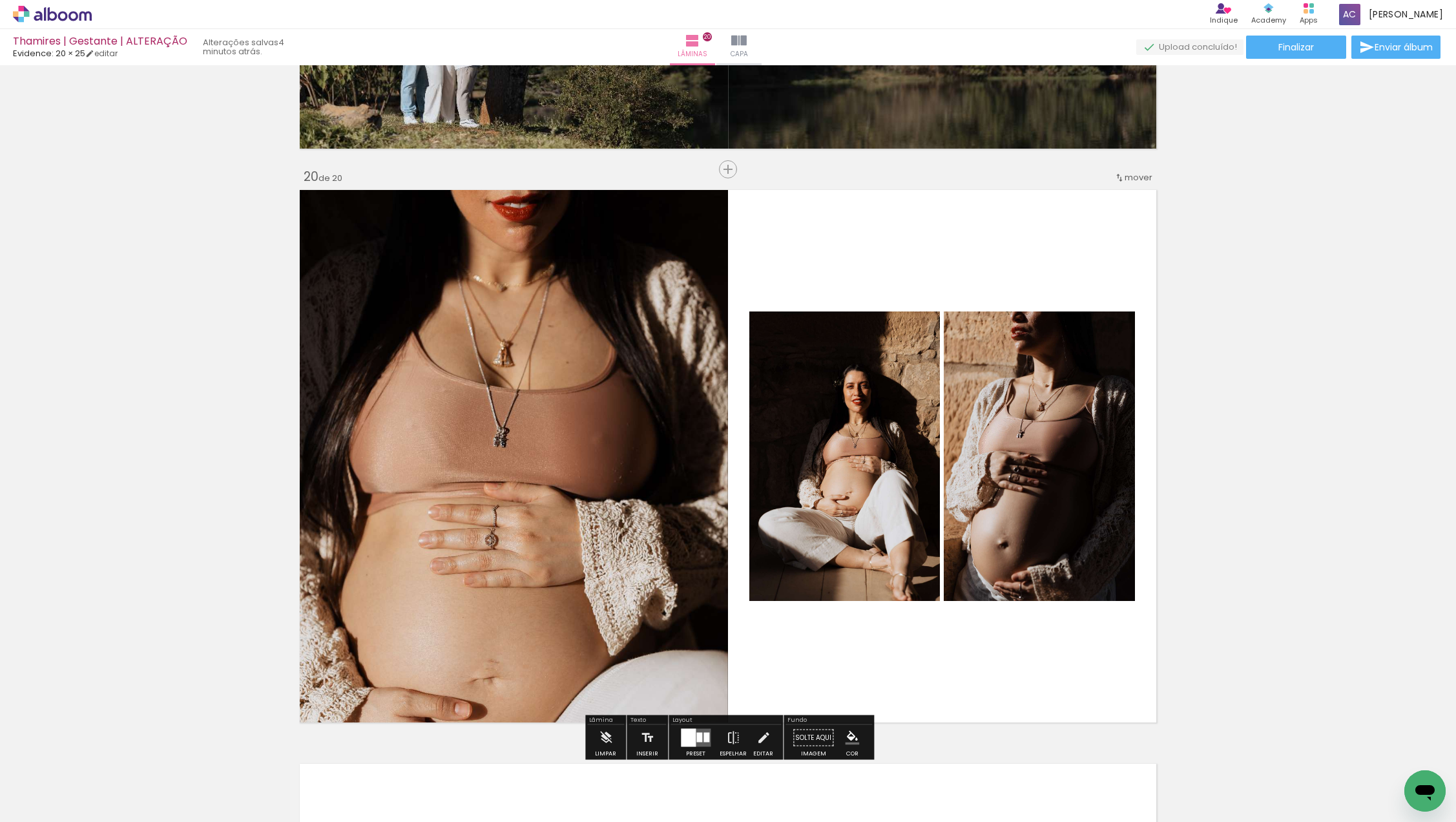
scroll to position [10823, 0]
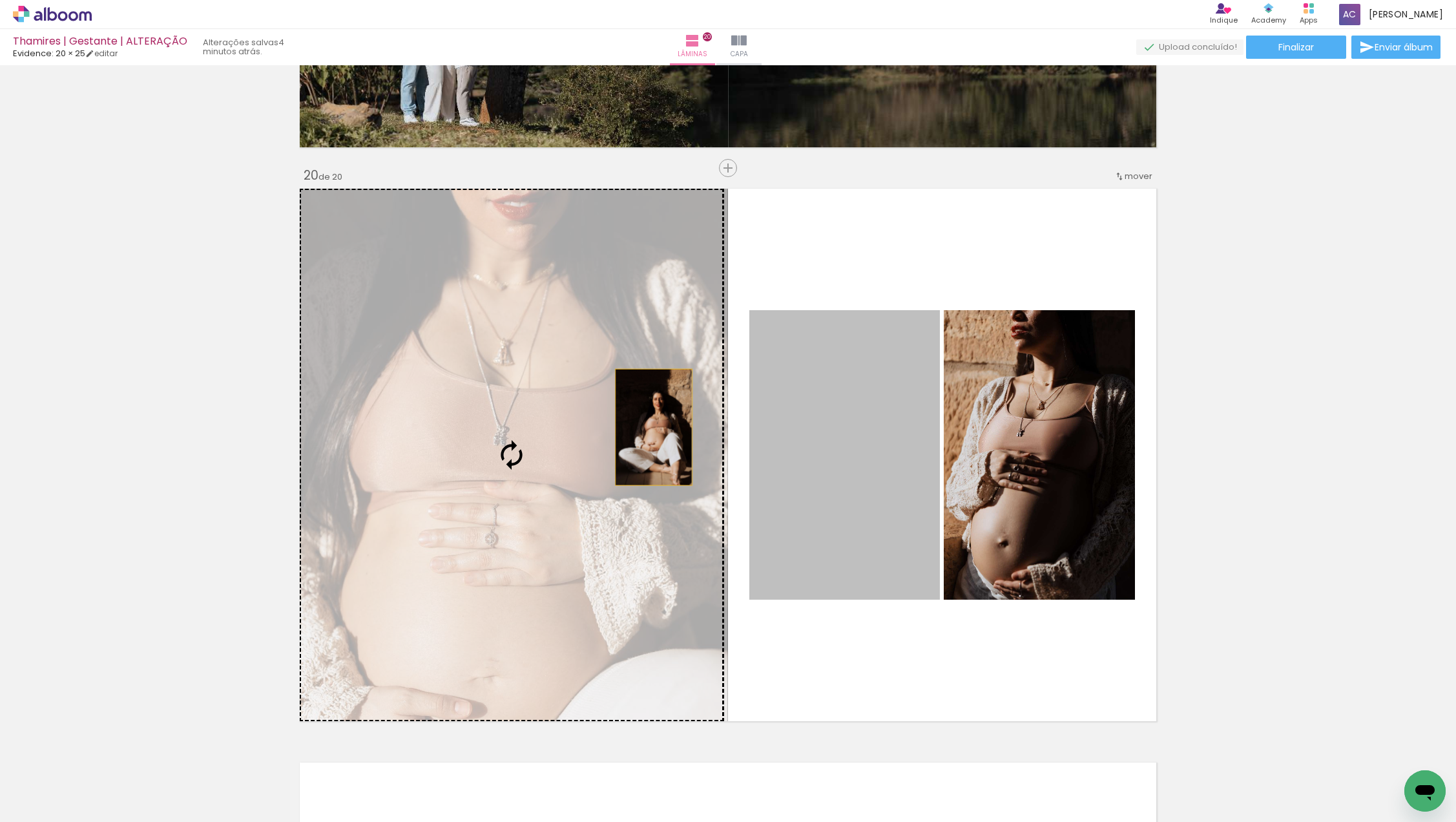
drag, startPoint x: 876, startPoint y: 467, endPoint x: 654, endPoint y: 427, distance: 225.6
click at [0, 0] on slot at bounding box center [0, 0] width 0 height 0
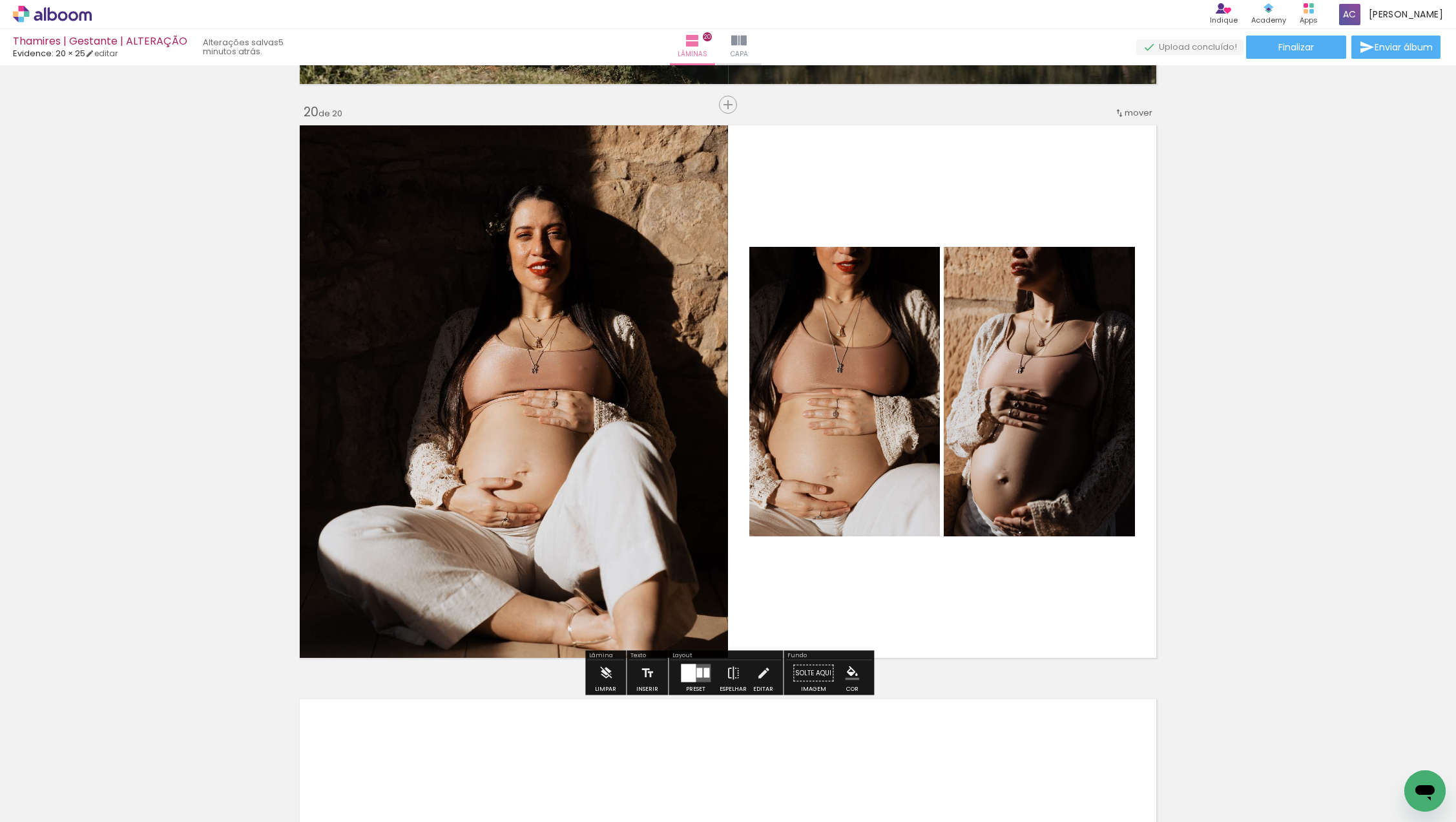
scroll to position [10889, 0]
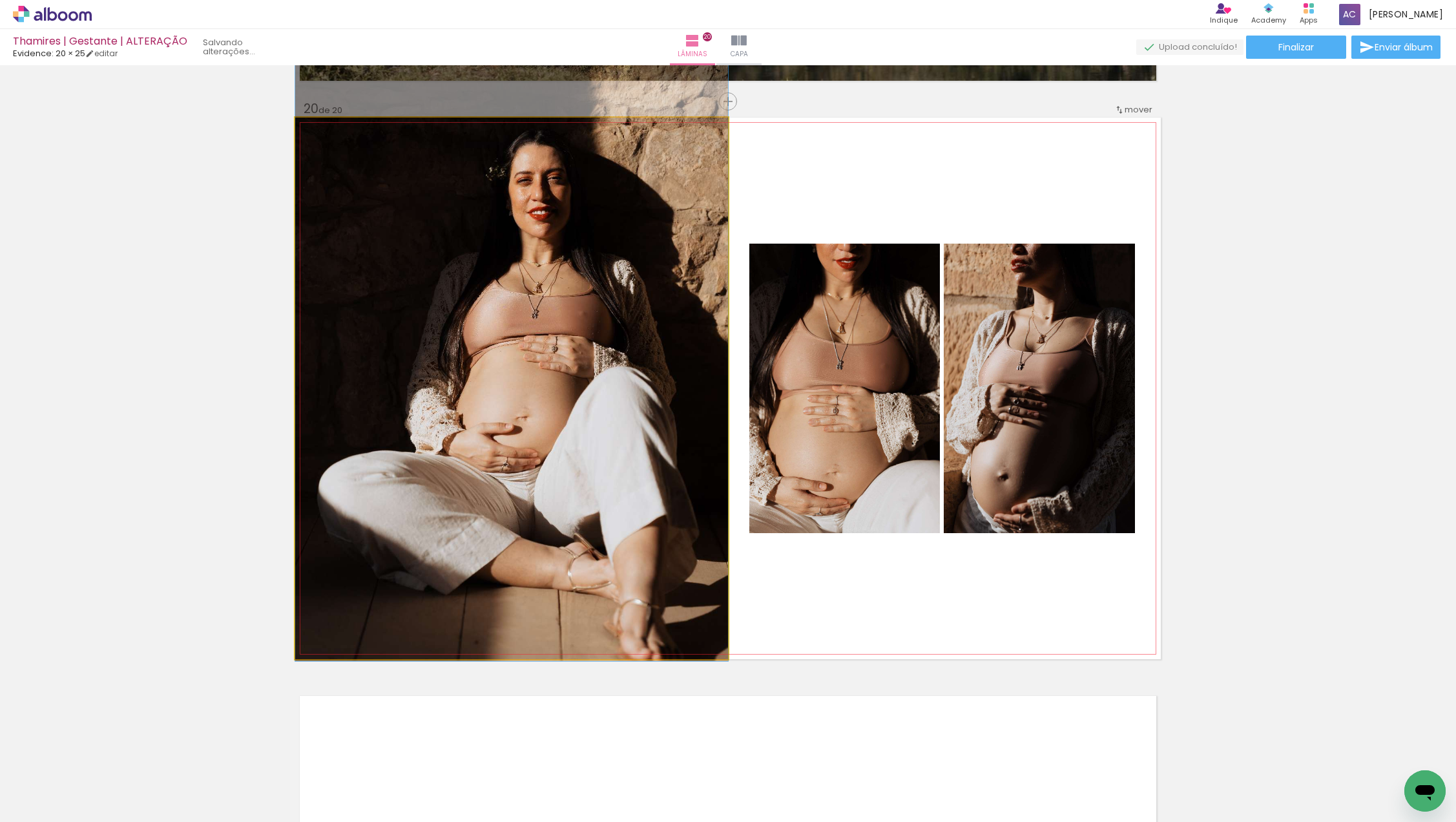
drag, startPoint x: 576, startPoint y: 407, endPoint x: 590, endPoint y: 356, distance: 52.9
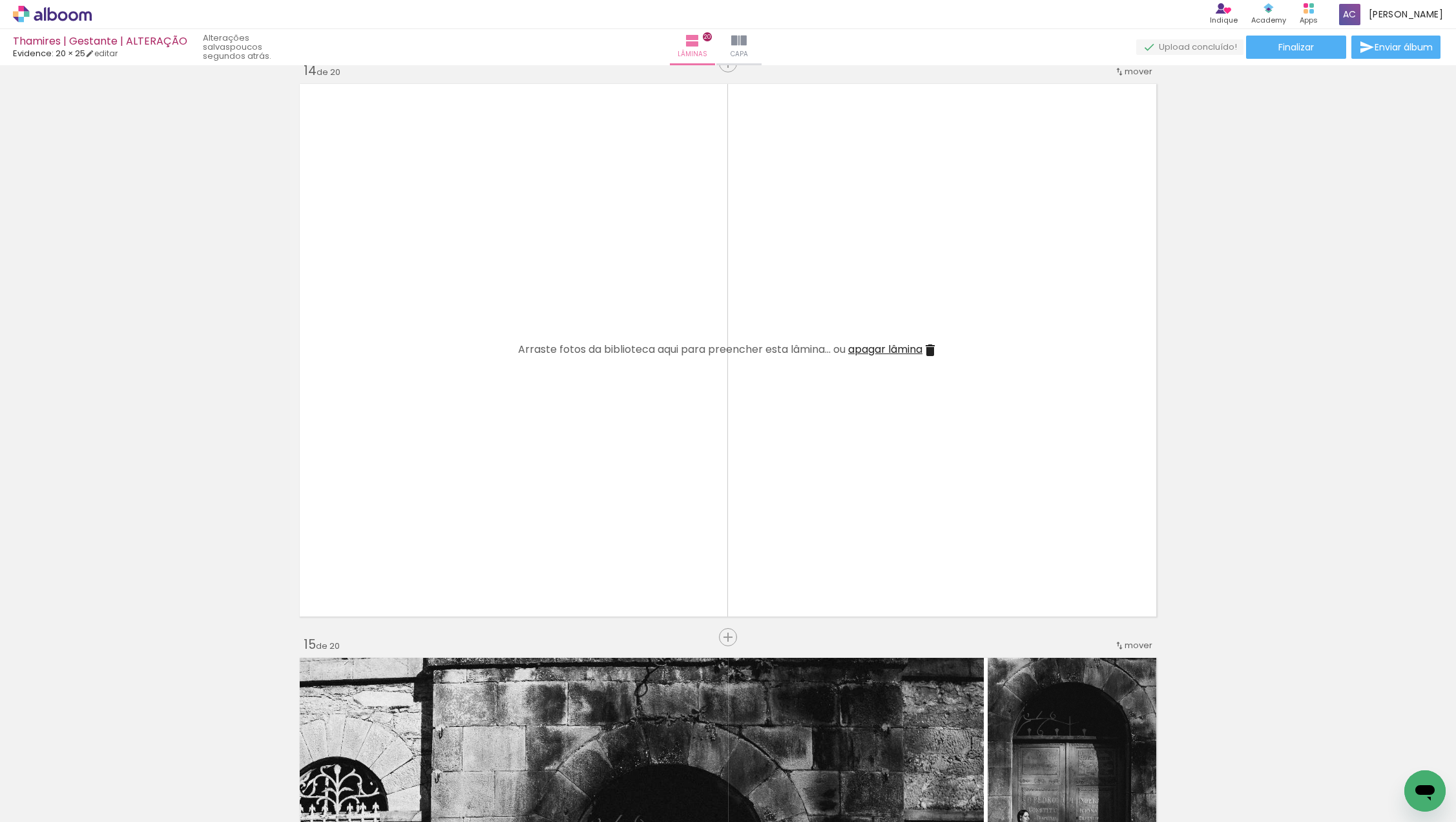
scroll to position [7477, 0]
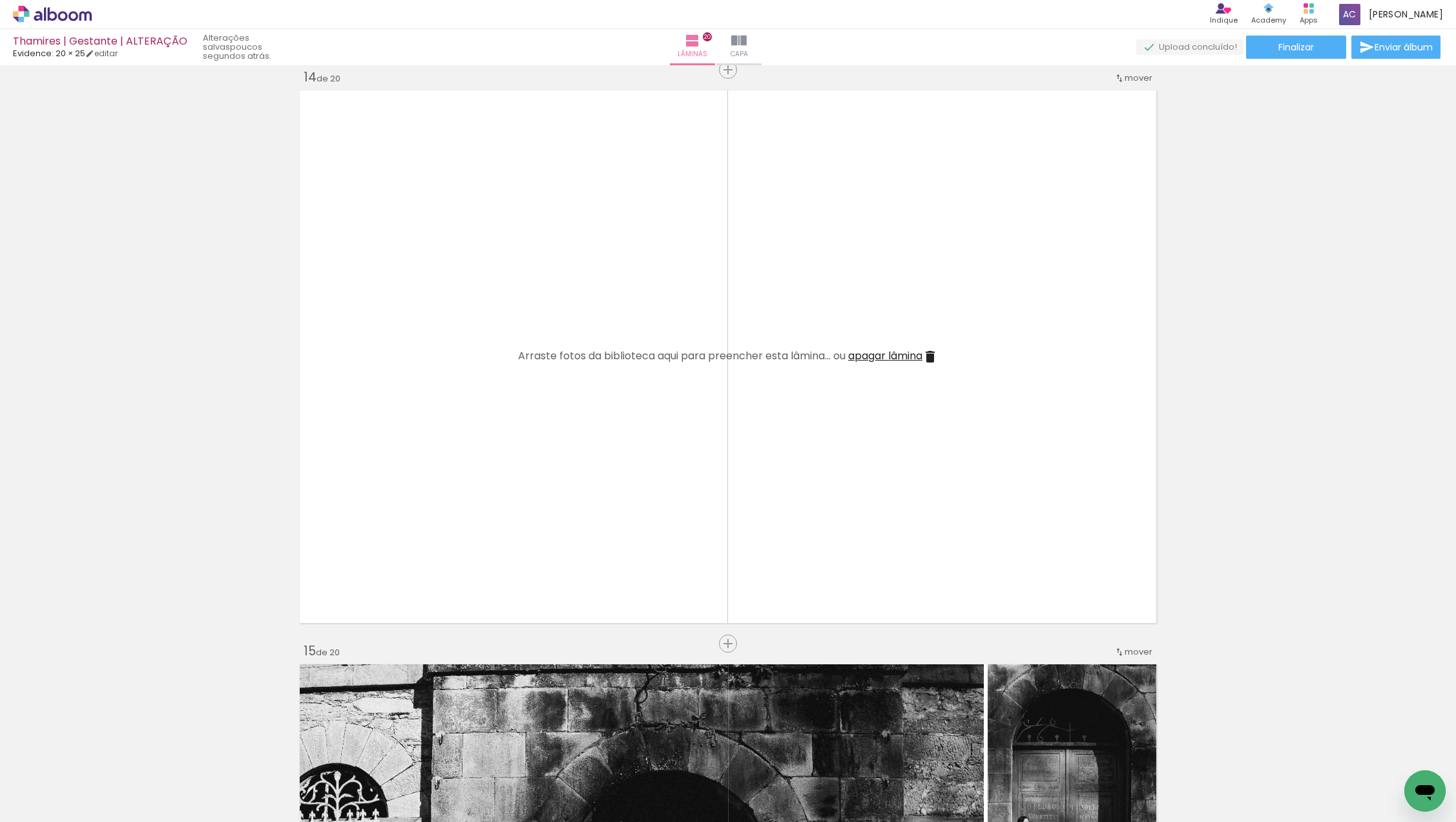
click at [905, 358] on span "apagar lâmina" at bounding box center [885, 356] width 74 height 15
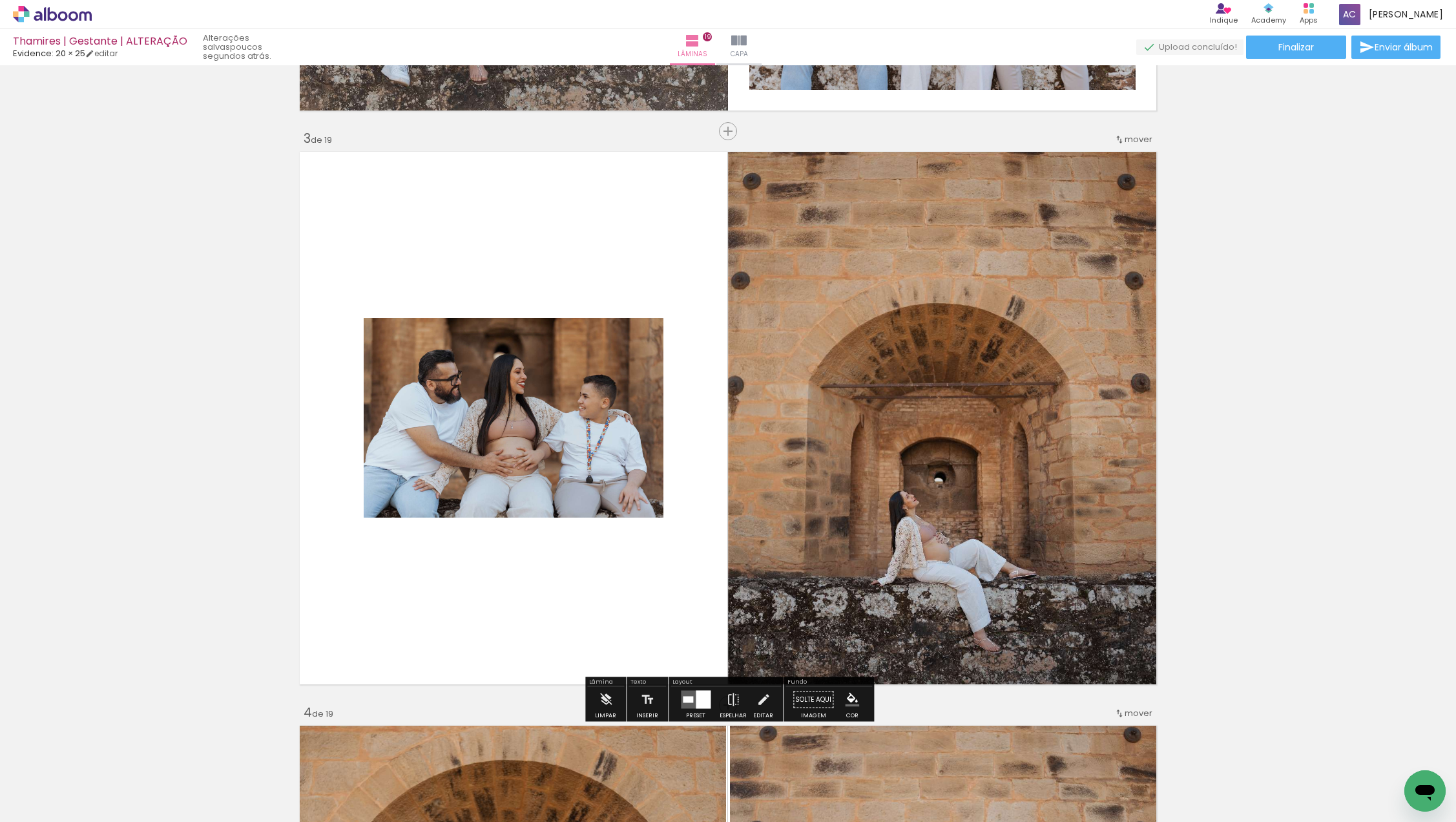
scroll to position [1107, 0]
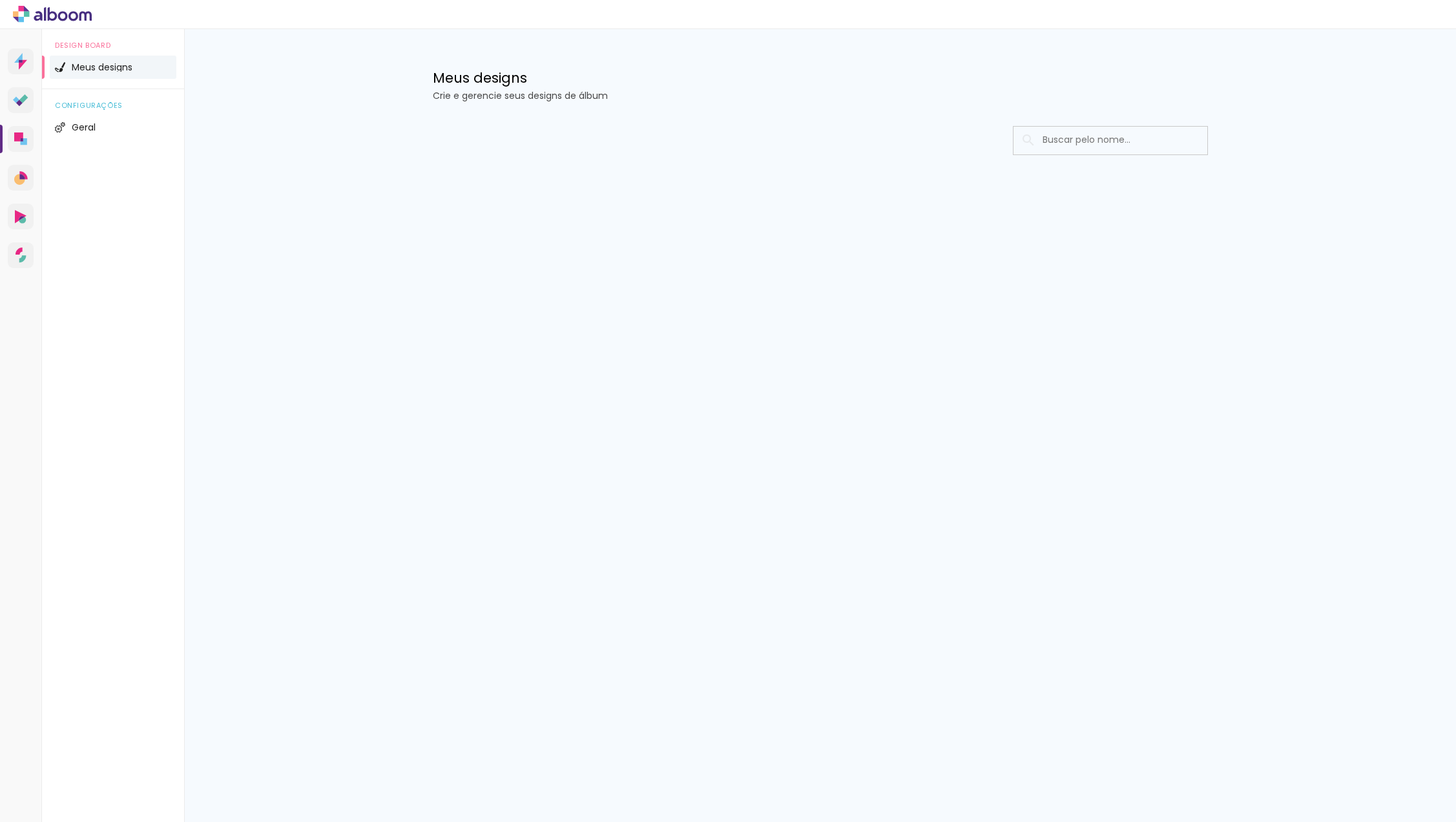
click at [74, 20] on icon at bounding box center [74, 16] width 10 height 10
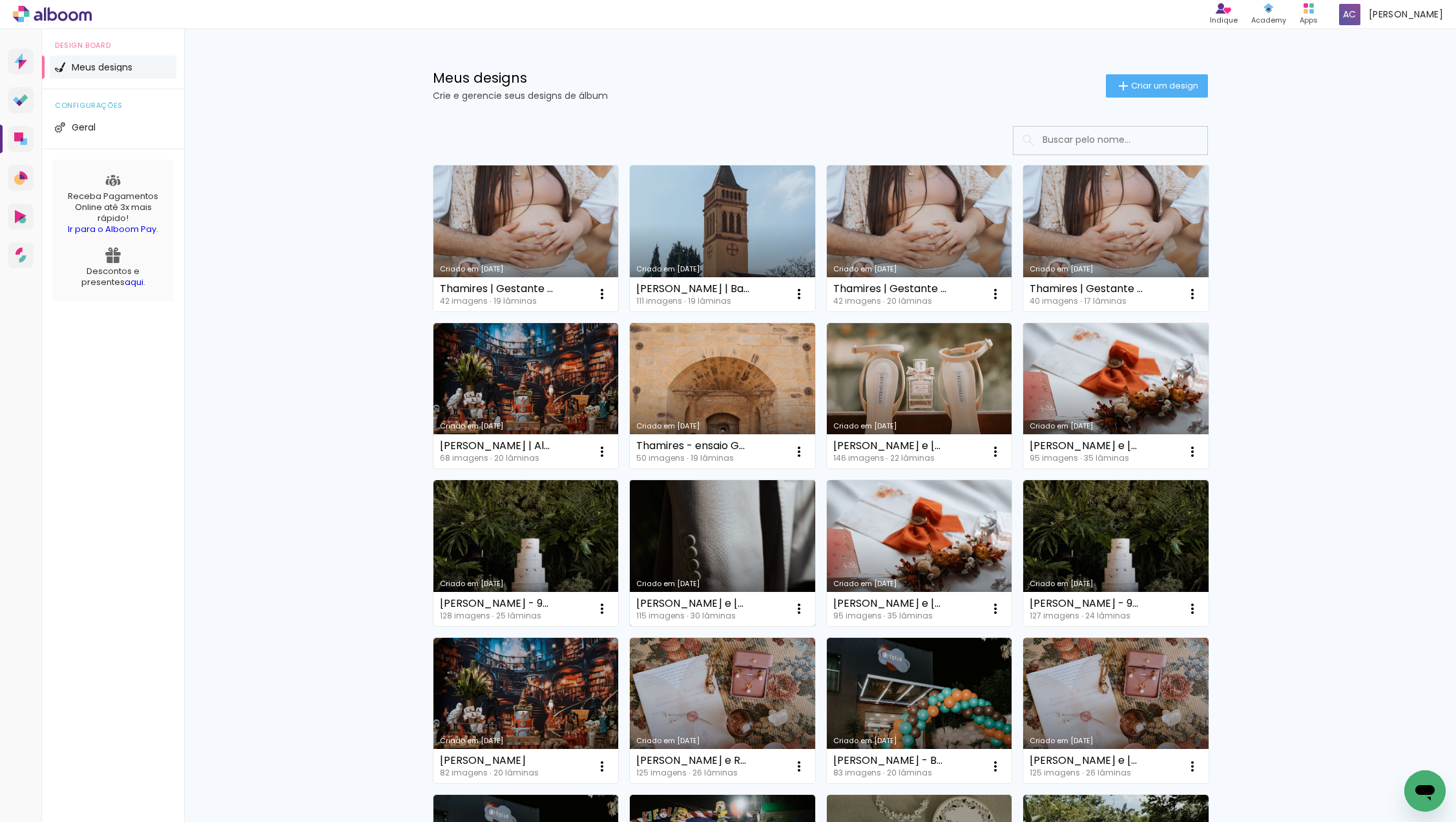
click at [737, 542] on link "Criado em [DATE]" at bounding box center [722, 553] width 185 height 146
